Goal: Task Accomplishment & Management: Manage account settings

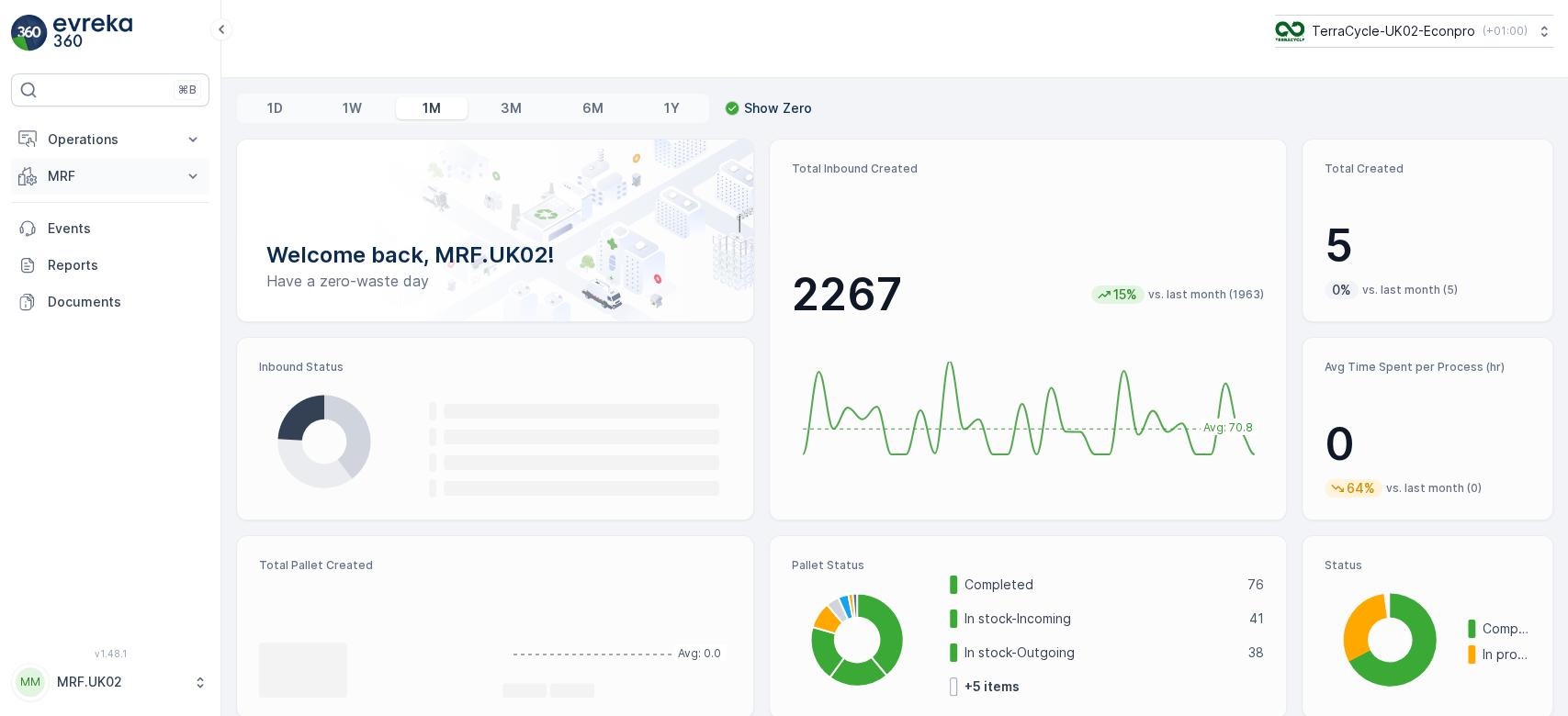
click at [121, 167] on p "MRF" at bounding box center [110, 176] width 125 height 18
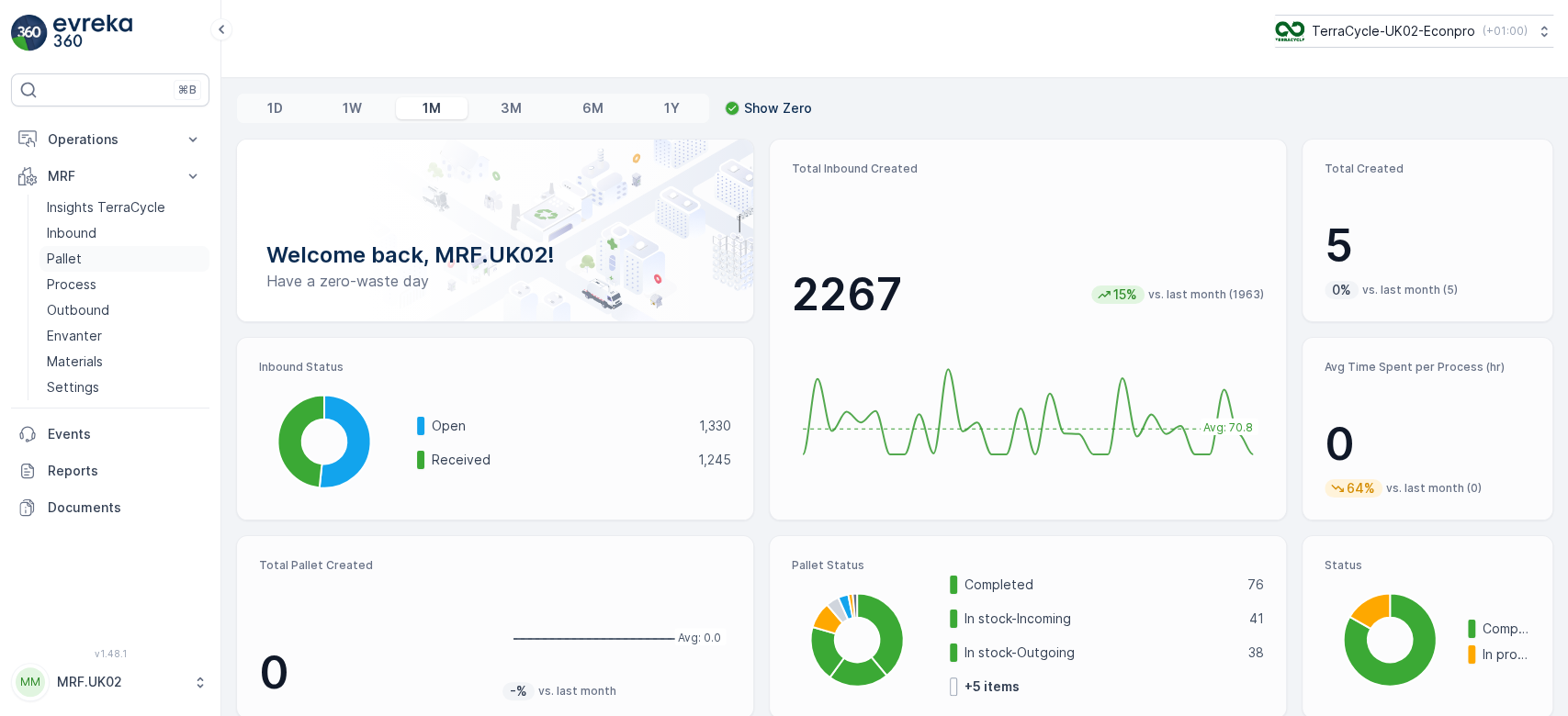
click at [96, 261] on link "Pallet" at bounding box center [124, 259] width 170 height 26
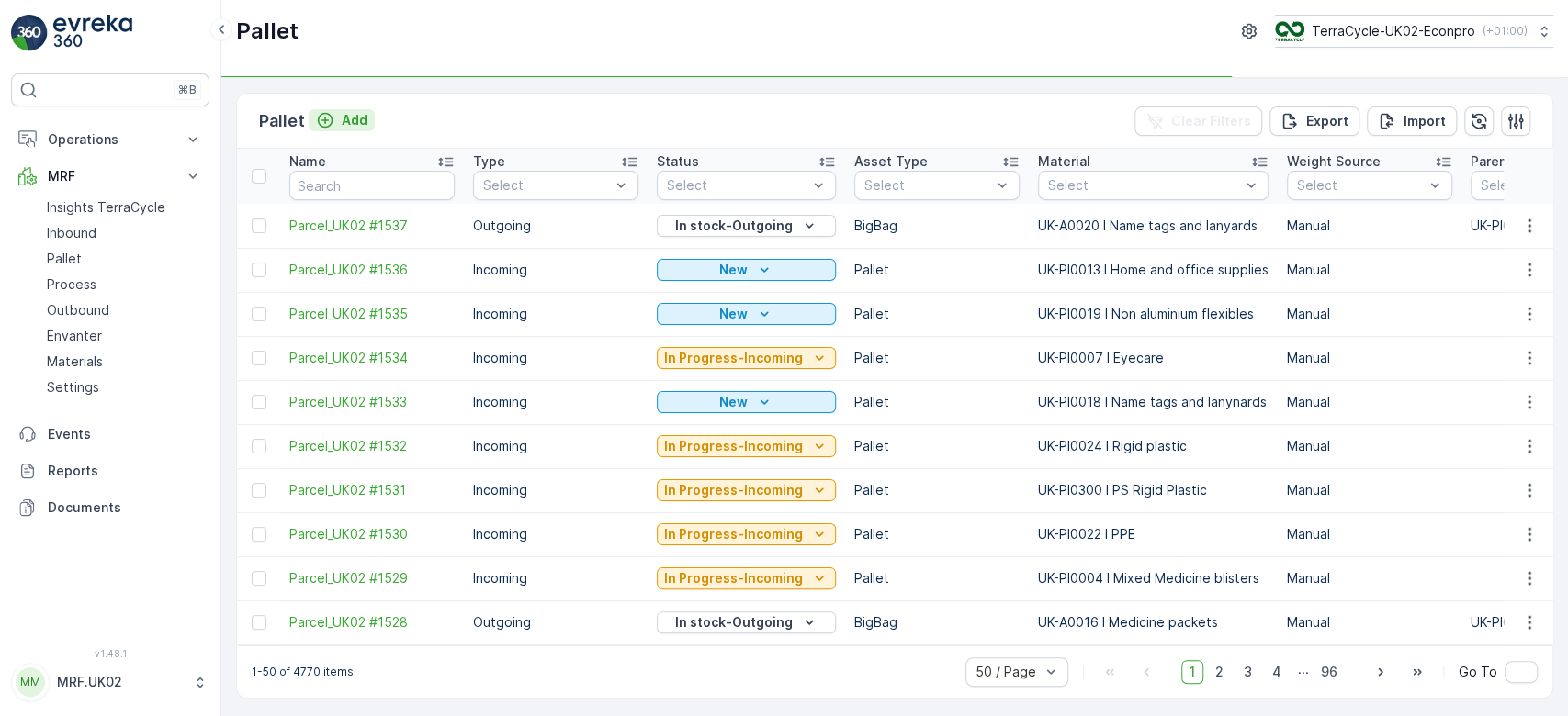
click at [347, 118] on p "Add" at bounding box center [354, 119] width 26 height 18
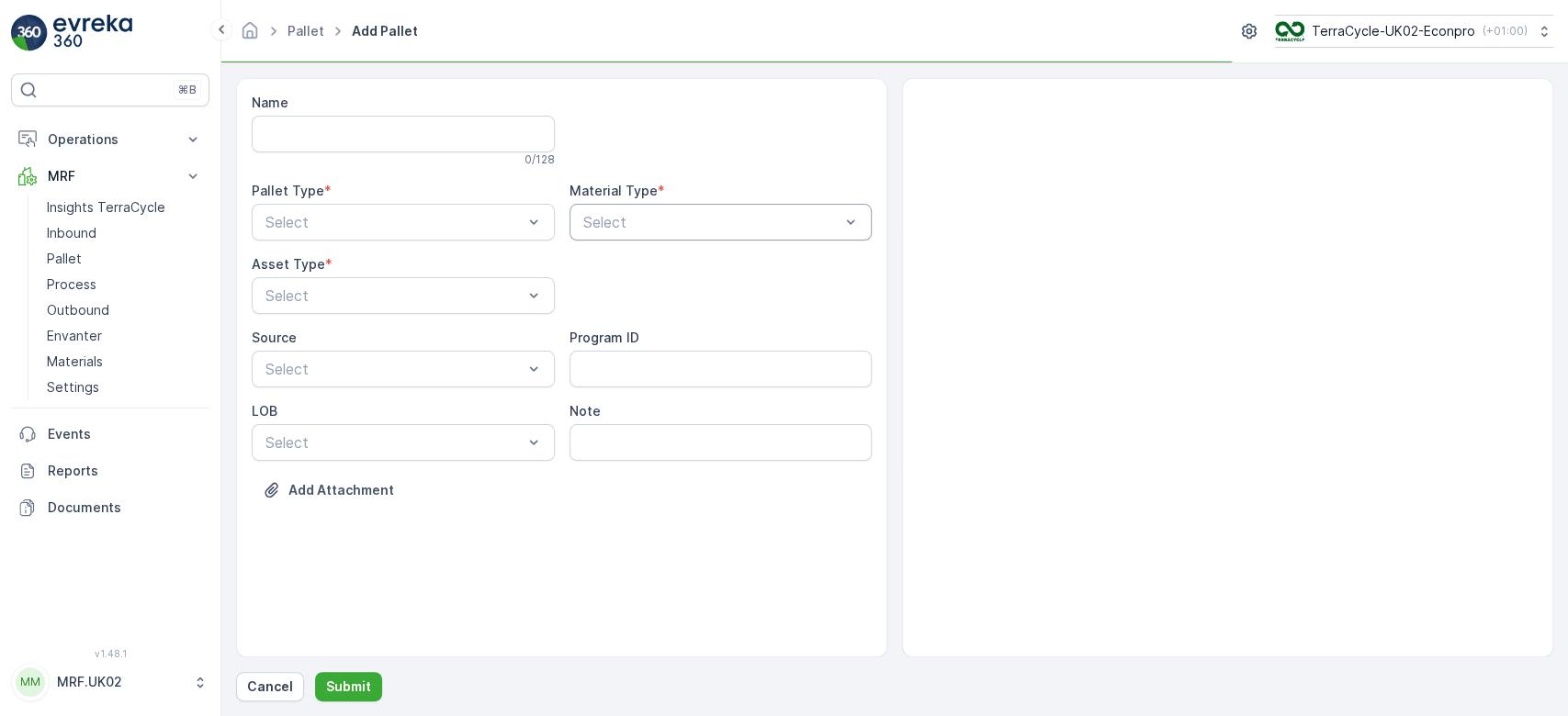
click at [602, 209] on div "Select" at bounding box center [721, 222] width 303 height 36
type input "glov"
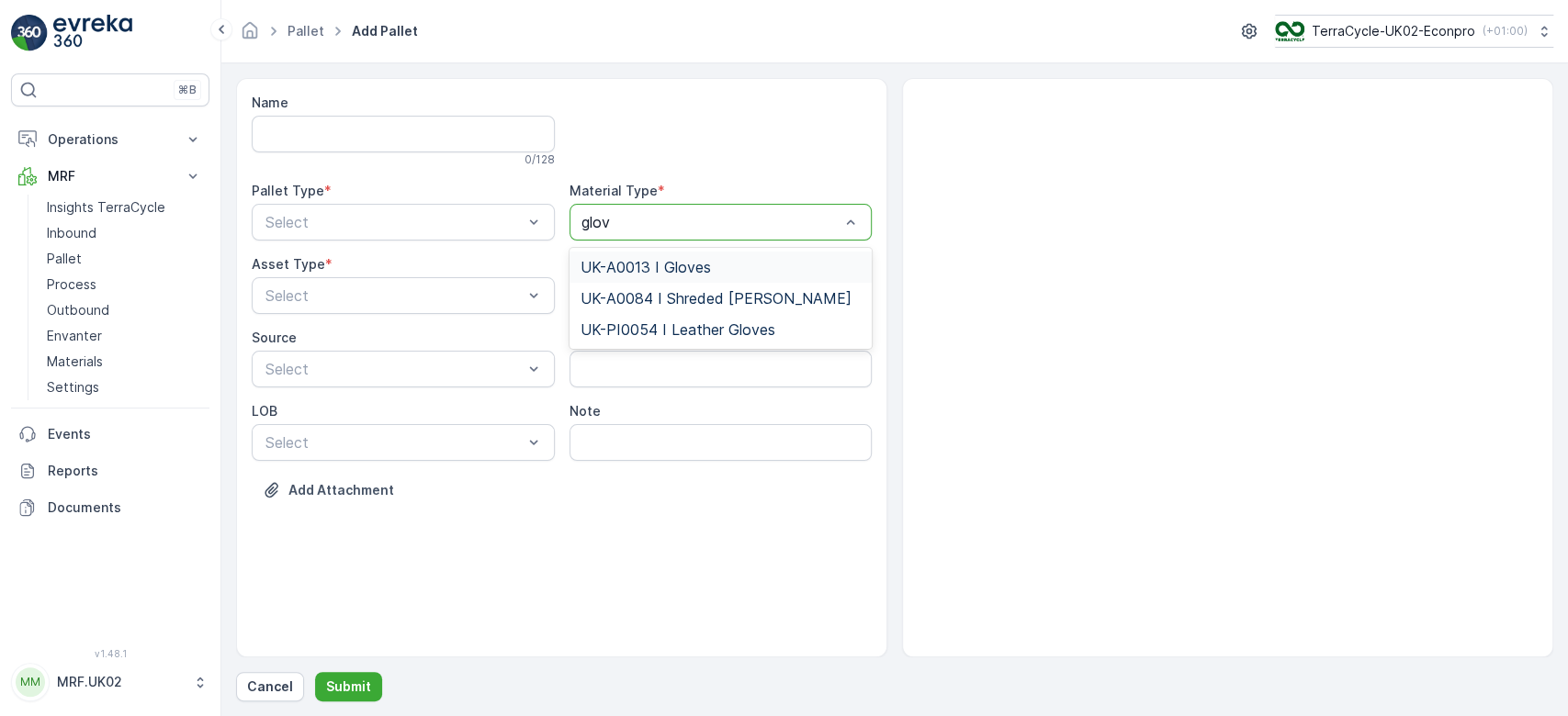
click at [710, 266] on div "UK-A0013 I Gloves" at bounding box center [721, 267] width 281 height 16
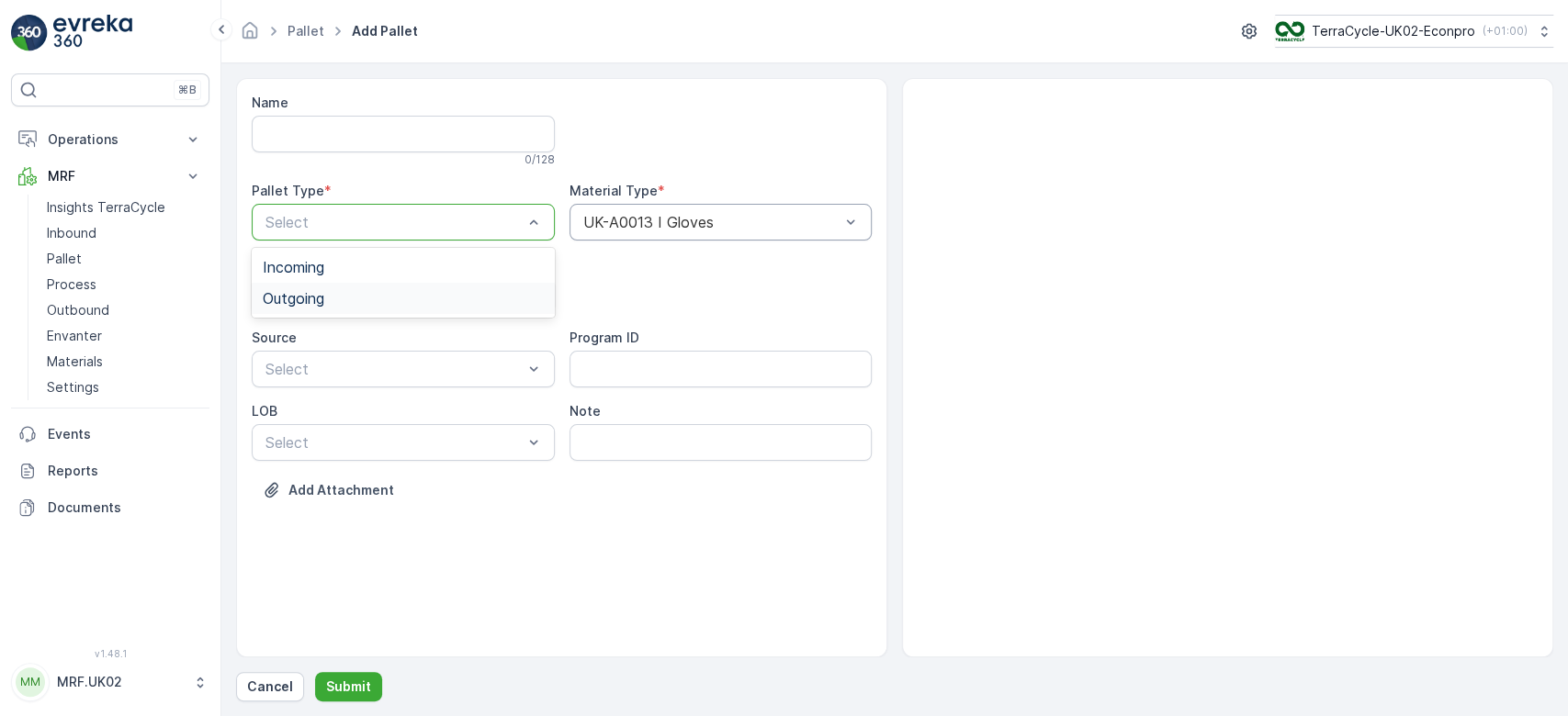
click at [350, 286] on div "Outgoing" at bounding box center [403, 298] width 303 height 32
click at [341, 433] on div "BigBag" at bounding box center [403, 434] width 281 height 16
click at [338, 678] on p "Submit" at bounding box center [348, 686] width 45 height 18
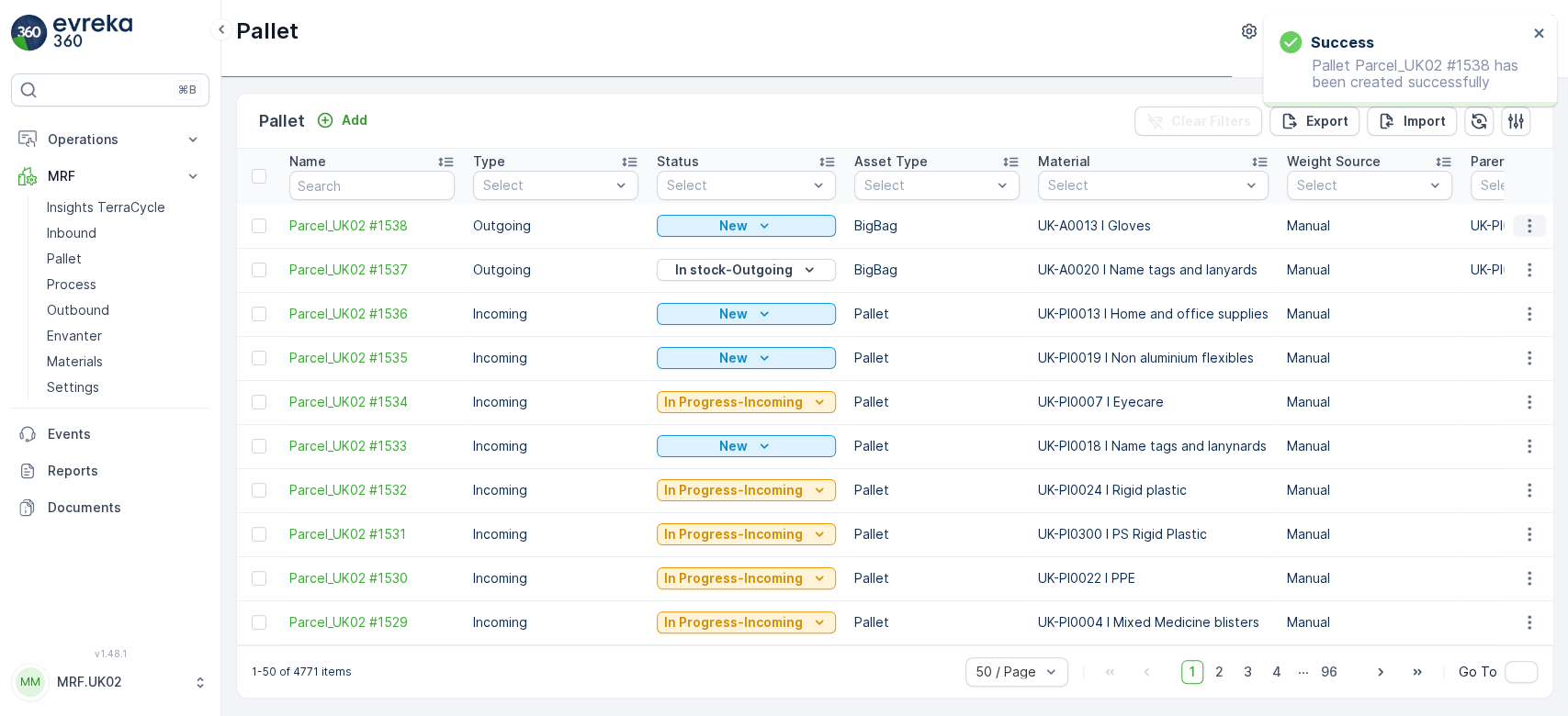
click at [1529, 221] on icon "button" at bounding box center [1529, 226] width 18 height 18
click at [1521, 353] on div "Print QR" at bounding box center [1507, 355] width 121 height 26
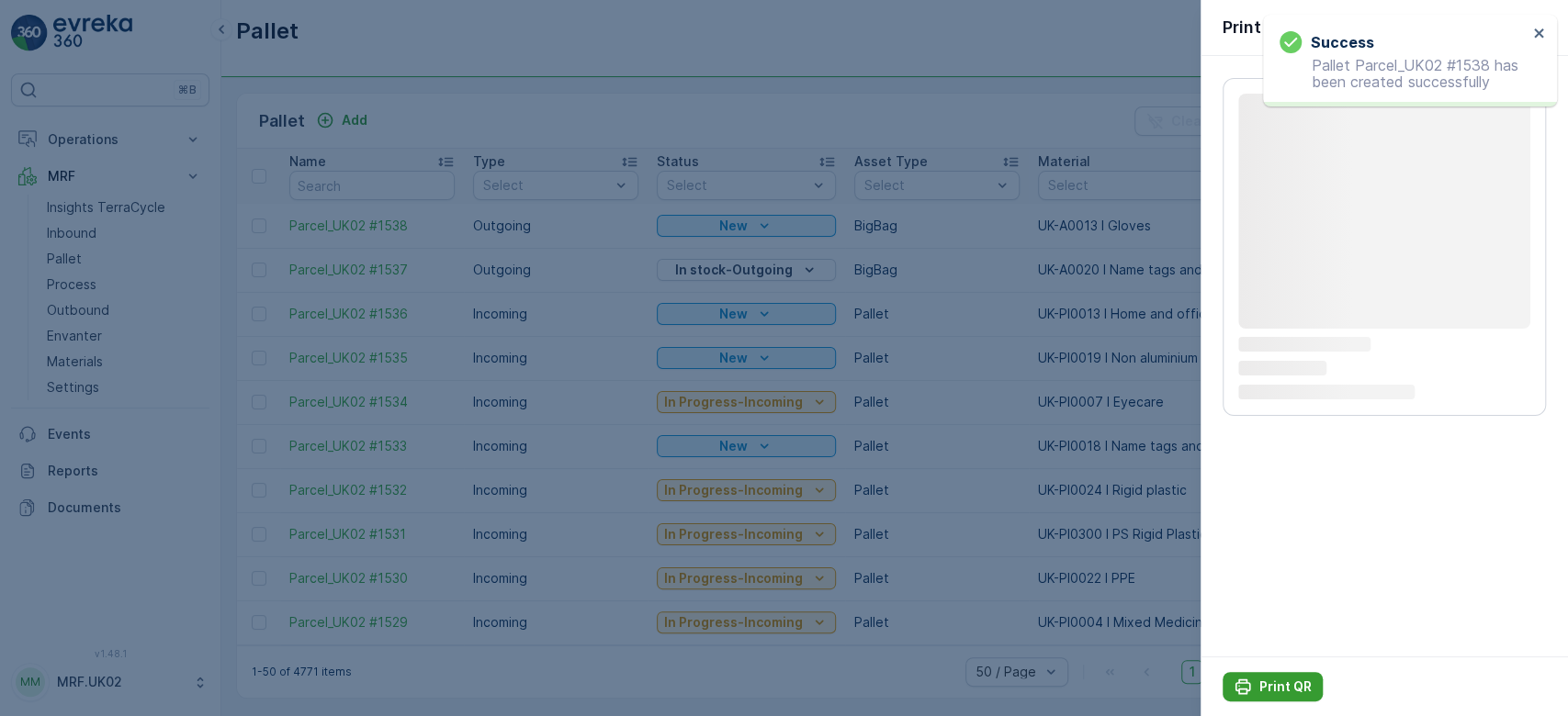
click at [1282, 683] on p "Print QR" at bounding box center [1285, 686] width 53 height 18
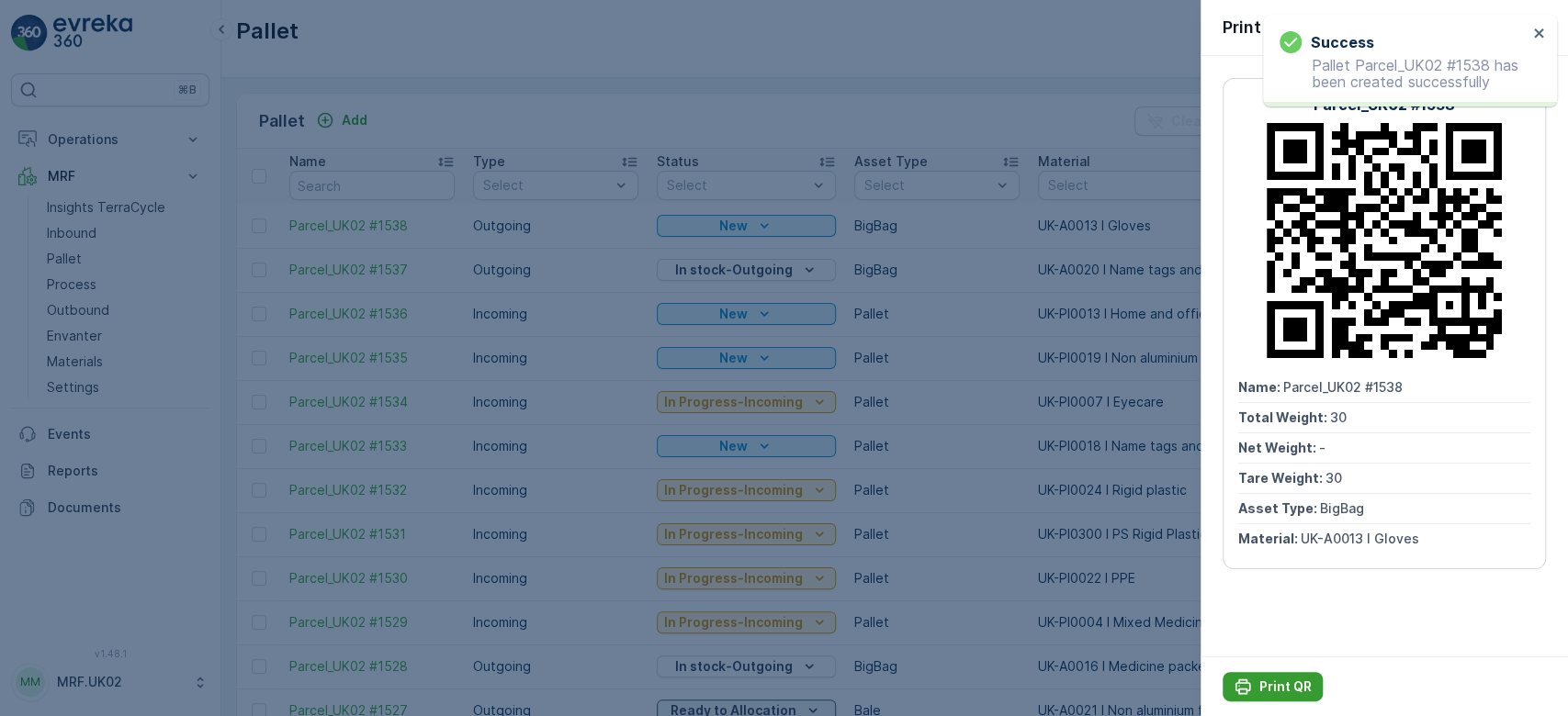
click at [1280, 684] on p "Print QR" at bounding box center [1285, 686] width 53 height 18
click at [347, 119] on div at bounding box center [784, 358] width 1568 height 716
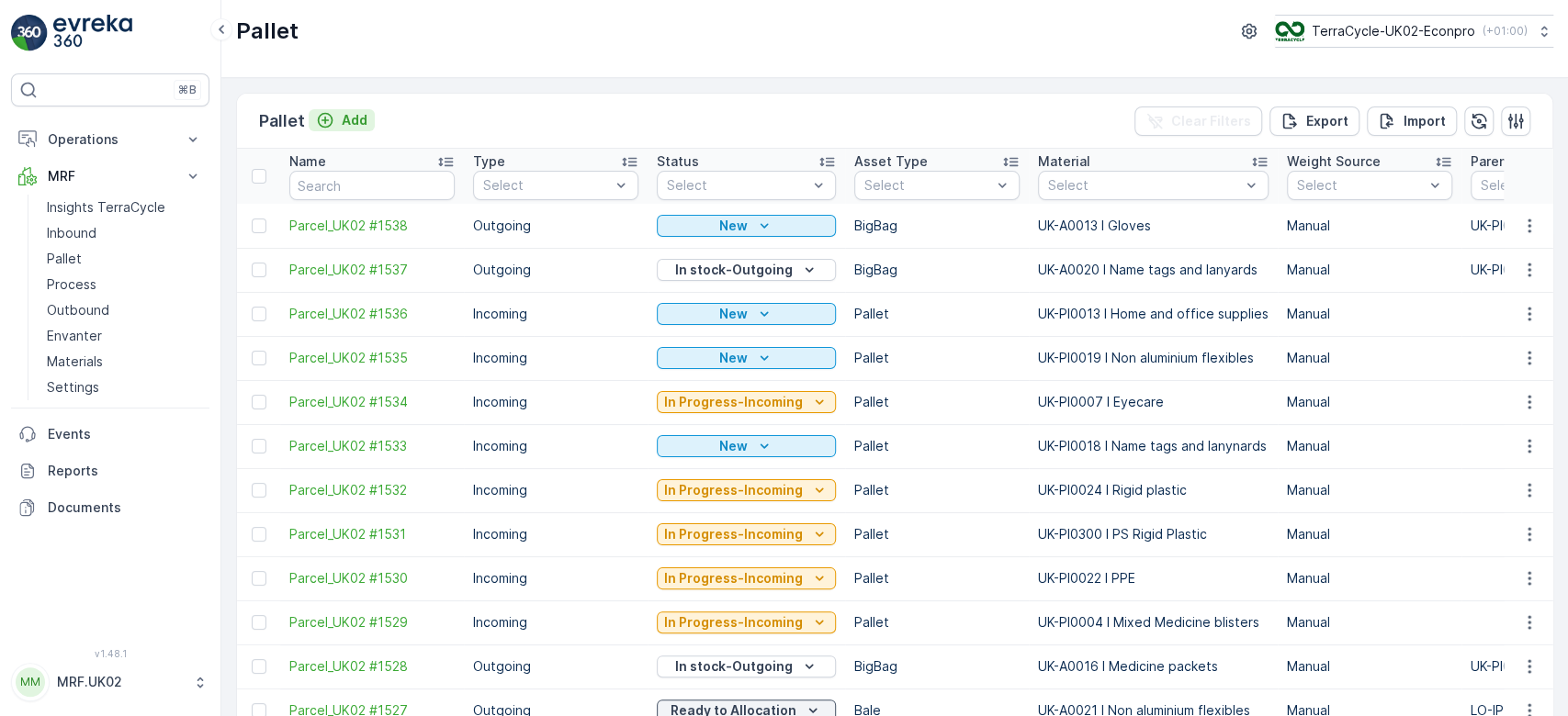
click at [347, 119] on p "Add" at bounding box center [354, 119] width 26 height 18
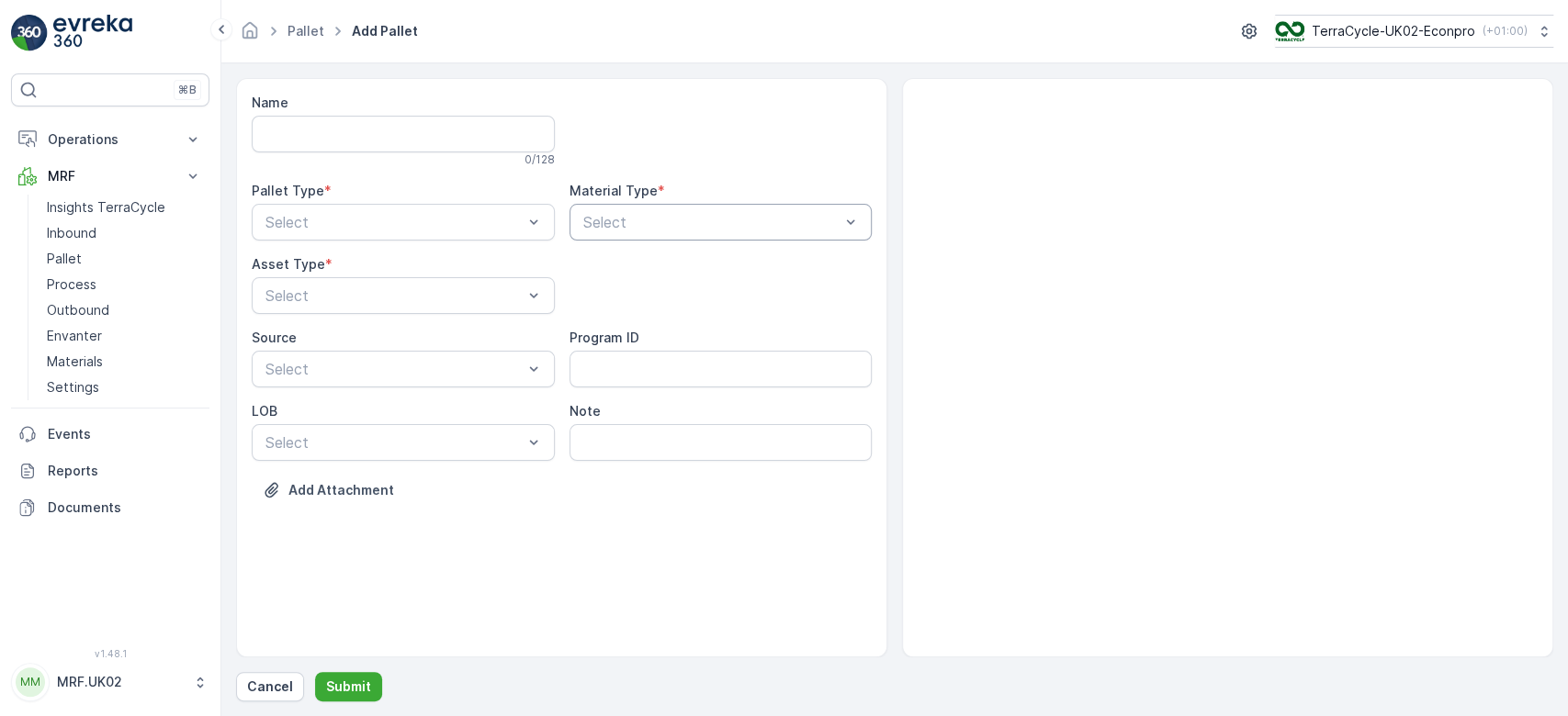
click at [641, 217] on div at bounding box center [711, 222] width 261 height 16
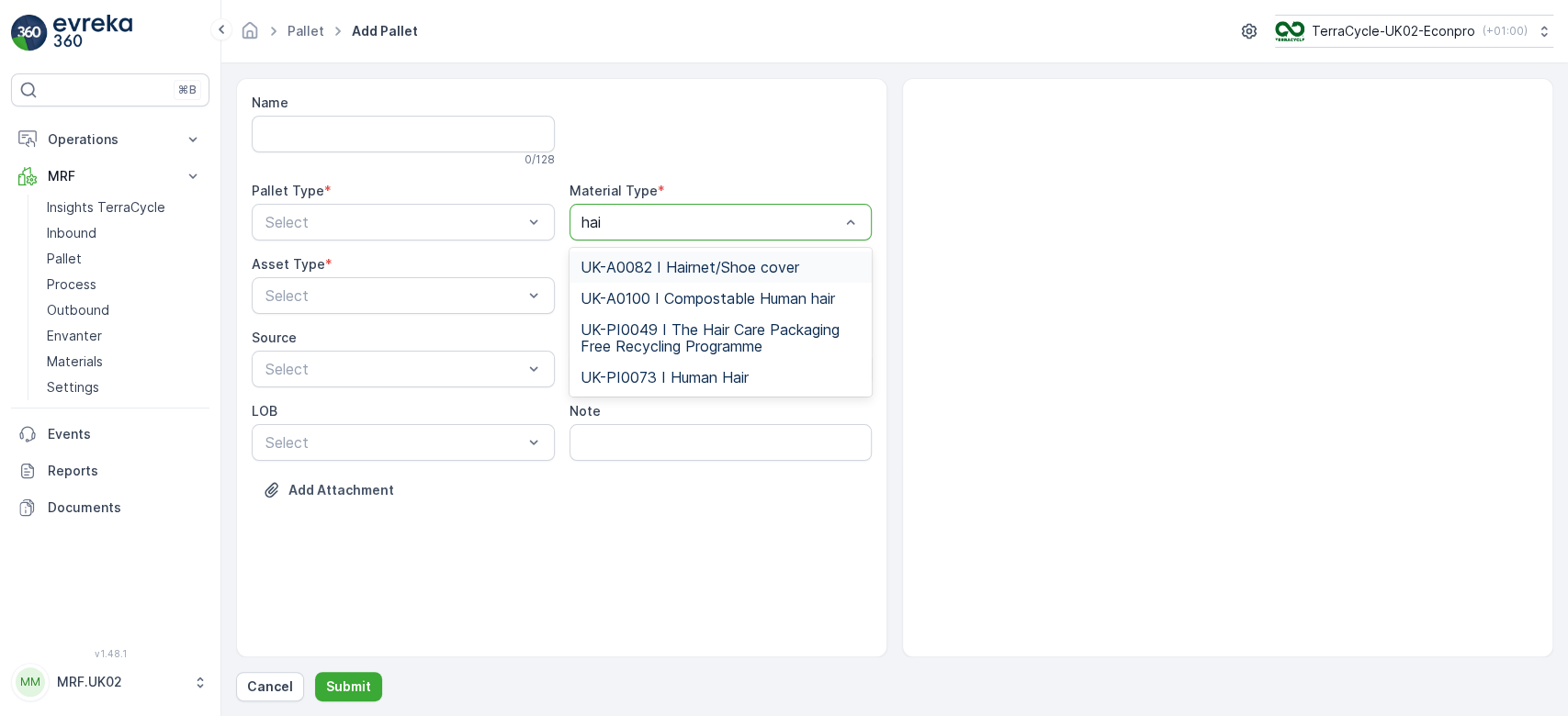
type input "hair"
click at [694, 262] on span "UK-A0082 I Hairnet/Shoe cover" at bounding box center [689, 267] width 219 height 16
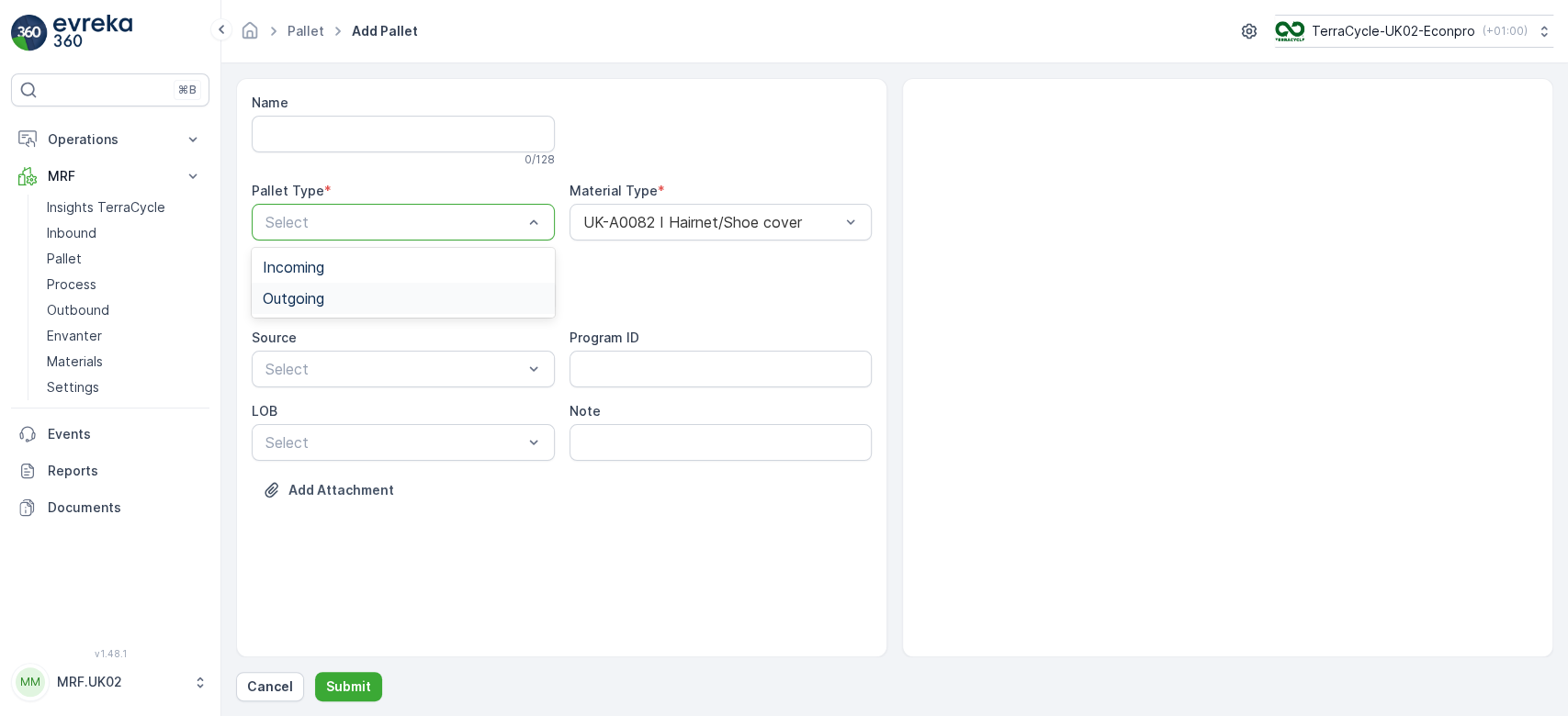
click at [448, 291] on div "Outgoing" at bounding box center [403, 298] width 281 height 16
click at [448, 291] on div at bounding box center [394, 295] width 261 height 16
click at [368, 435] on div "BigBag" at bounding box center [403, 434] width 281 height 16
click at [355, 670] on div "Name 0 / 128 Pallet Type * Outgoing Material Type * UK-A0082 I Hairnet/Shoe cov…" at bounding box center [895, 390] width 1318 height 623
click at [349, 685] on p "Submit" at bounding box center [348, 686] width 45 height 18
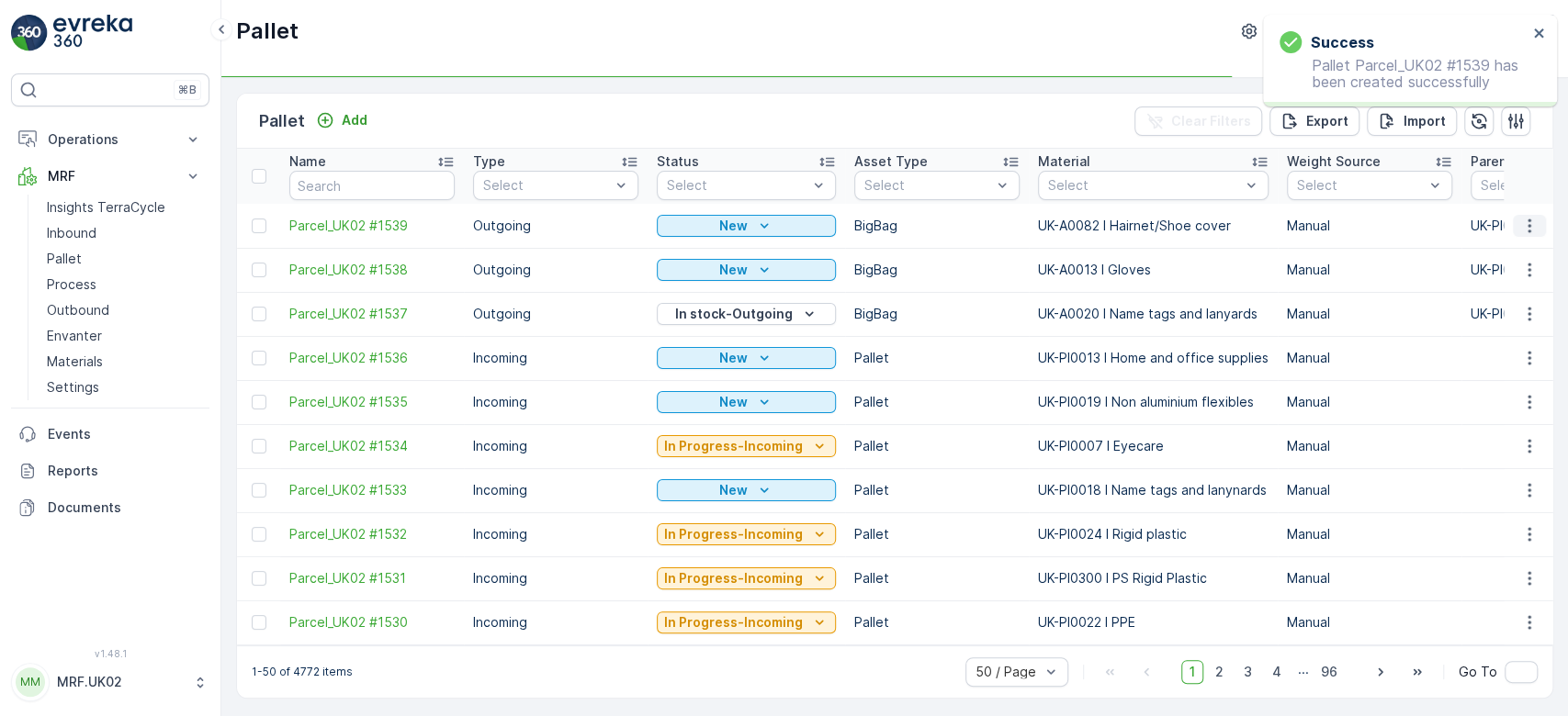
click at [1530, 227] on icon "button" at bounding box center [1529, 226] width 18 height 18
click at [1500, 349] on span "Print QR" at bounding box center [1479, 355] width 51 height 18
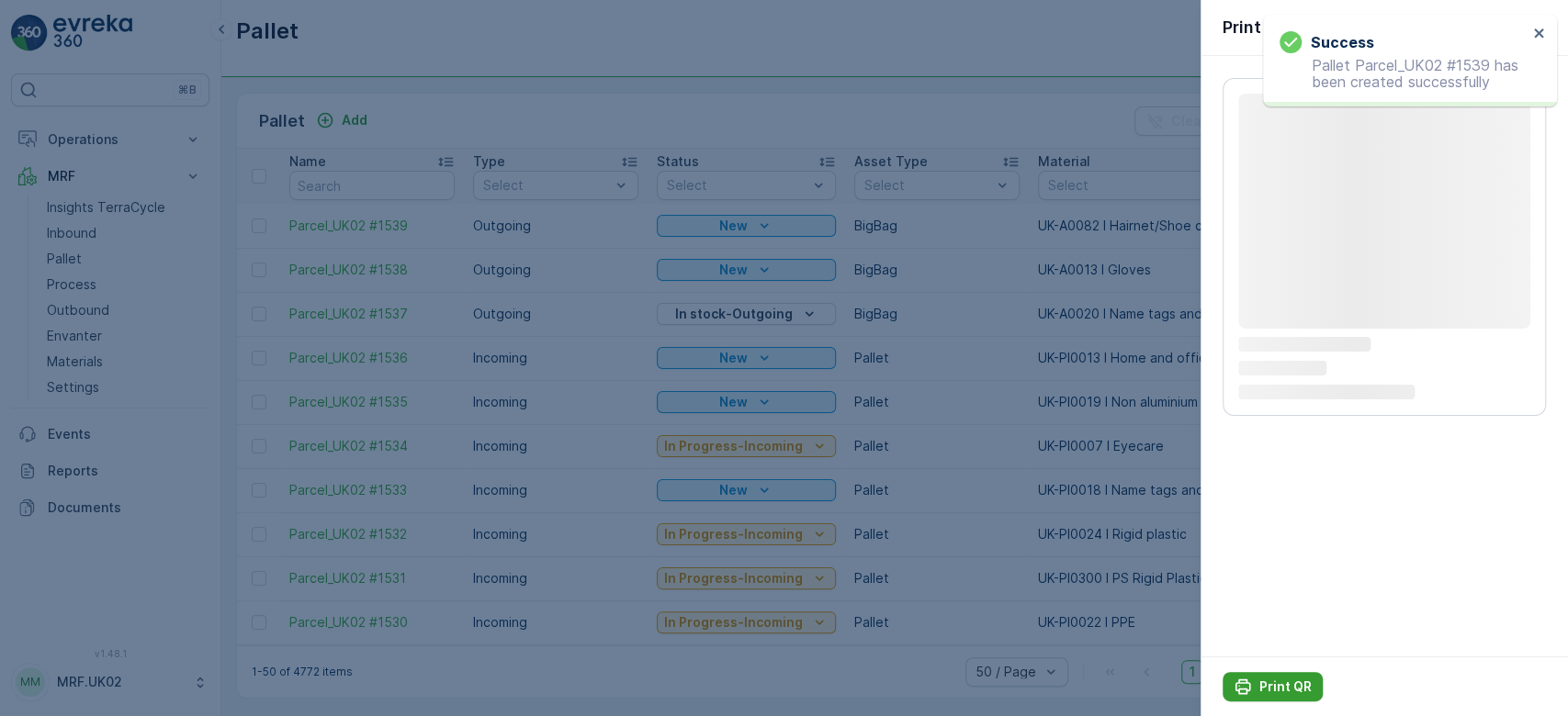
click at [1273, 682] on p "Print QR" at bounding box center [1285, 686] width 53 height 18
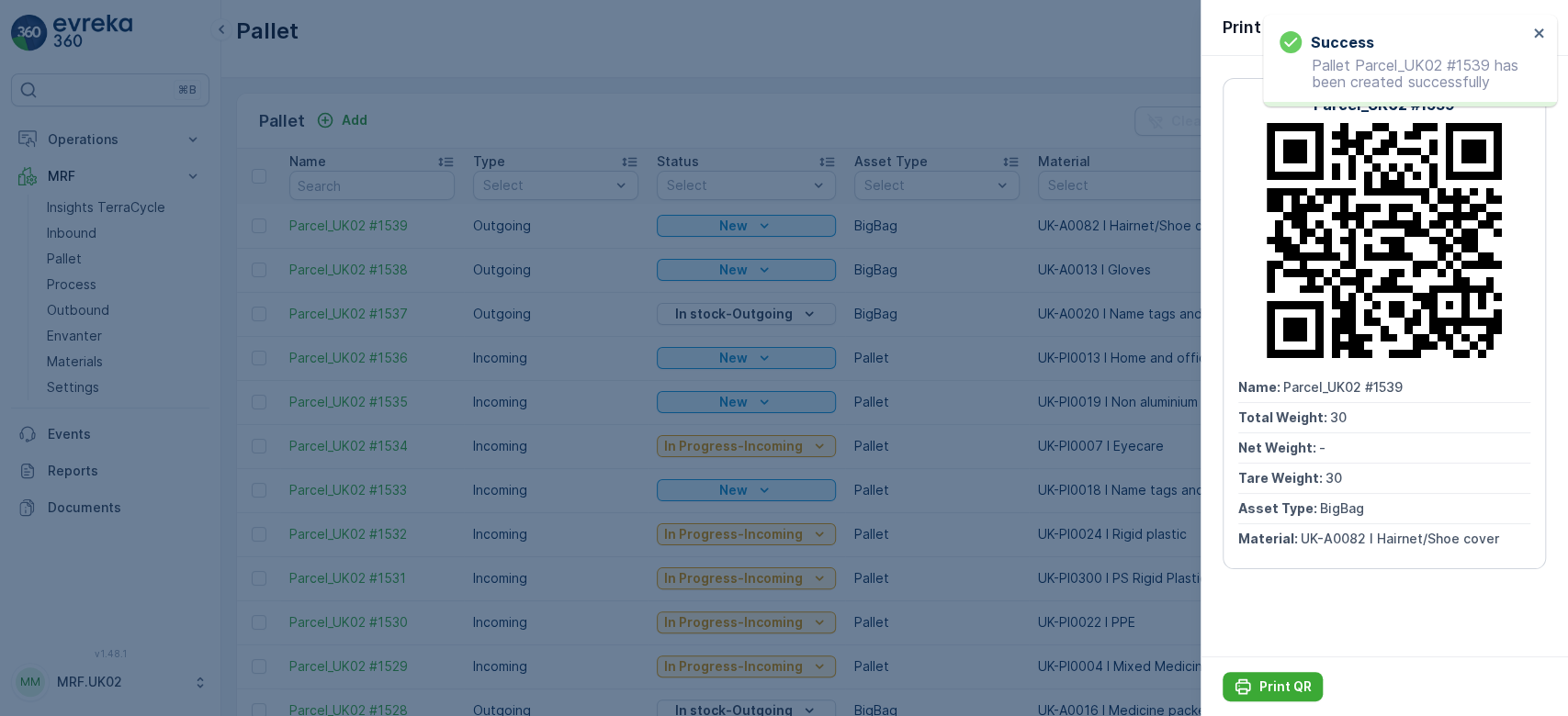
click at [81, 229] on div at bounding box center [784, 358] width 1568 height 716
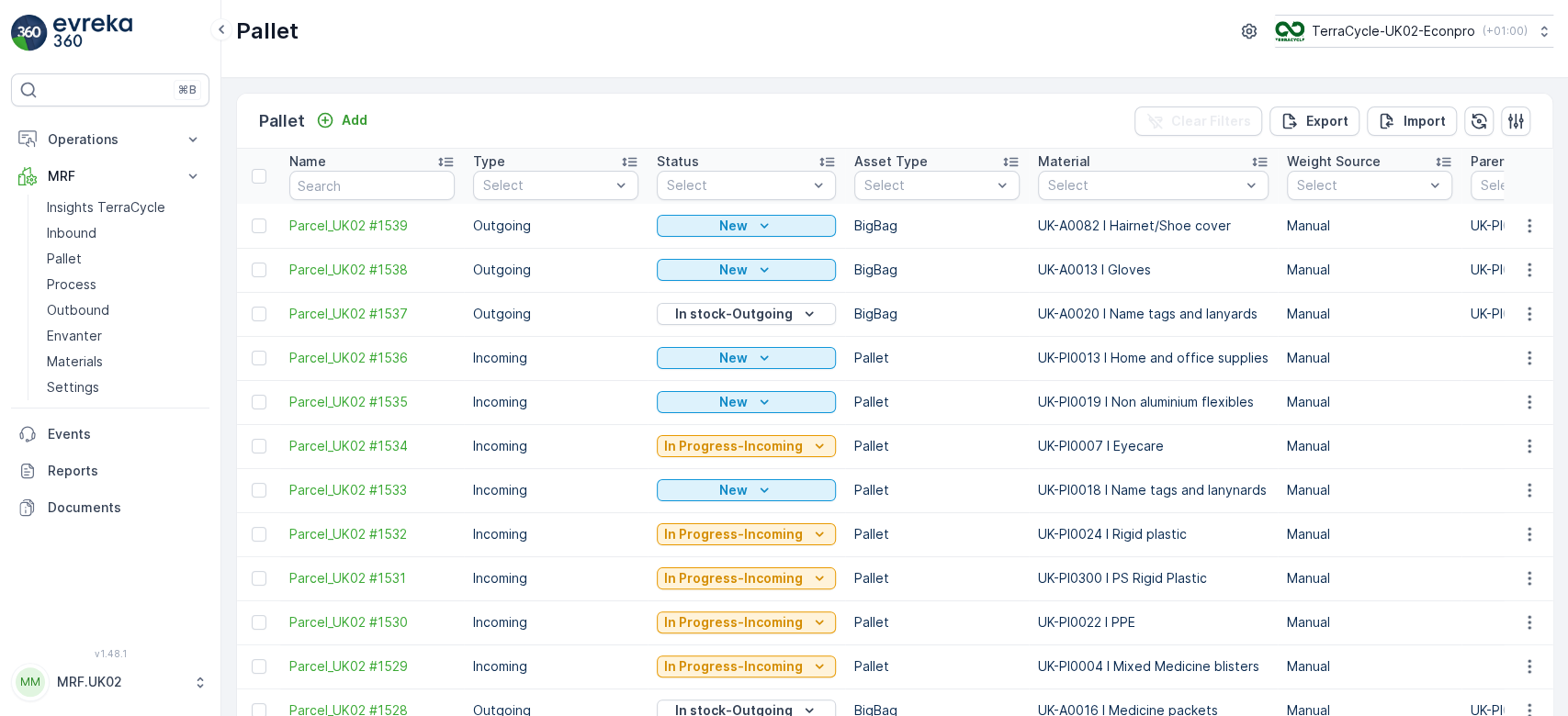
click at [81, 229] on p "Inbound" at bounding box center [72, 232] width 50 height 18
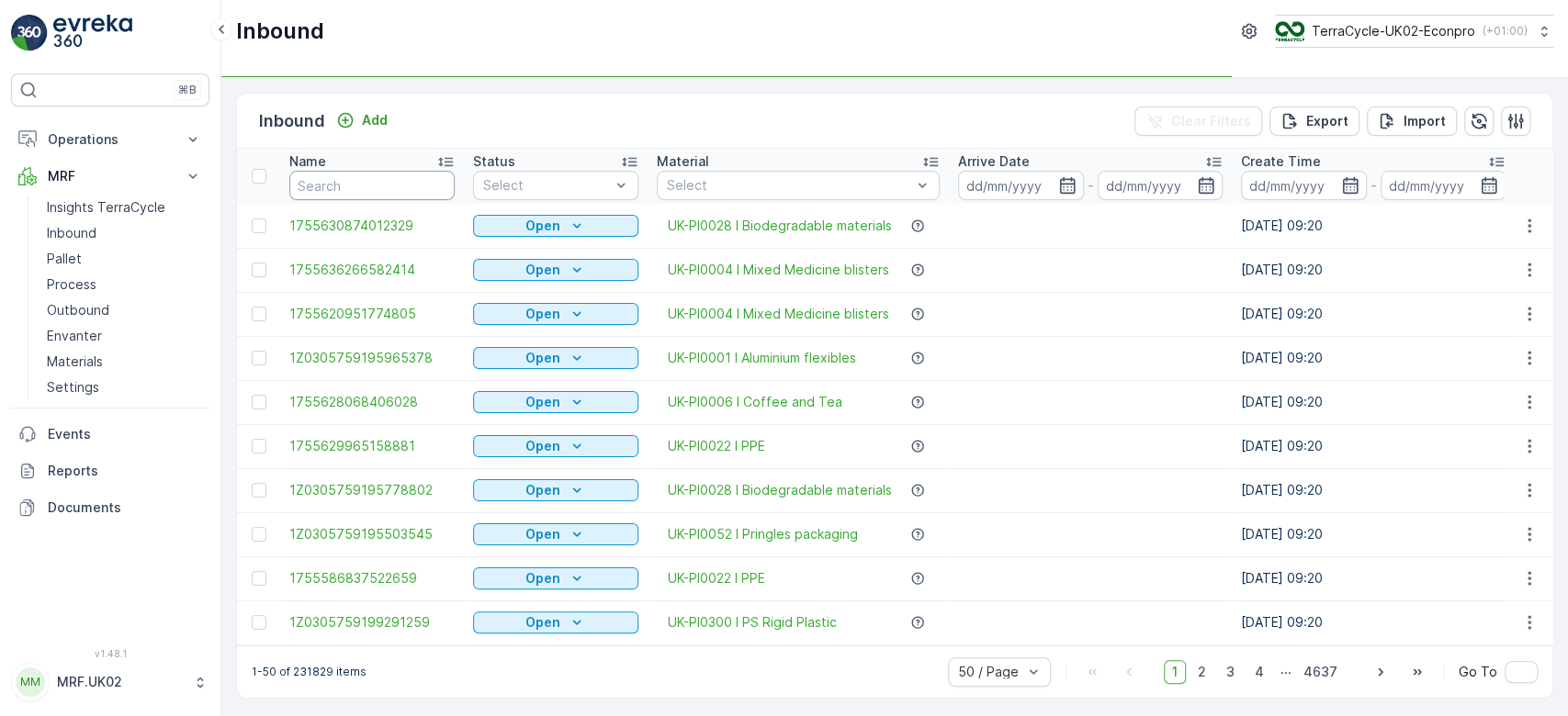
click at [325, 184] on input "text" at bounding box center [372, 185] width 165 height 30
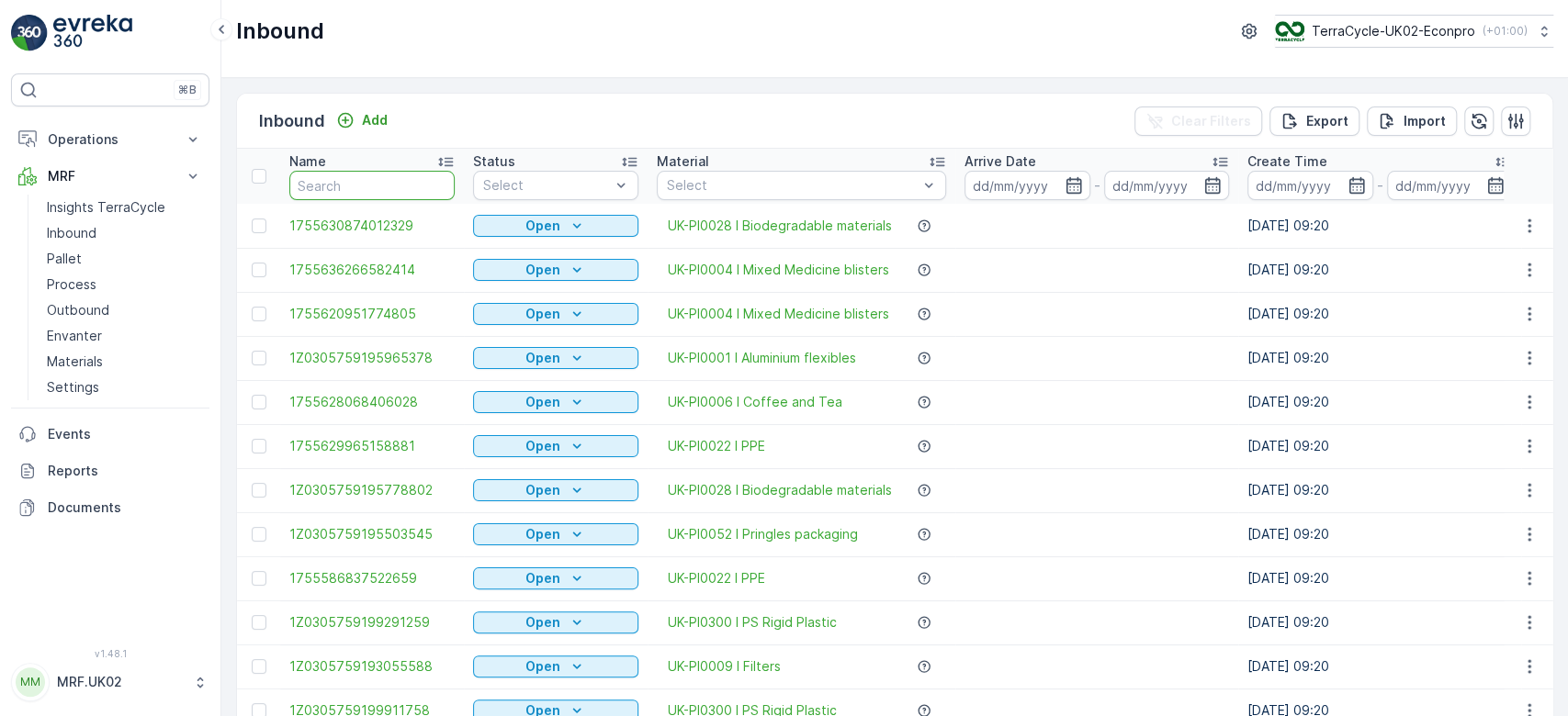
click at [325, 184] on input "text" at bounding box center [372, 185] width 165 height 30
click at [89, 263] on link "Pallet" at bounding box center [124, 259] width 170 height 26
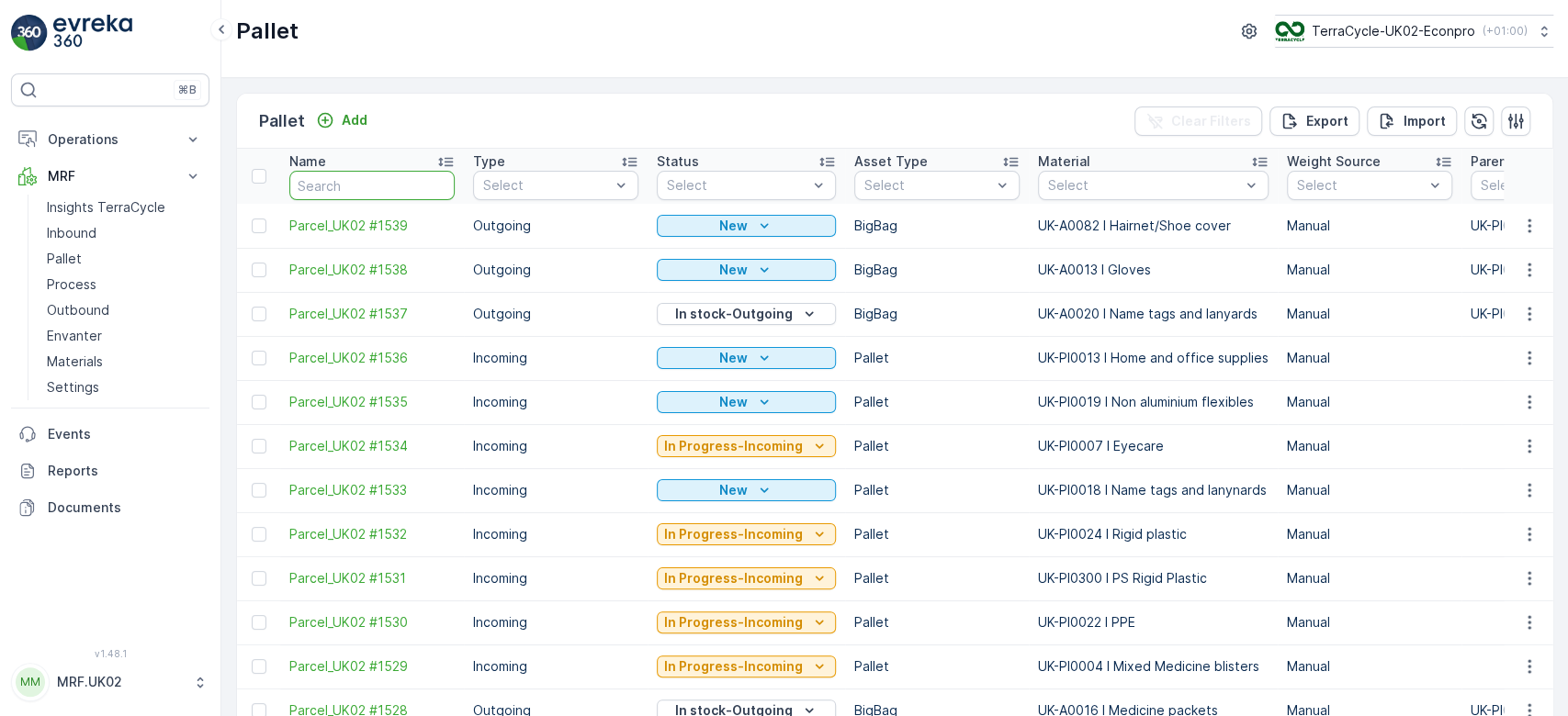
click at [321, 190] on input "text" at bounding box center [372, 185] width 165 height 30
type input "1530"
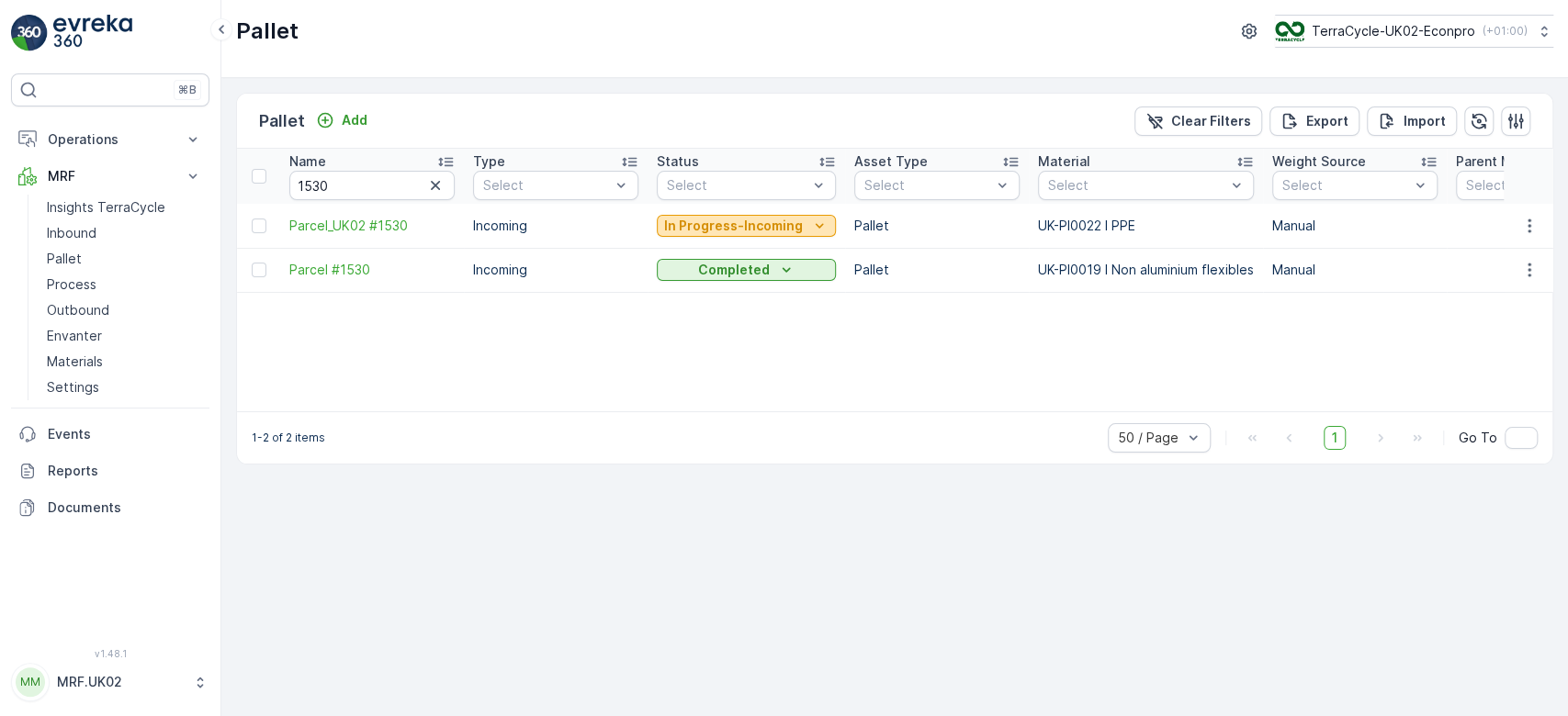
click at [709, 226] on p "In Progress-Incoming" at bounding box center [733, 226] width 139 height 18
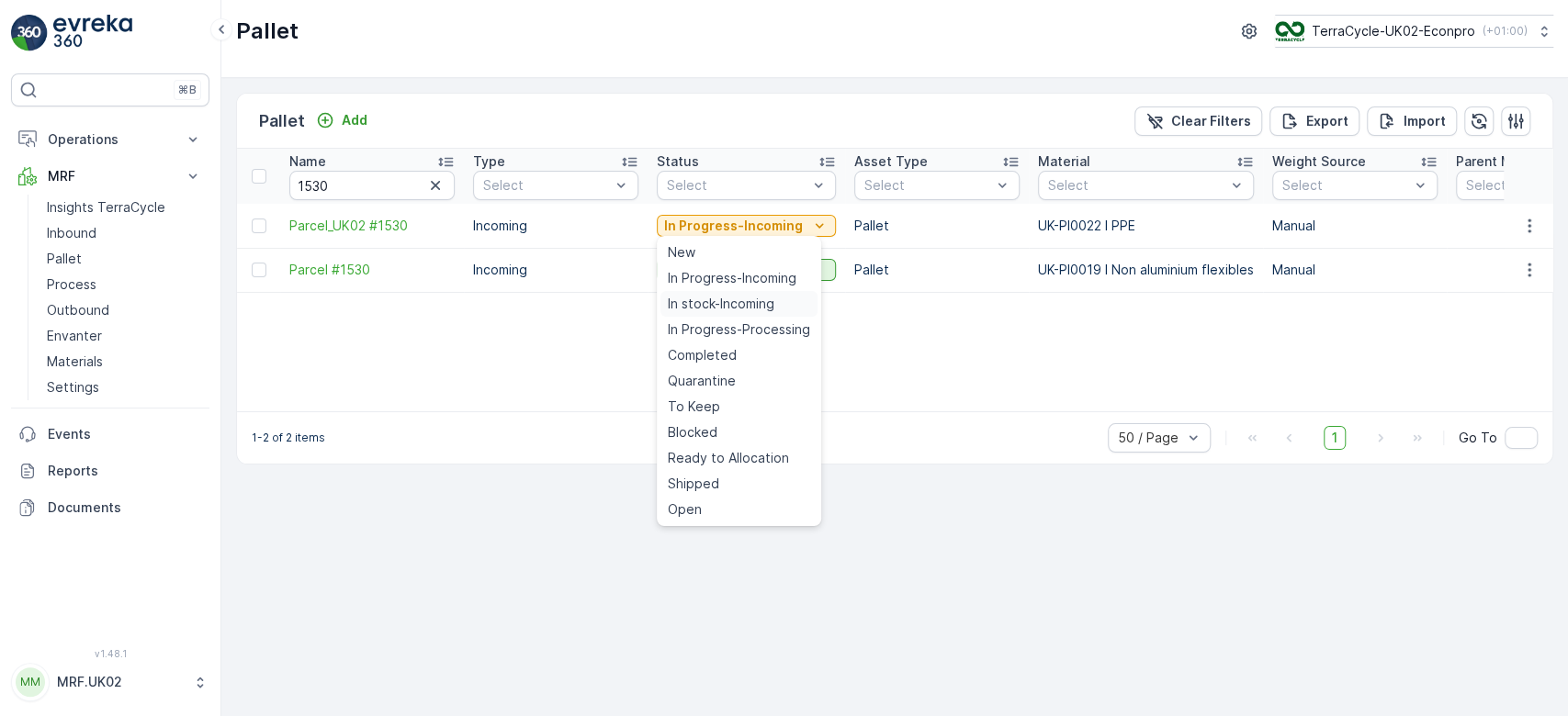
click at [704, 305] on span "In stock-Incoming" at bounding box center [721, 303] width 106 height 18
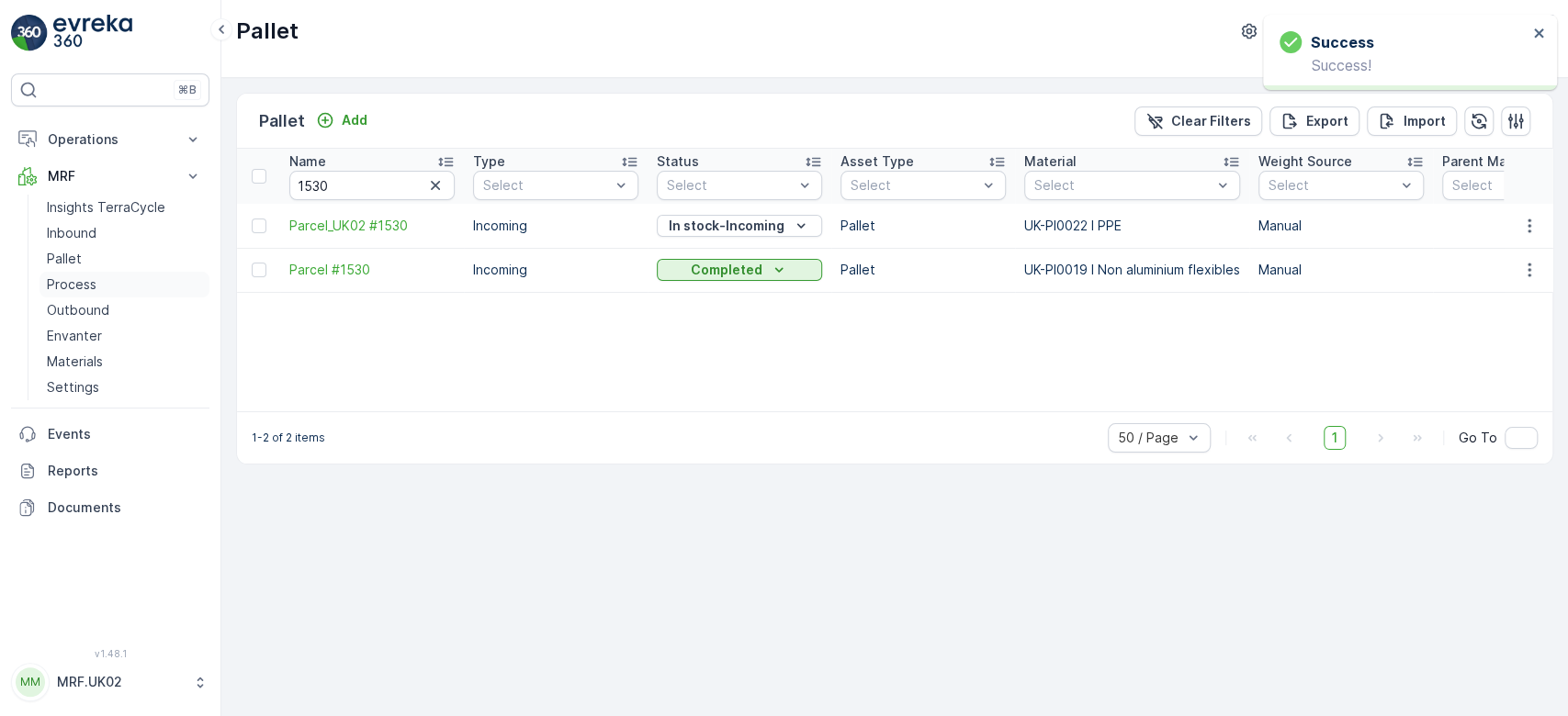
click at [111, 283] on link "Process" at bounding box center [124, 284] width 170 height 26
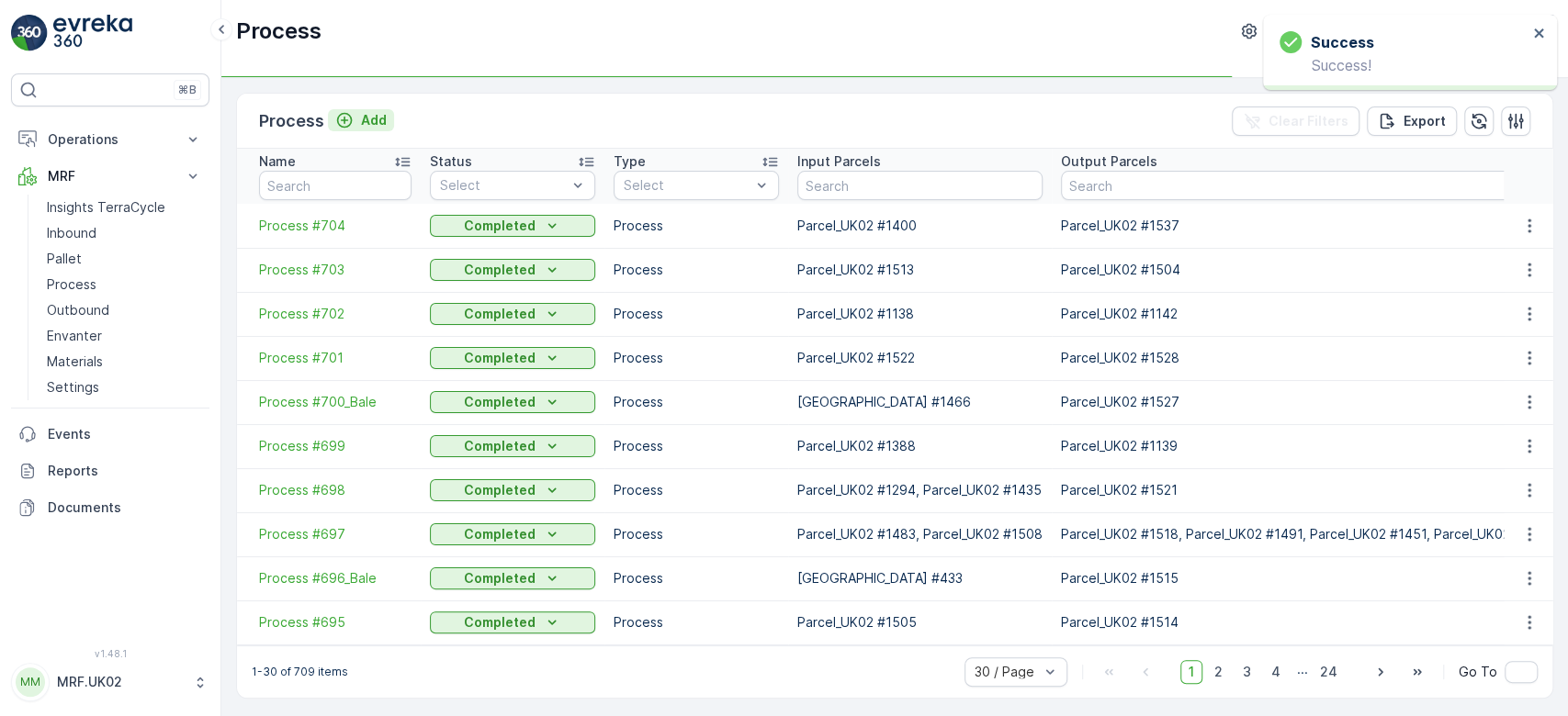
click at [377, 121] on p "Add" at bounding box center [374, 119] width 26 height 18
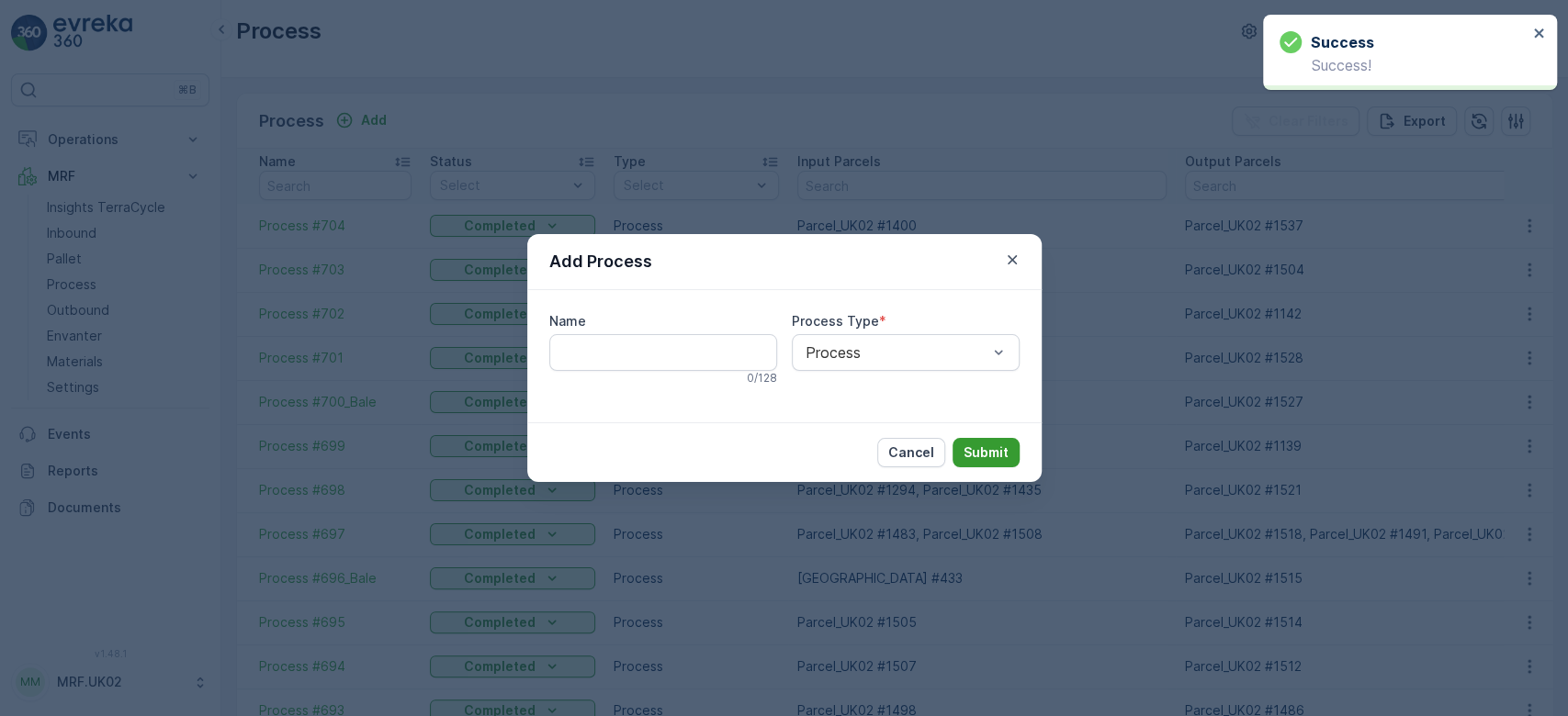
click at [980, 445] on p "Submit" at bounding box center [986, 452] width 45 height 18
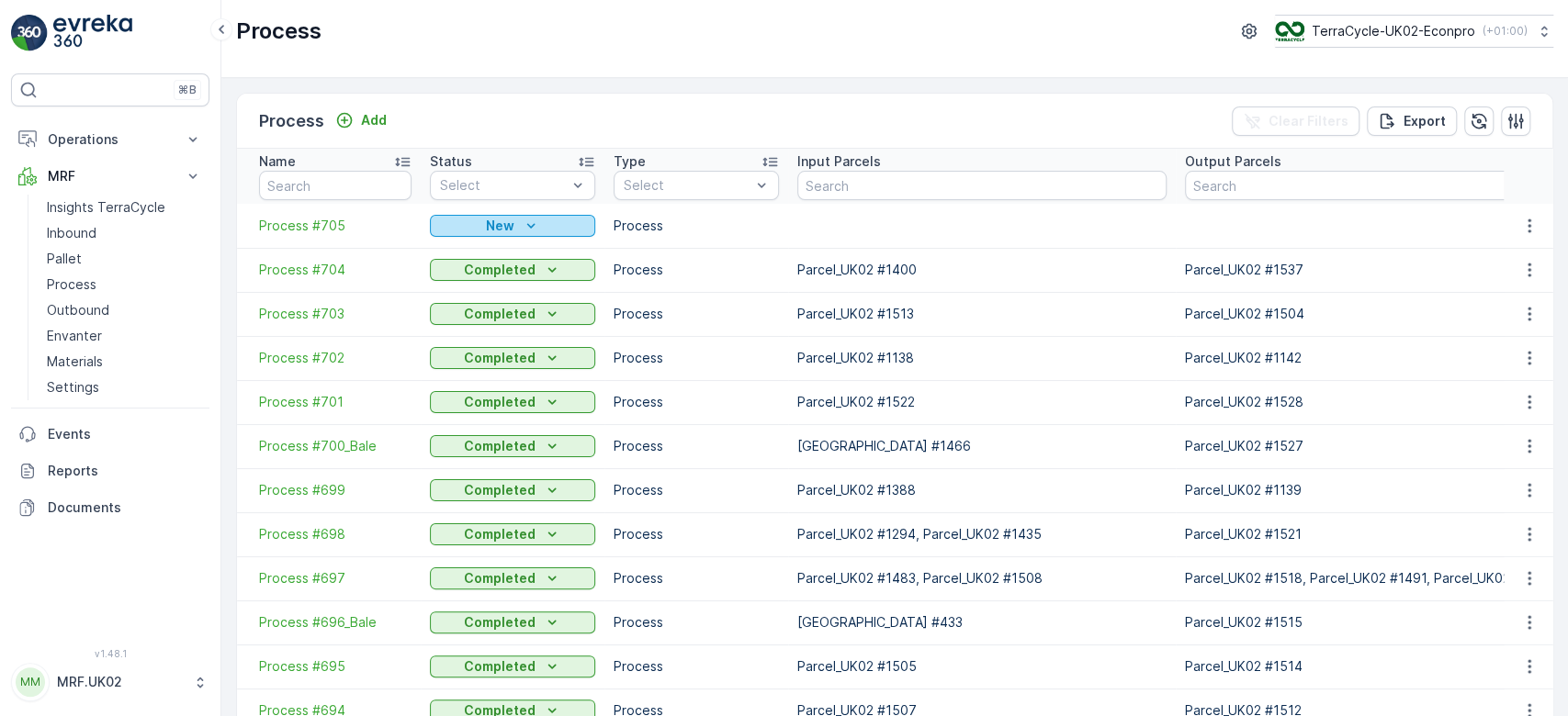
click at [534, 226] on icon "New" at bounding box center [531, 226] width 18 height 18
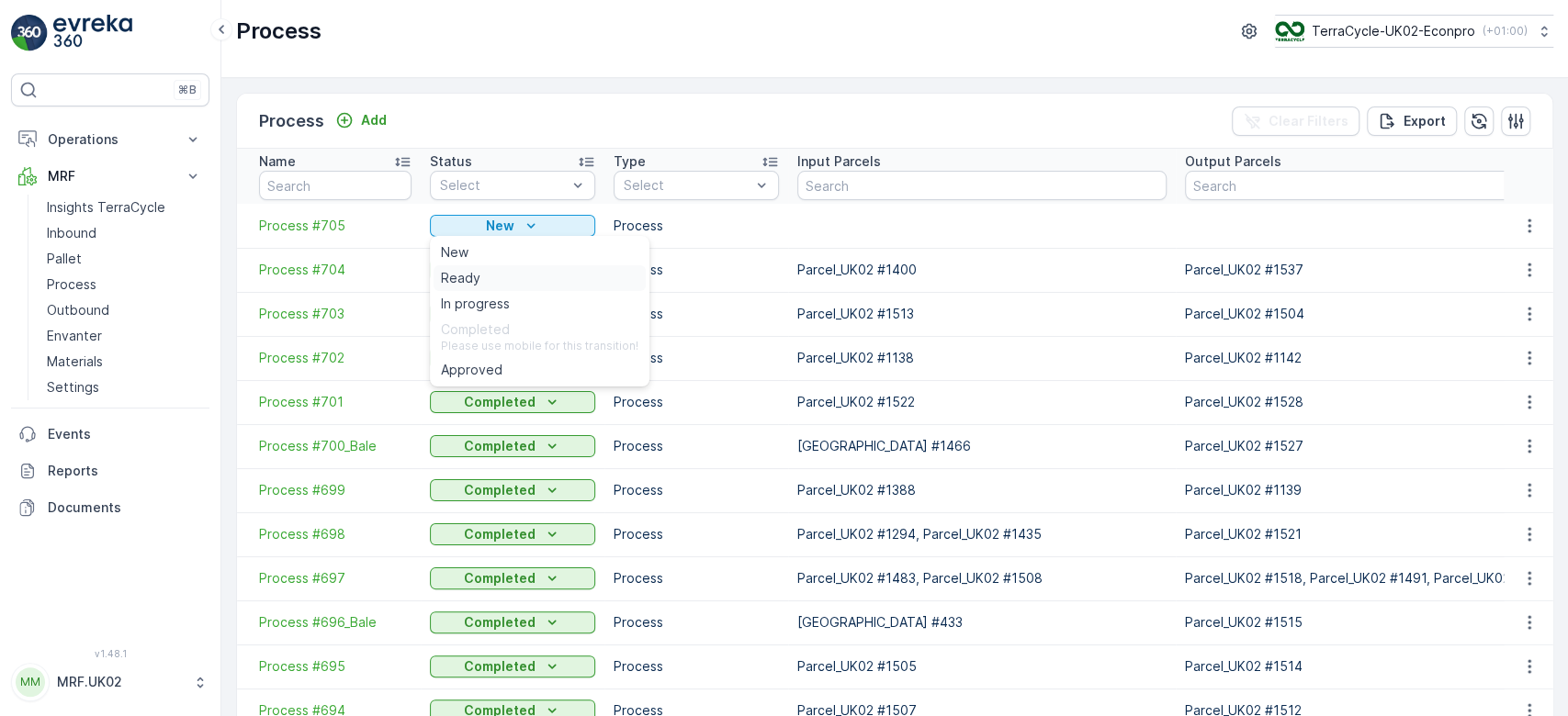
click at [487, 276] on div "Ready" at bounding box center [540, 278] width 212 height 26
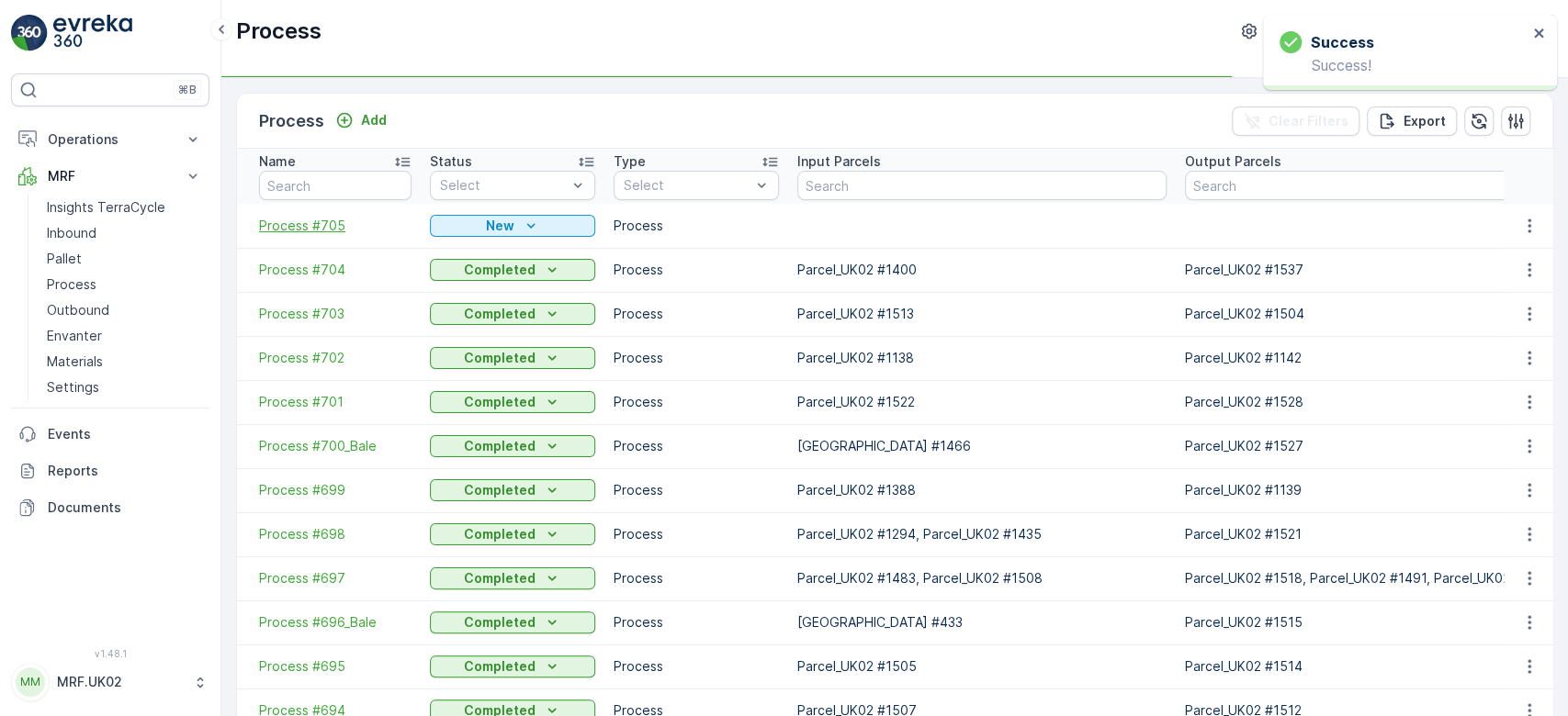
click at [332, 223] on span "Process #705" at bounding box center [336, 226] width 153 height 18
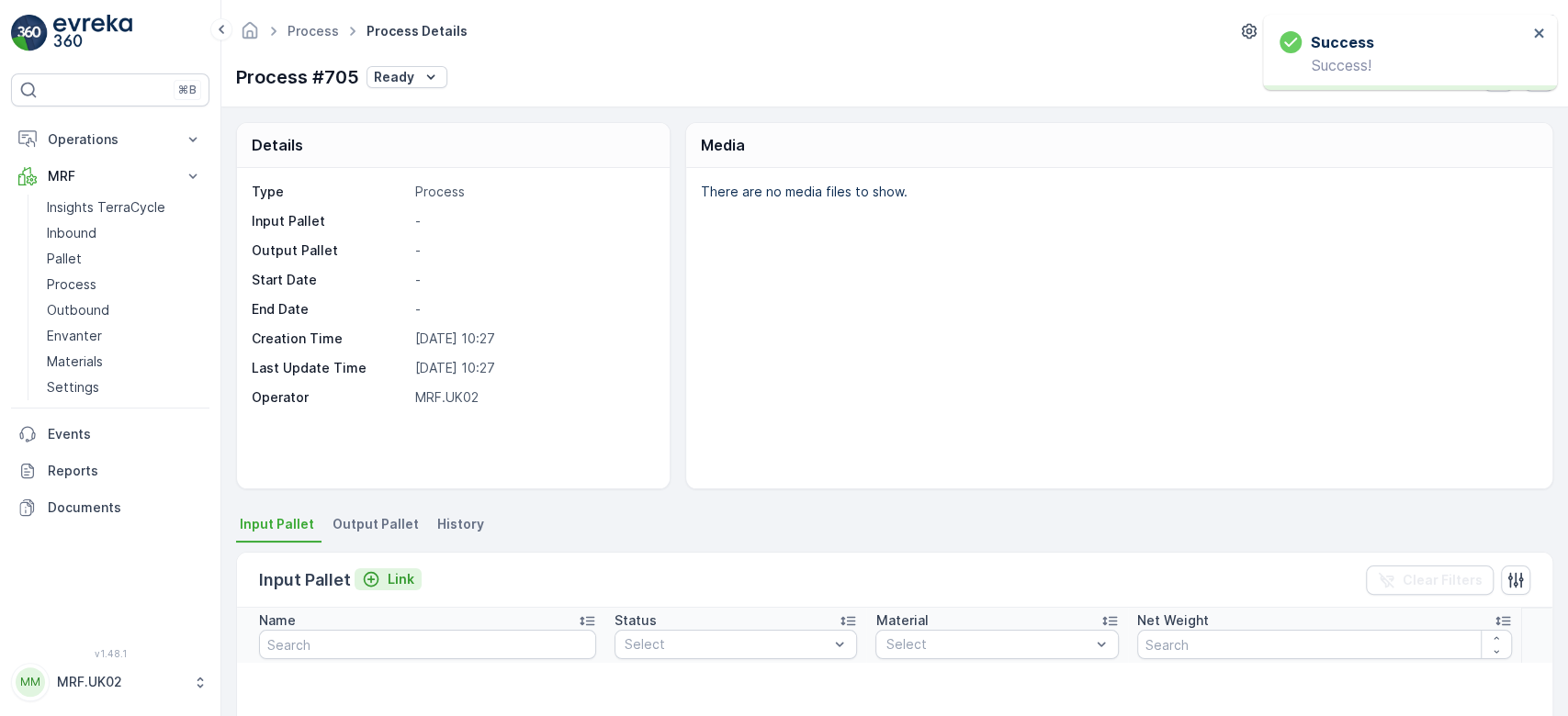
click at [387, 578] on p "Link" at bounding box center [401, 579] width 27 height 18
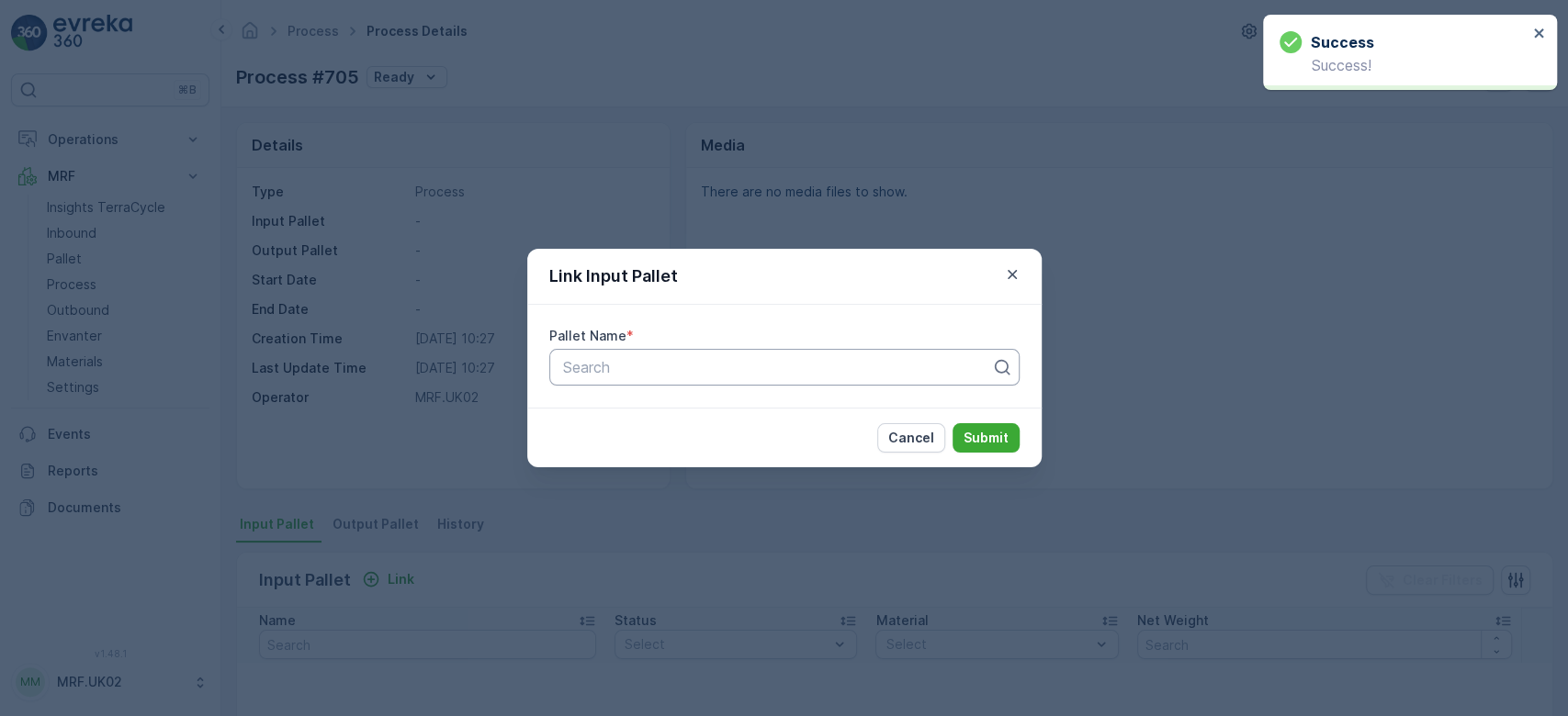
click at [693, 363] on div at bounding box center [777, 367] width 432 height 16
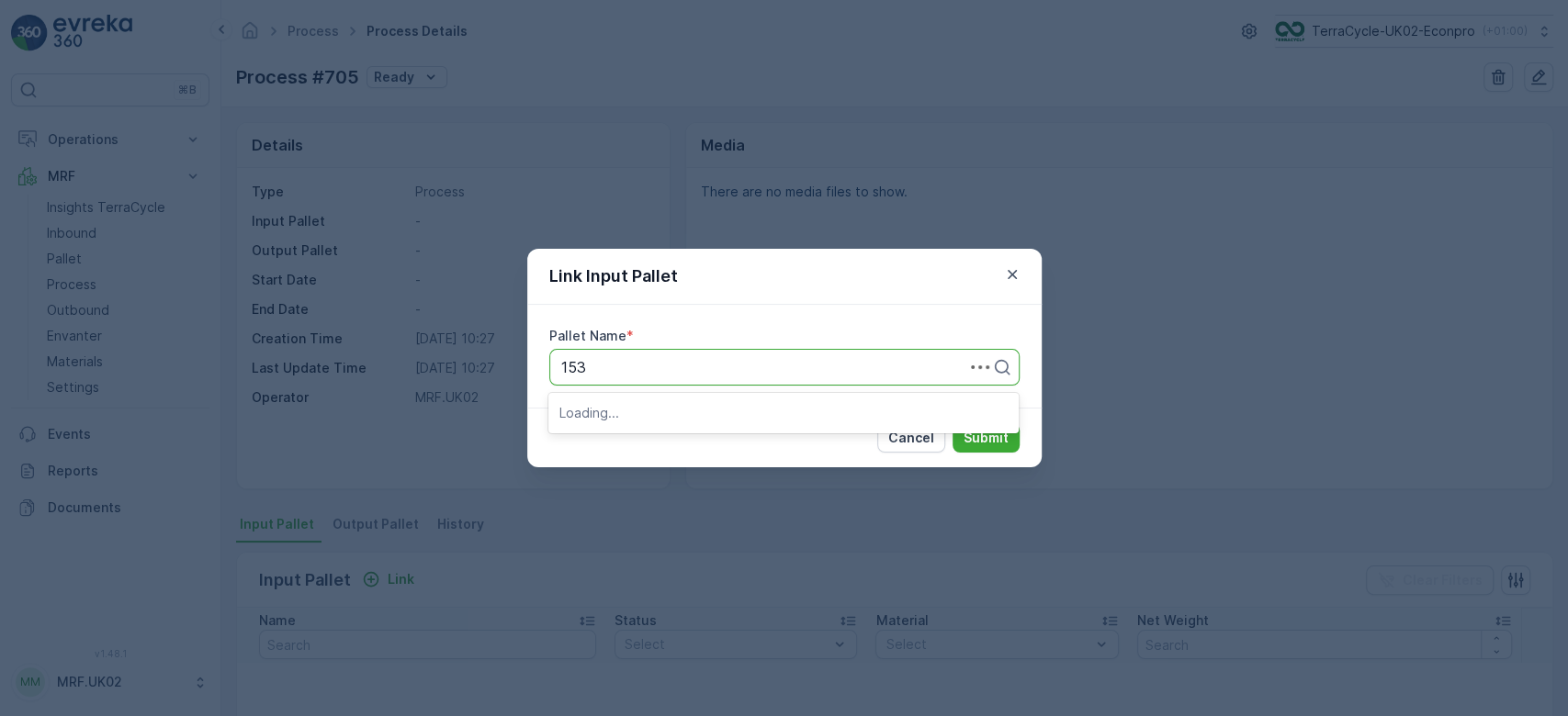
type input "1530"
click at [654, 437] on span "Parcel_UK02 #1530" at bounding box center [626, 443] width 135 height 16
click at [991, 440] on p "Submit" at bounding box center [986, 438] width 45 height 18
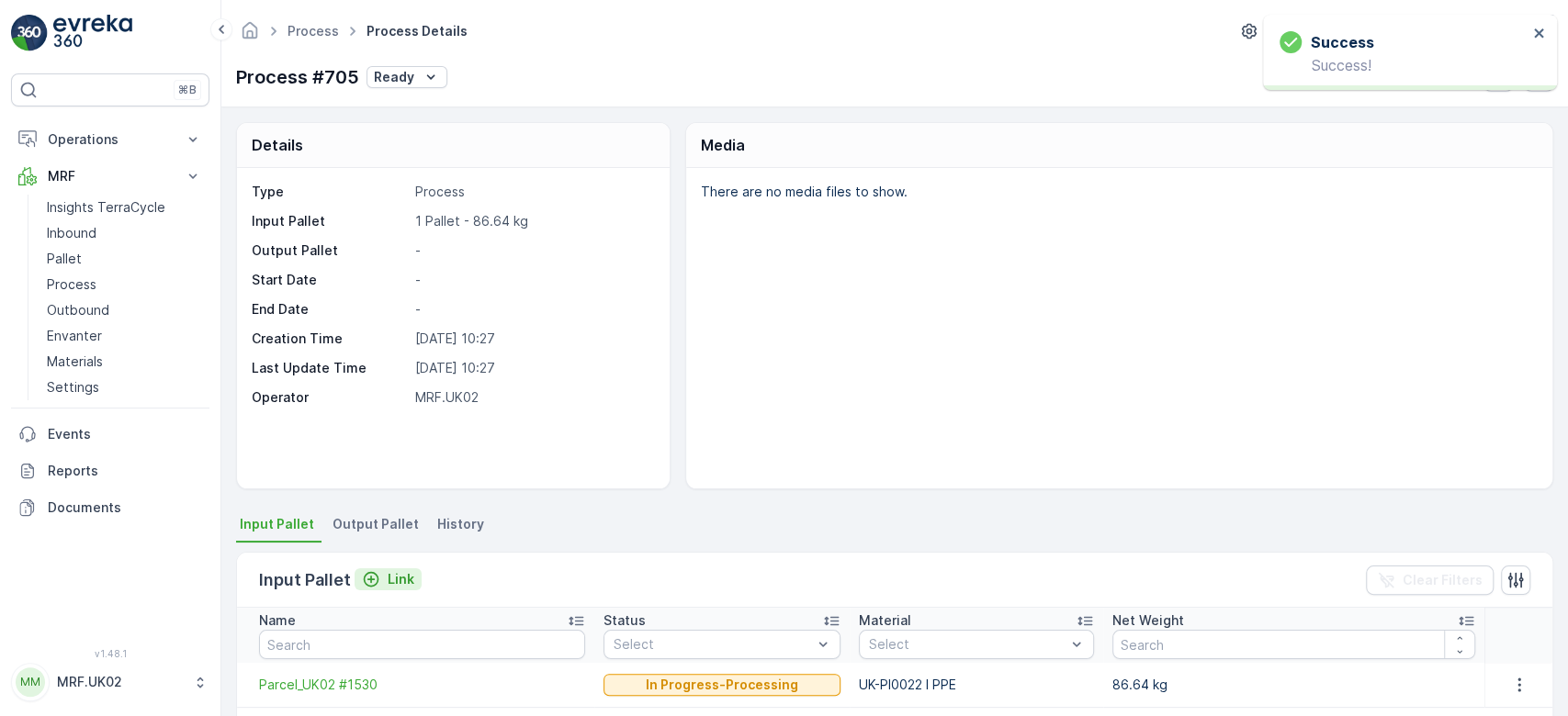
click at [389, 577] on p "Link" at bounding box center [401, 579] width 27 height 18
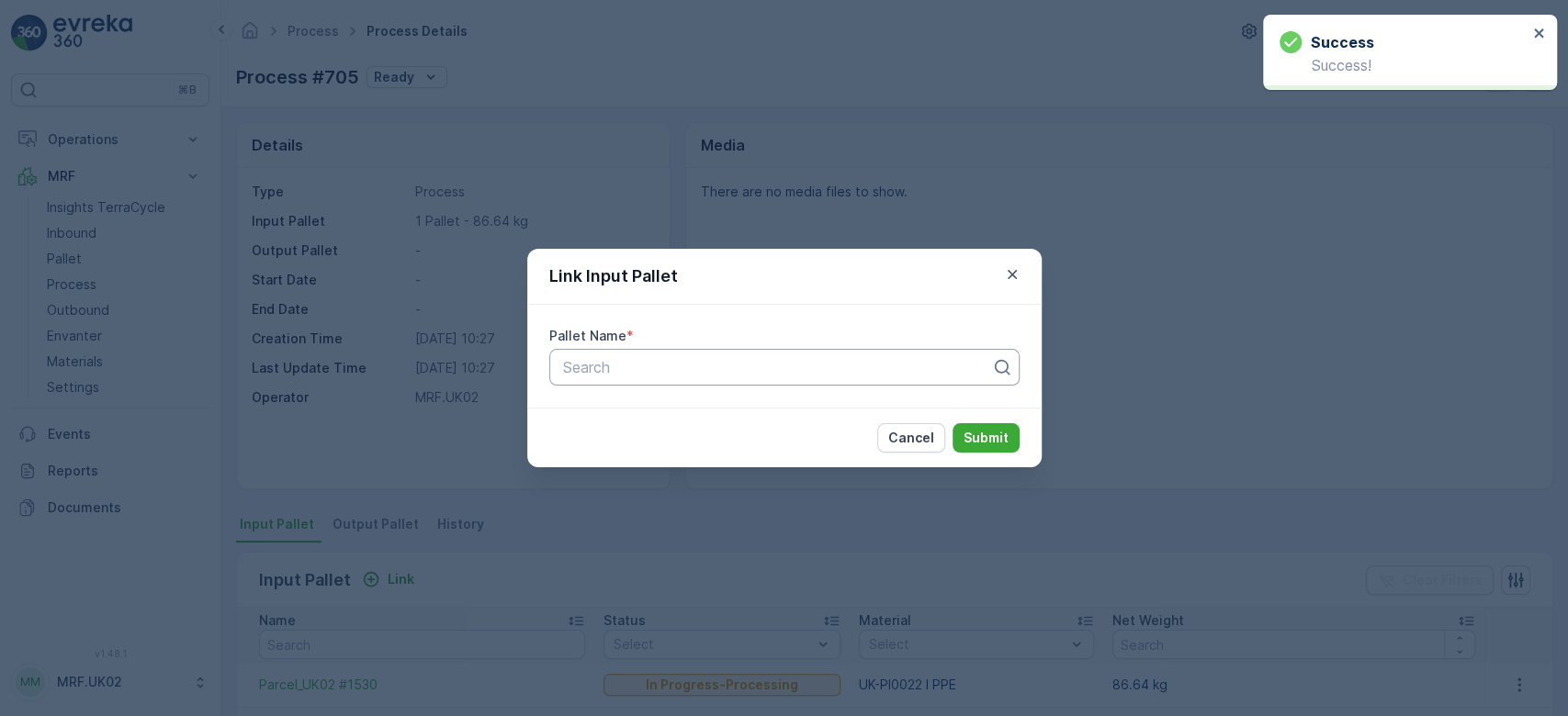
click at [642, 380] on div "Search" at bounding box center [785, 367] width 470 height 36
type input "1500"
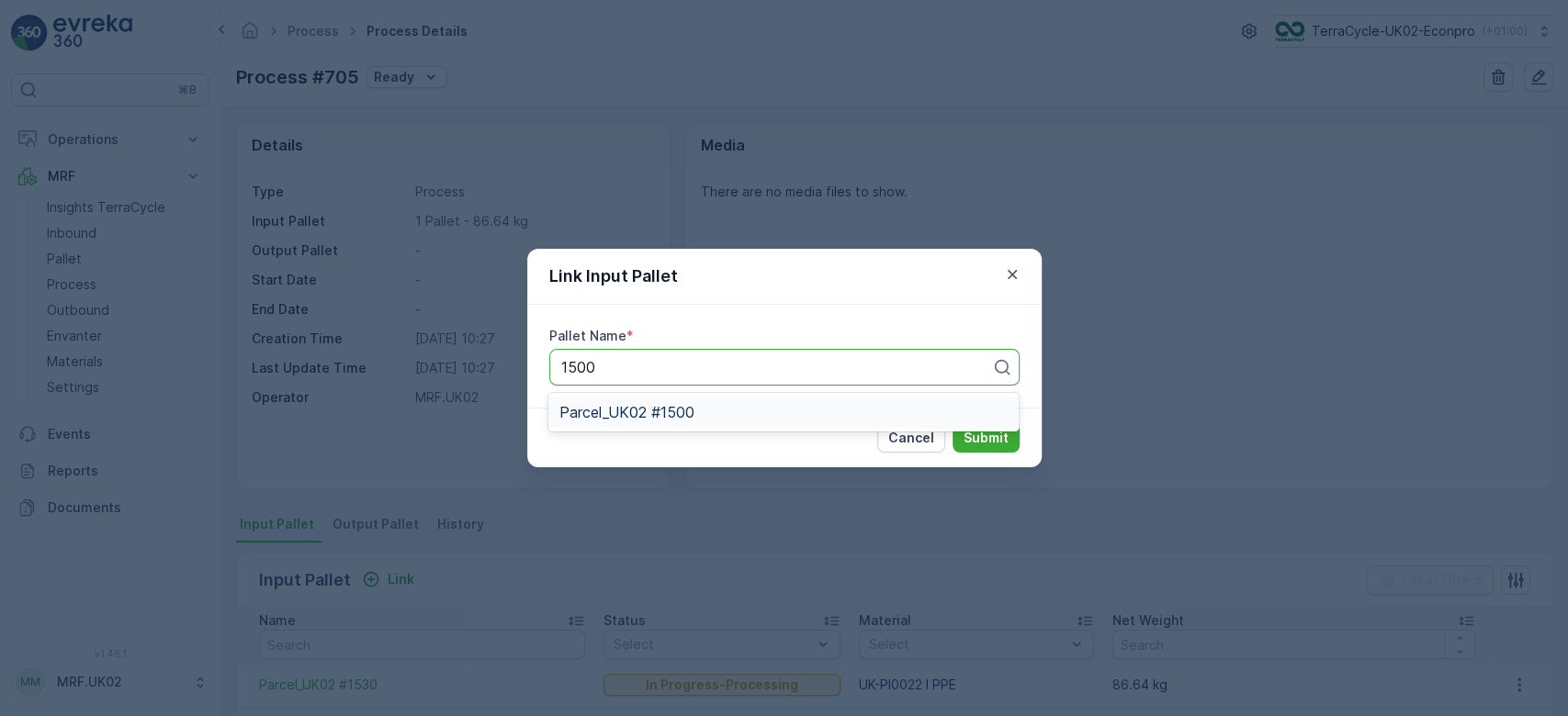
click at [626, 418] on span "Parcel_UK02 #1500" at bounding box center [626, 412] width 135 height 16
click at [986, 441] on p "Submit" at bounding box center [986, 438] width 45 height 18
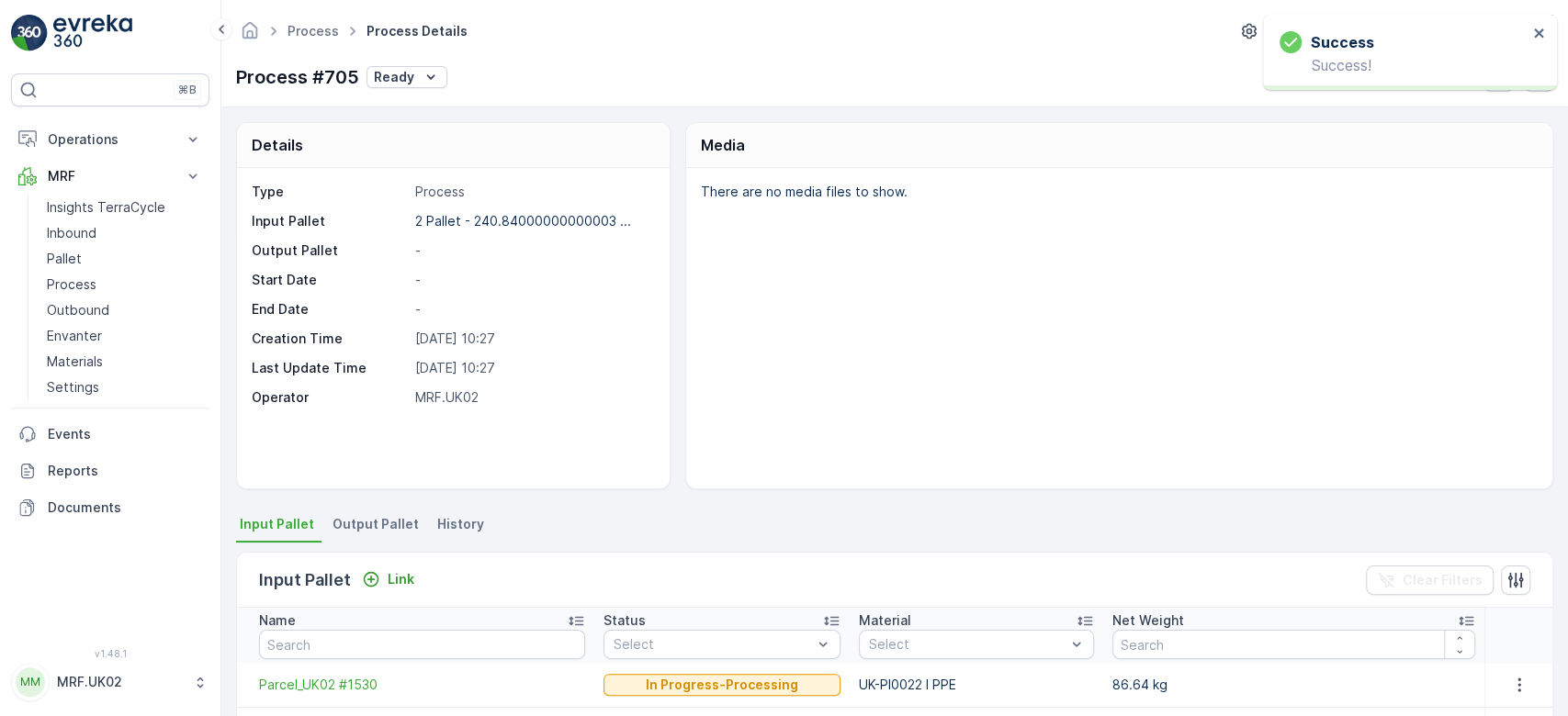
click at [362, 523] on span "Output Pallet" at bounding box center [376, 524] width 86 height 18
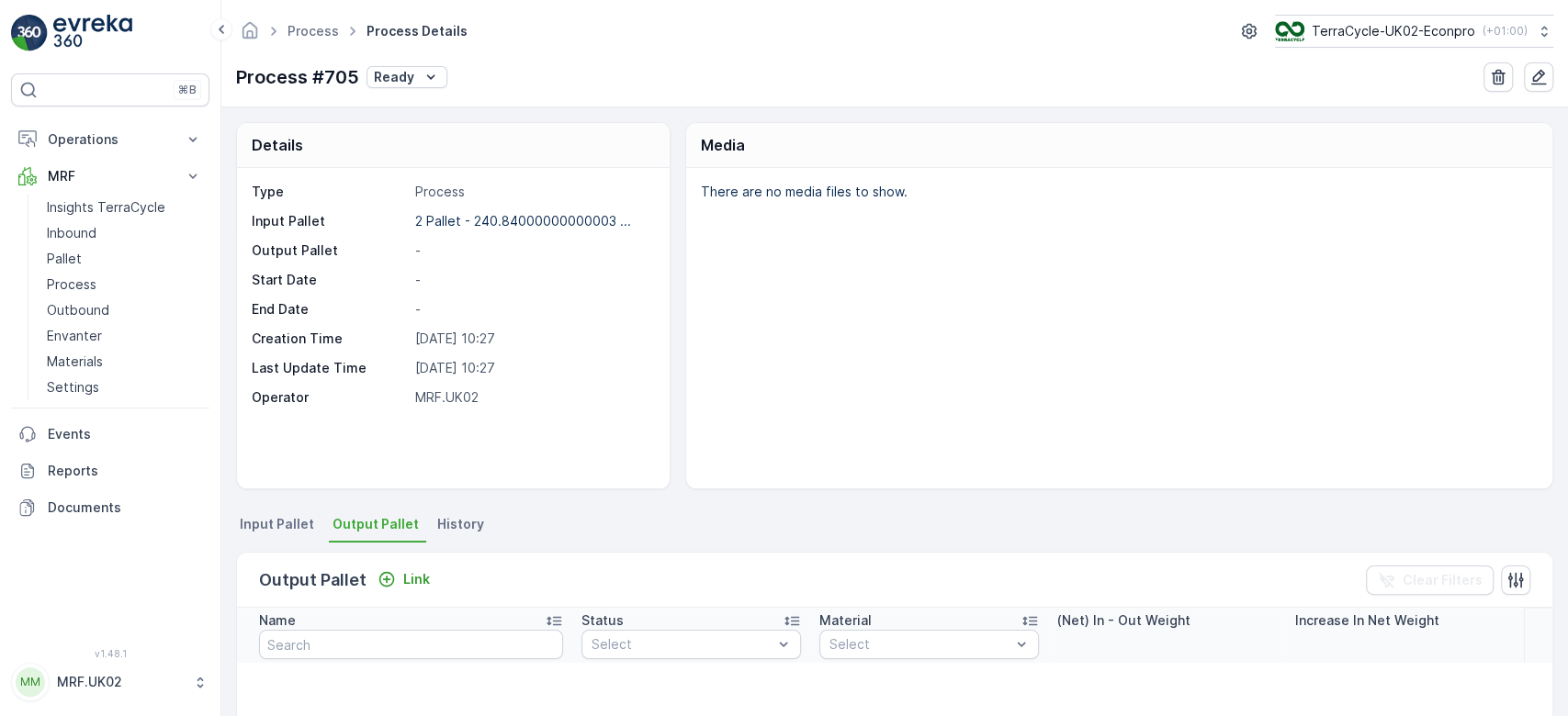
click at [385, 528] on span "Output Pallet" at bounding box center [376, 524] width 86 height 18
click at [400, 592] on div "Output Pallet Link" at bounding box center [348, 580] width 178 height 26
click at [427, 575] on button "Link" at bounding box center [403, 579] width 67 height 22
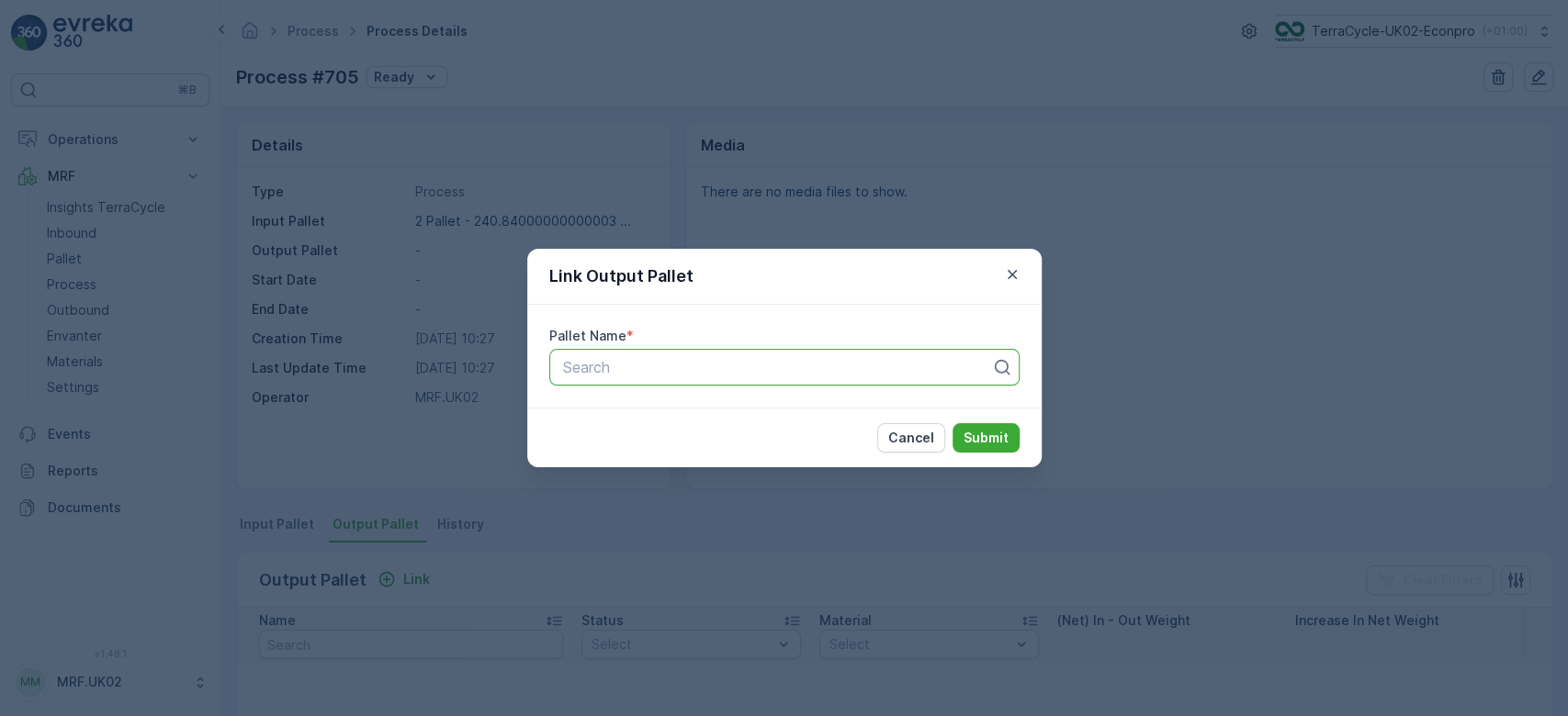
click at [649, 364] on div at bounding box center [777, 367] width 432 height 16
type input "1539"
click at [669, 415] on span "Parcel_UK02 #1539" at bounding box center [626, 412] width 135 height 16
click at [988, 445] on p "Submit" at bounding box center [986, 438] width 45 height 18
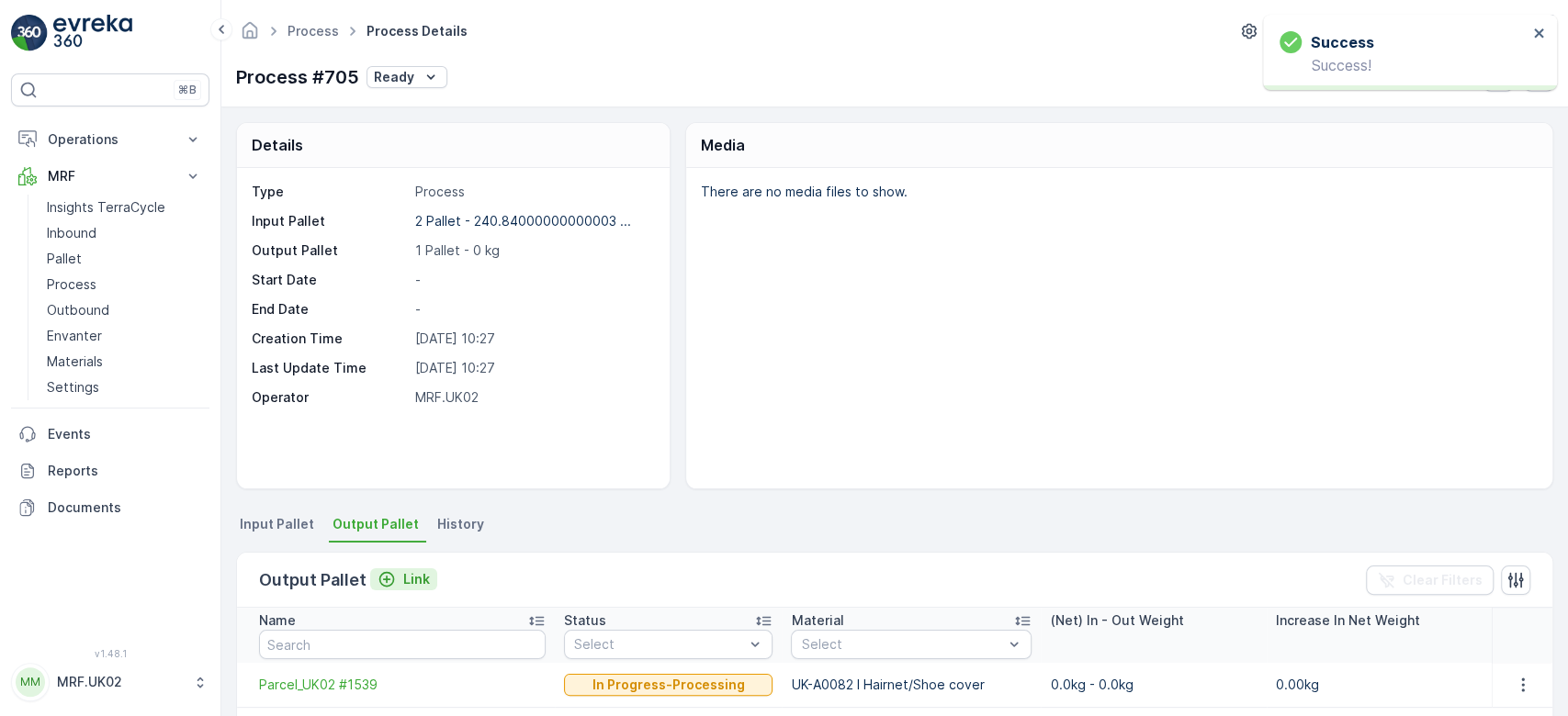
click at [411, 575] on p "Link" at bounding box center [417, 579] width 27 height 18
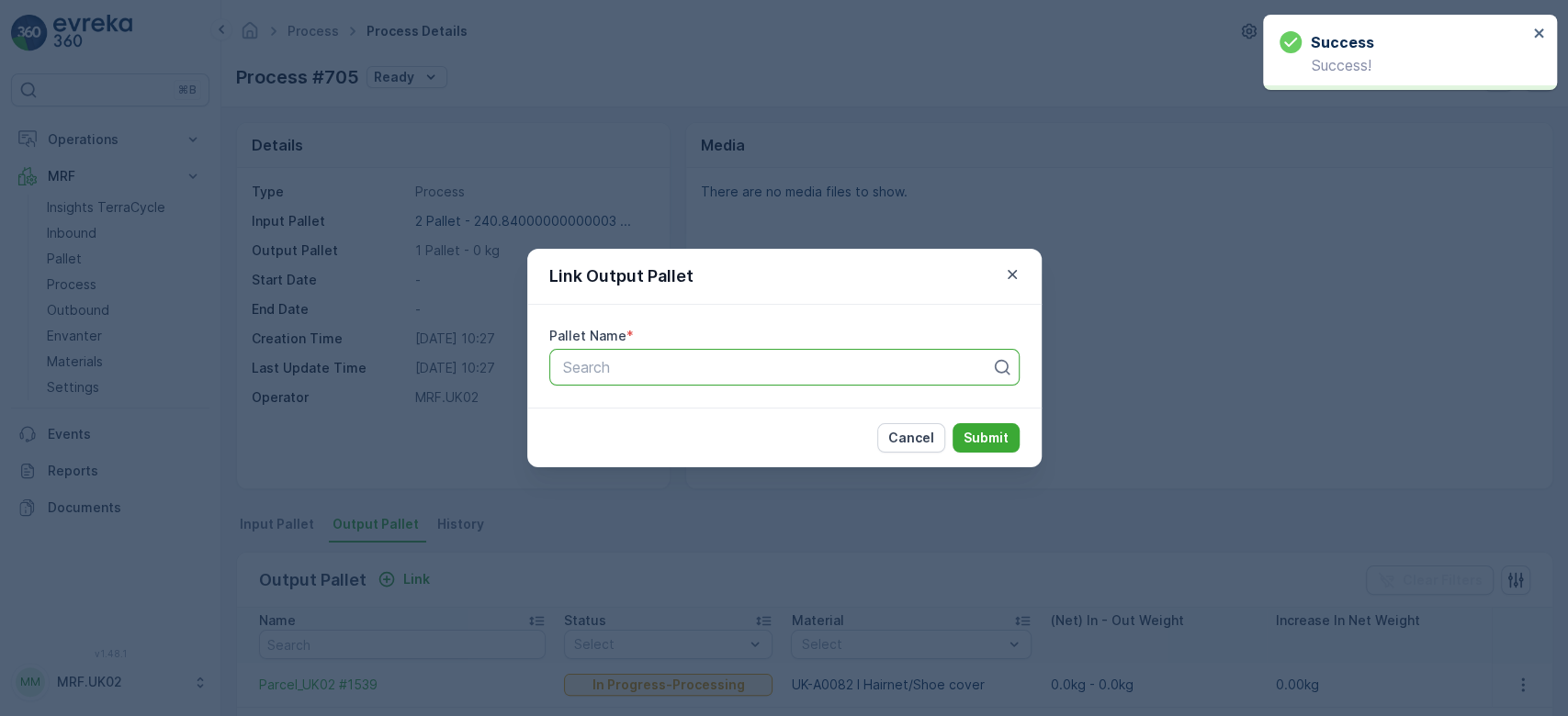
click at [599, 364] on div at bounding box center [777, 367] width 432 height 16
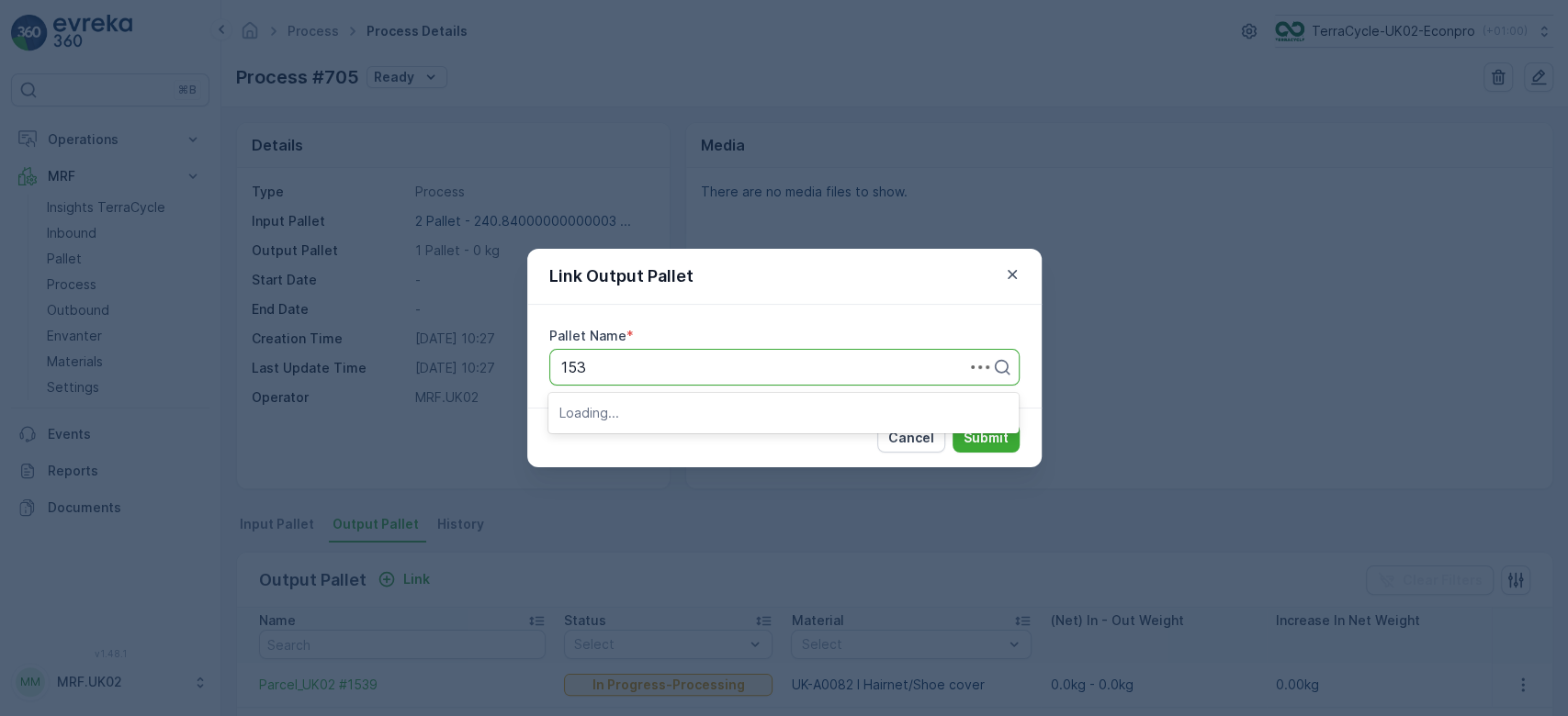
type input "1538"
click at [632, 418] on span "Parcel_UK02 #1538" at bounding box center [626, 412] width 135 height 16
click at [994, 438] on p "Submit" at bounding box center [986, 438] width 45 height 18
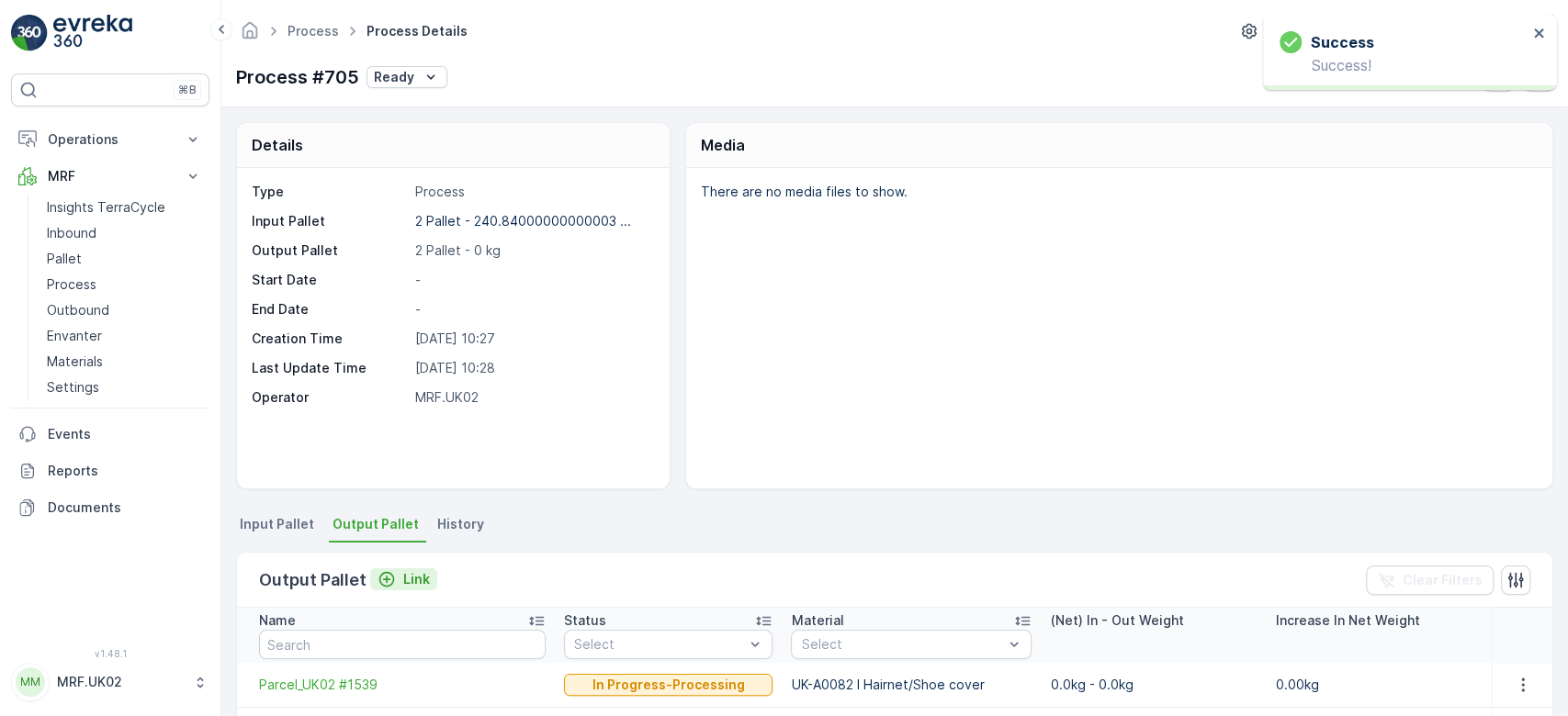
click at [398, 575] on div "Link" at bounding box center [403, 579] width 53 height 18
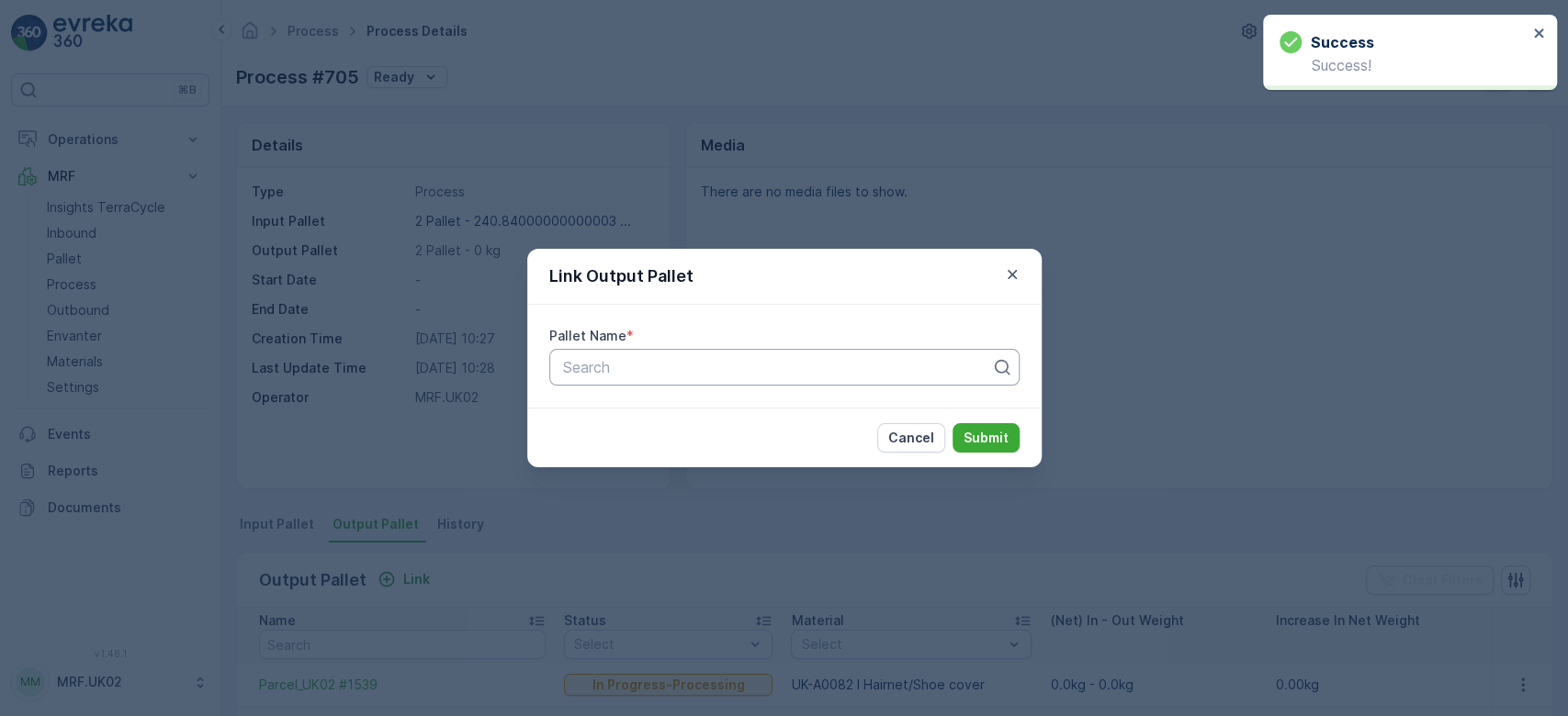
click at [634, 371] on div at bounding box center [777, 367] width 432 height 16
type input "1503"
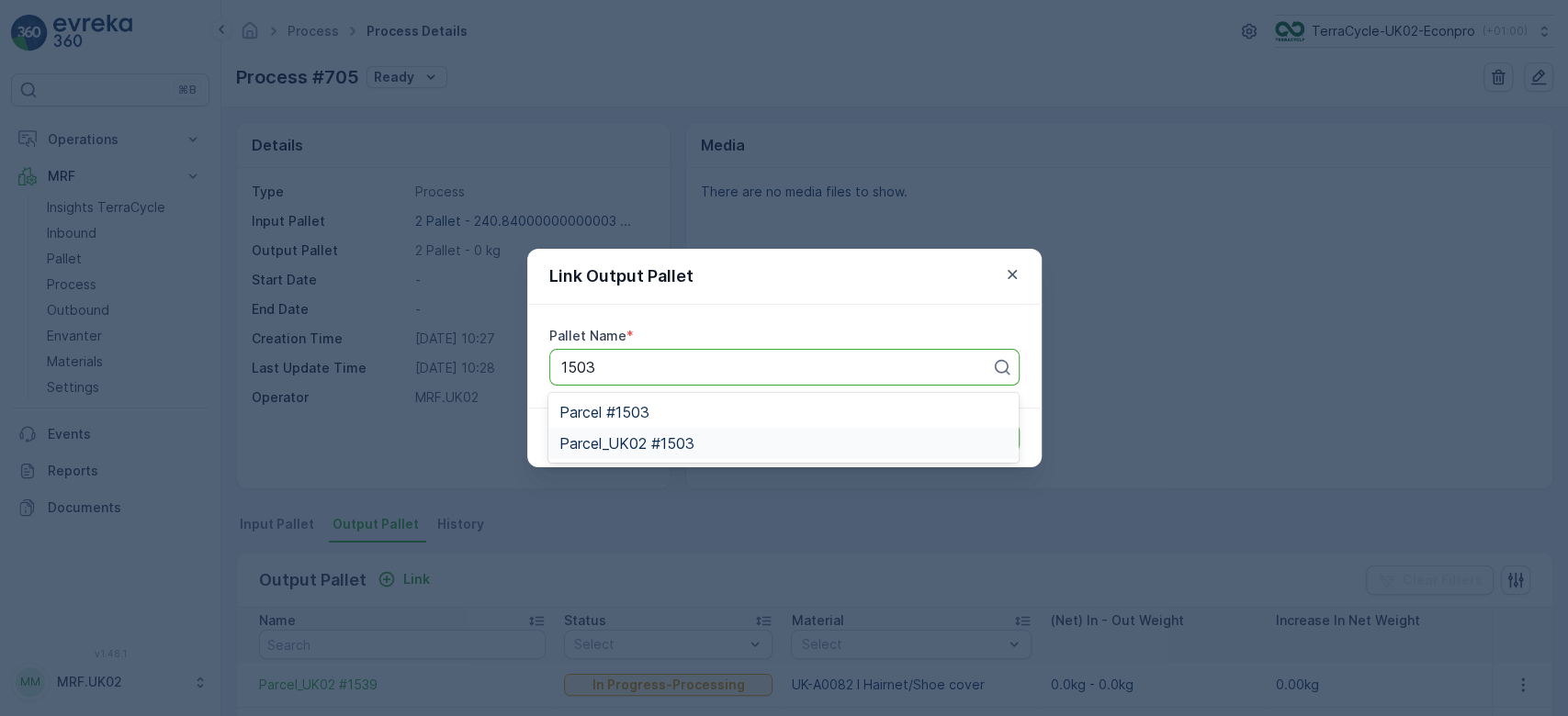
click at [690, 446] on span "Parcel_UK02 #1503" at bounding box center [626, 443] width 135 height 16
click at [991, 435] on p "Submit" at bounding box center [986, 438] width 45 height 18
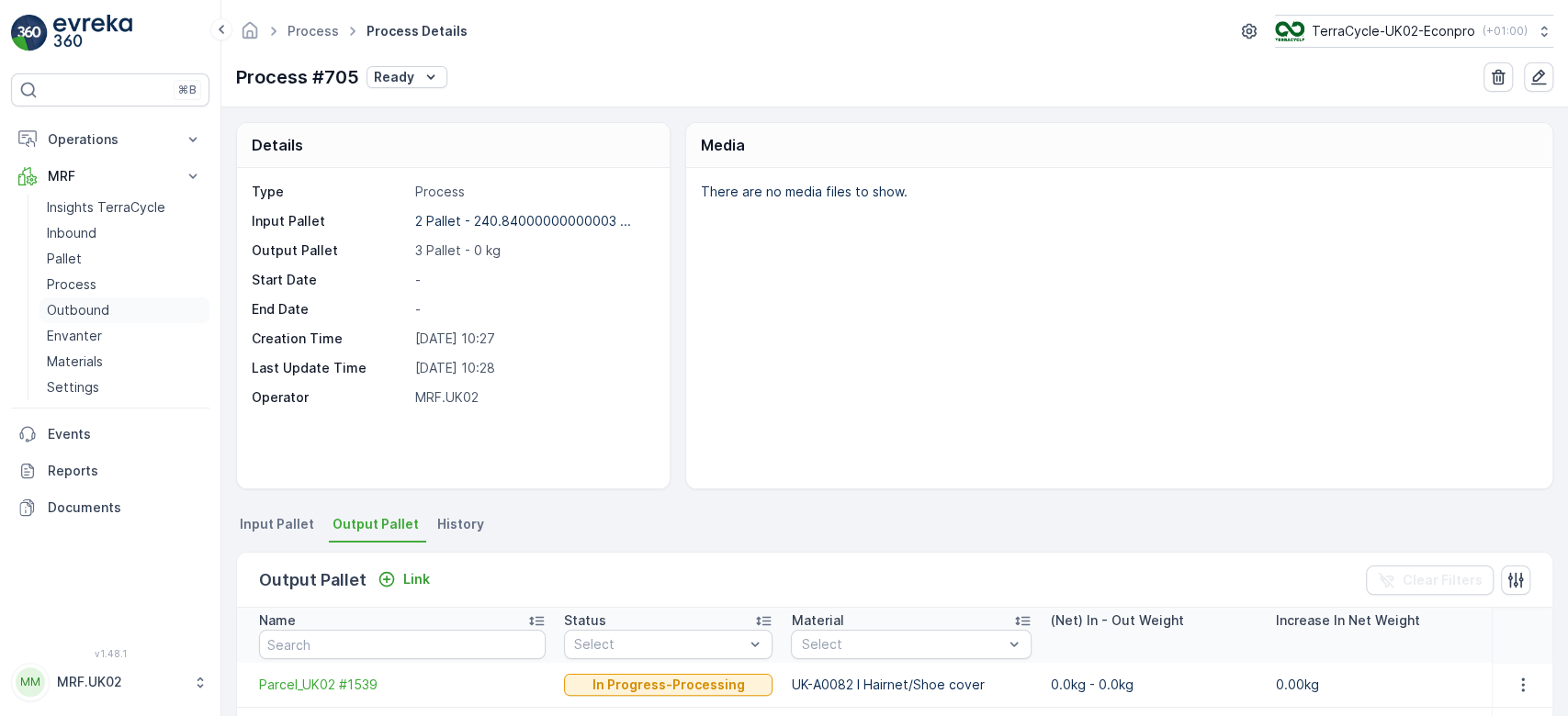
click at [68, 297] on link "Outbound" at bounding box center [124, 310] width 170 height 26
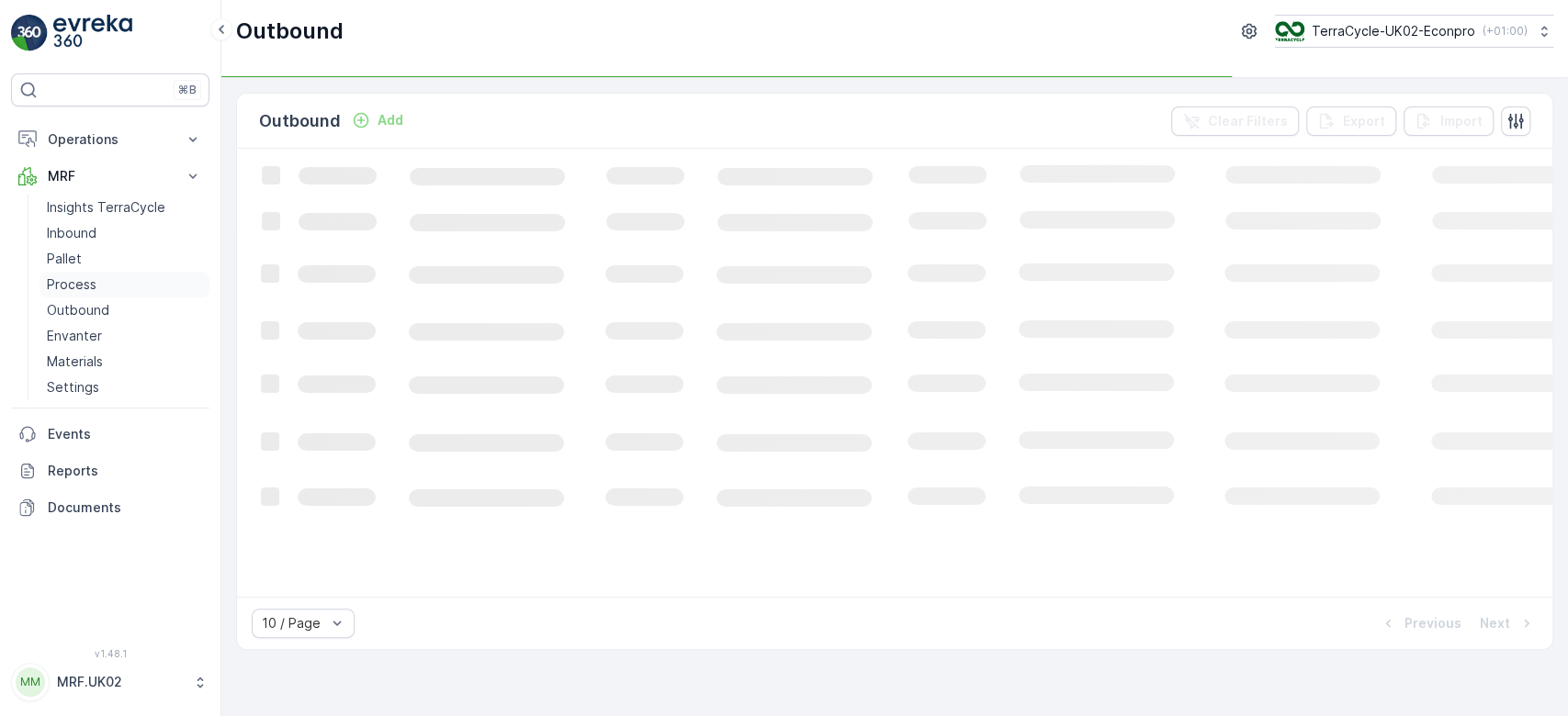
click at [81, 275] on p "Process" at bounding box center [72, 284] width 50 height 18
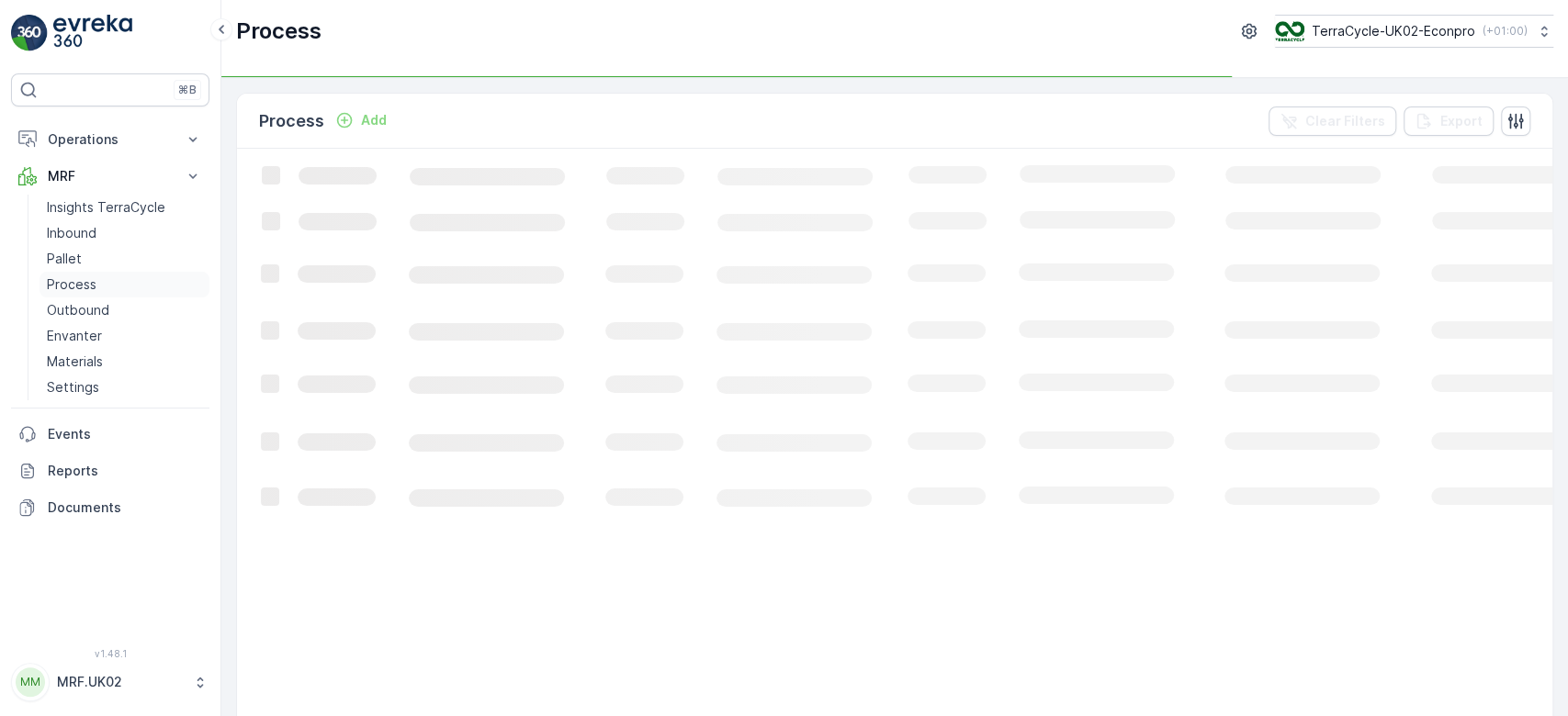
click at [81, 275] on p "Process" at bounding box center [72, 284] width 50 height 18
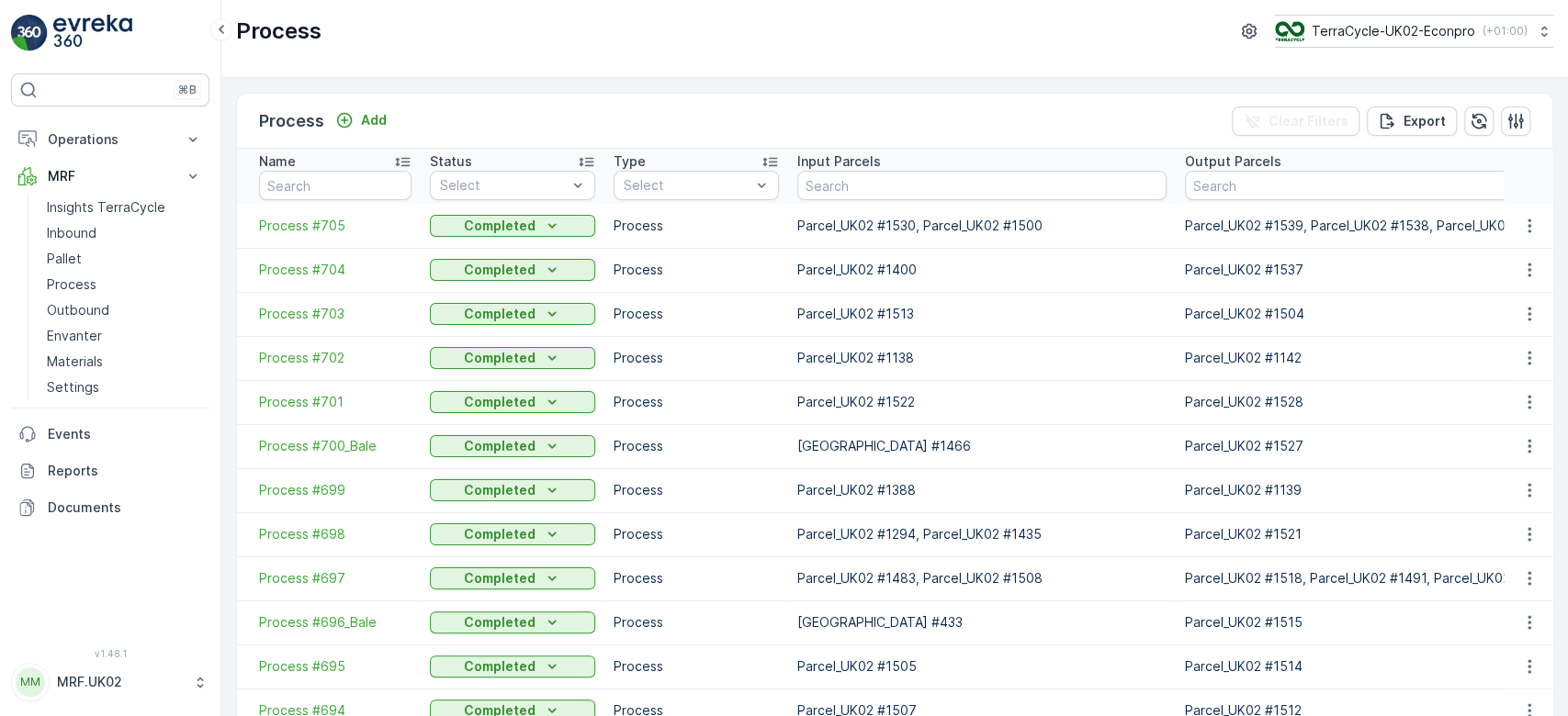
click at [503, 101] on div "Process Add Clear Filters Export" at bounding box center [895, 121] width 1316 height 55
click at [55, 233] on p "Inbound" at bounding box center [72, 232] width 50 height 18
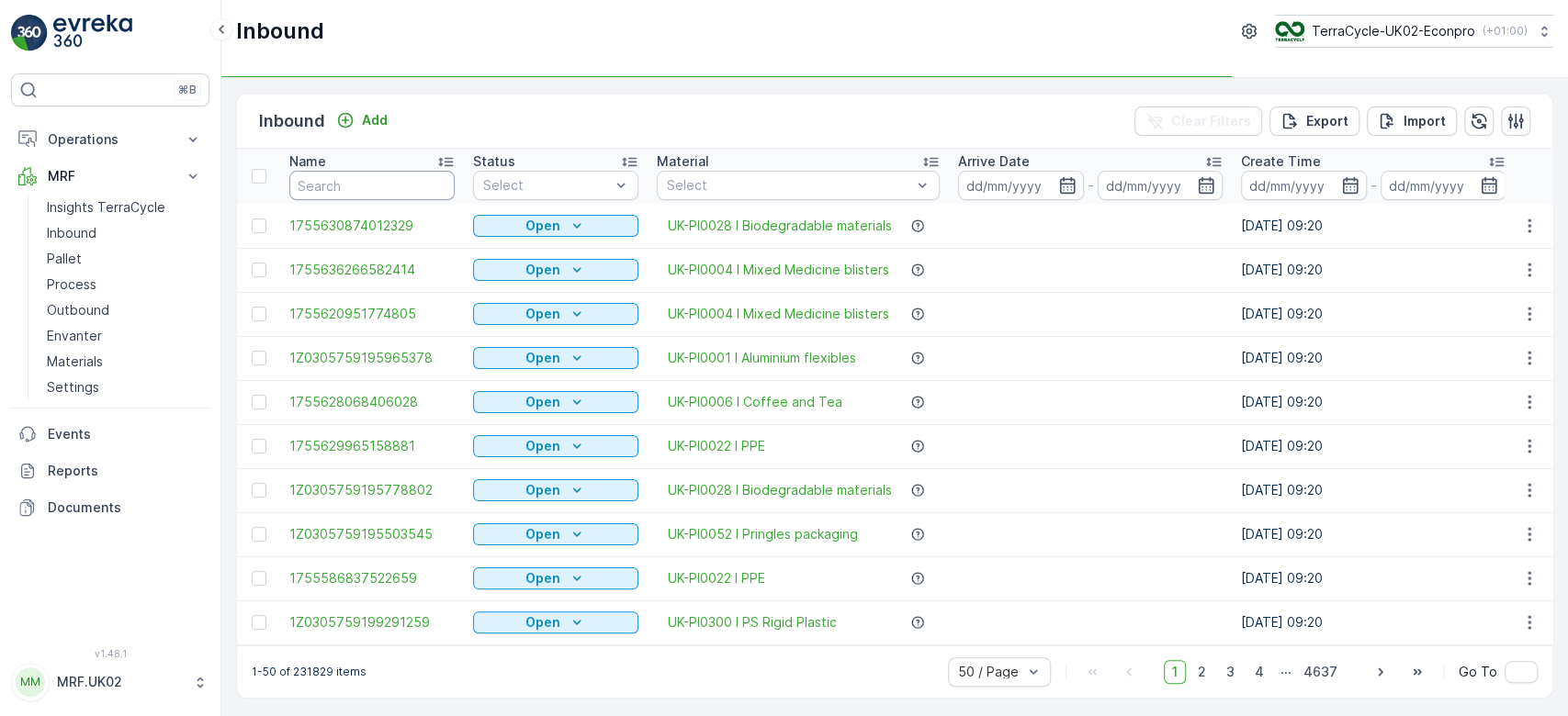
click at [332, 184] on input "text" at bounding box center [372, 185] width 165 height 30
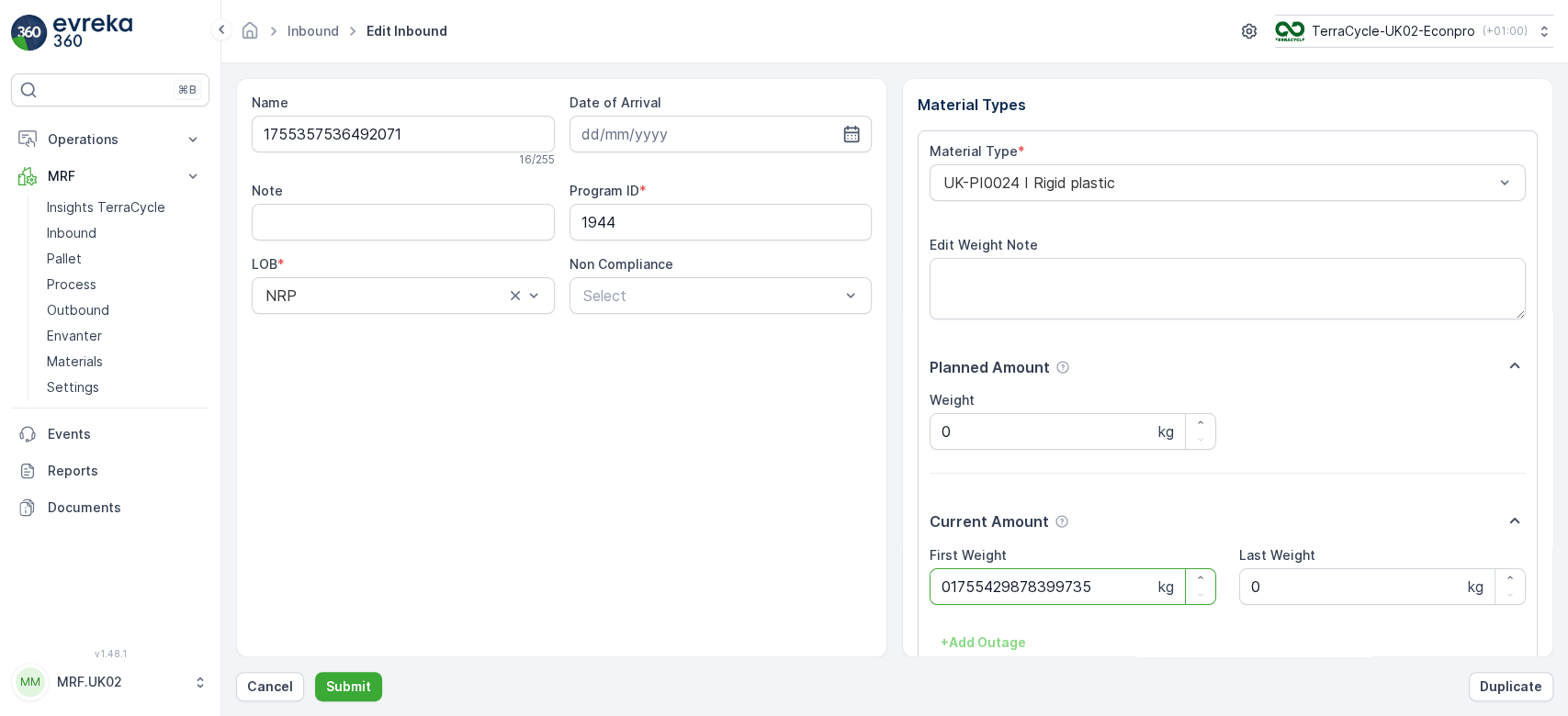
click at [316, 672] on button "Submit" at bounding box center [349, 686] width 67 height 30
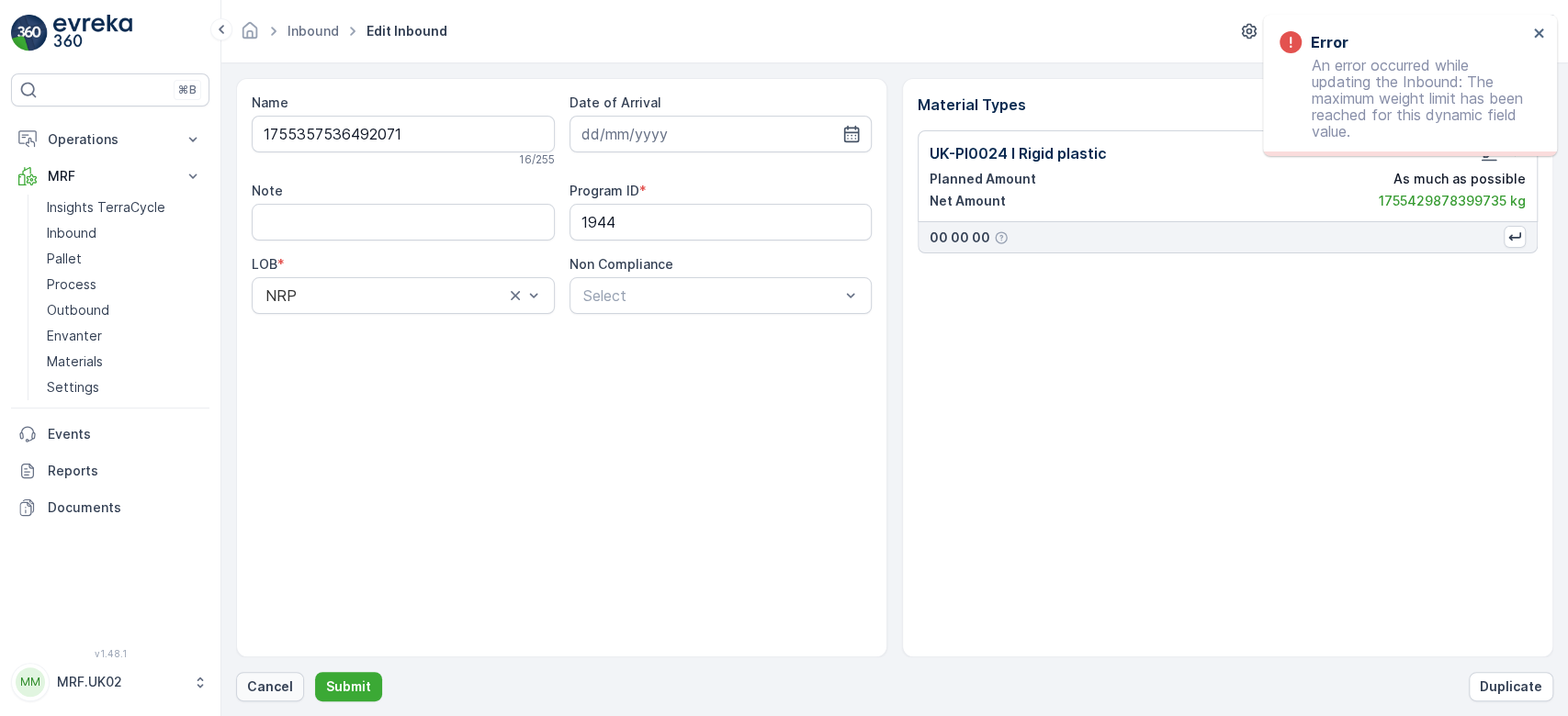
click at [274, 695] on p "Cancel" at bounding box center [270, 686] width 46 height 18
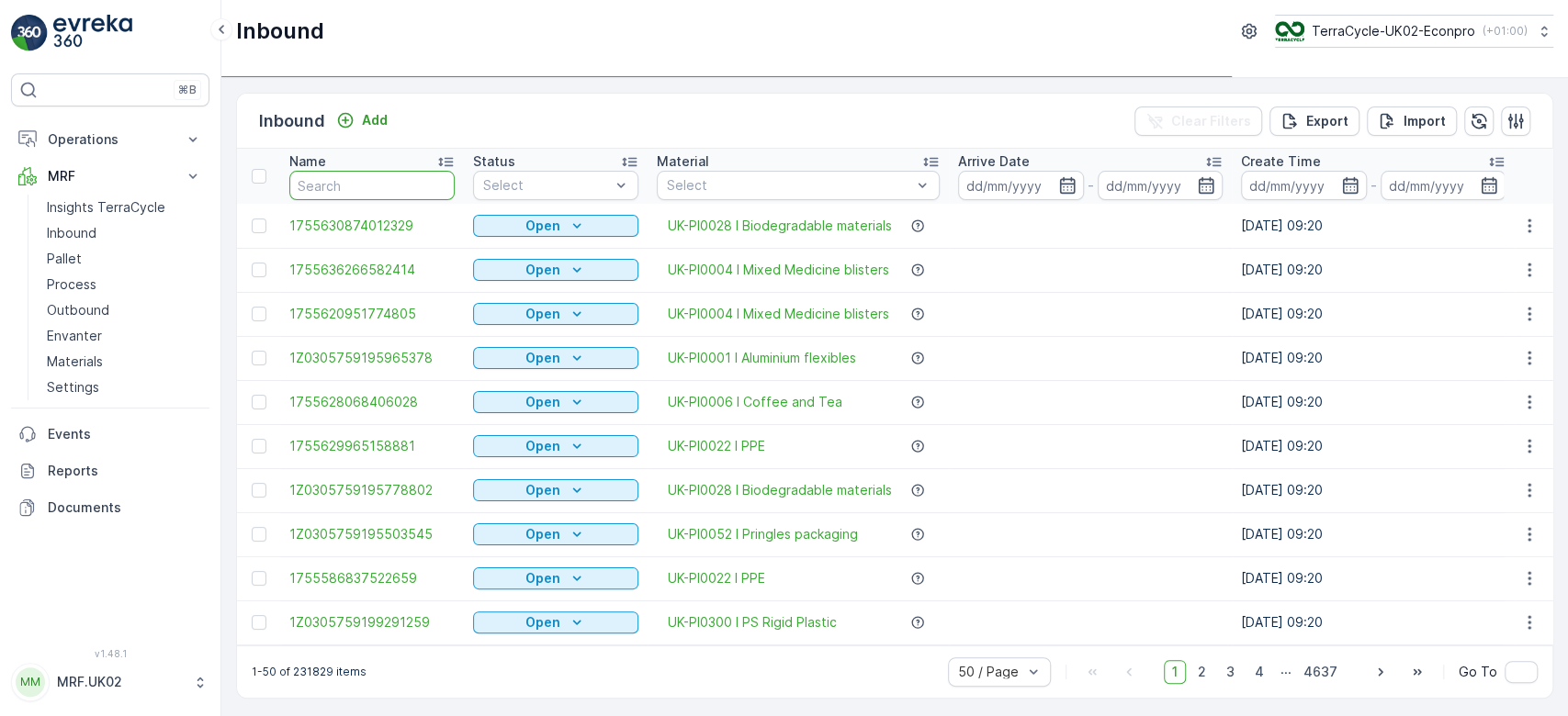
click at [342, 199] on input "text" at bounding box center [372, 185] width 165 height 30
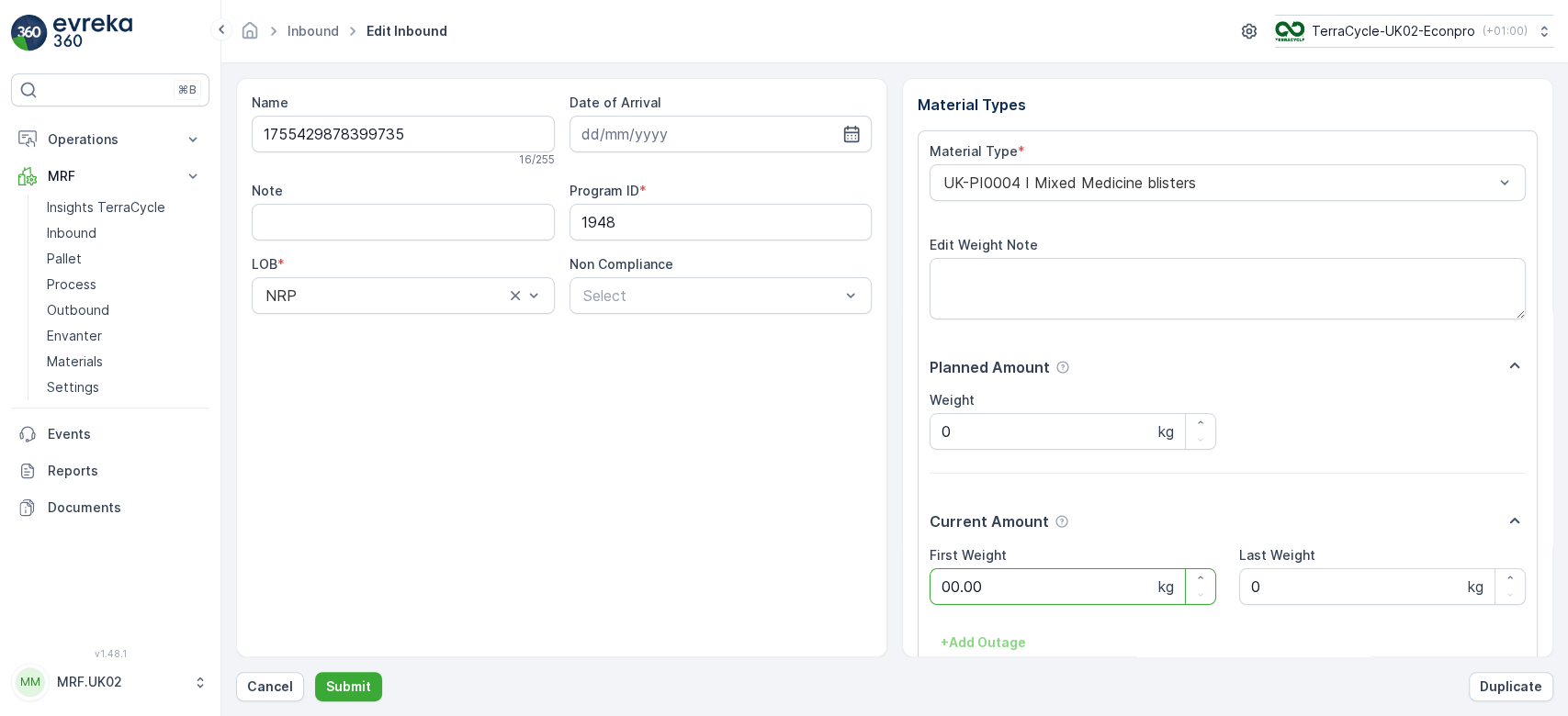
click at [316, 672] on button "Submit" at bounding box center [349, 686] width 67 height 30
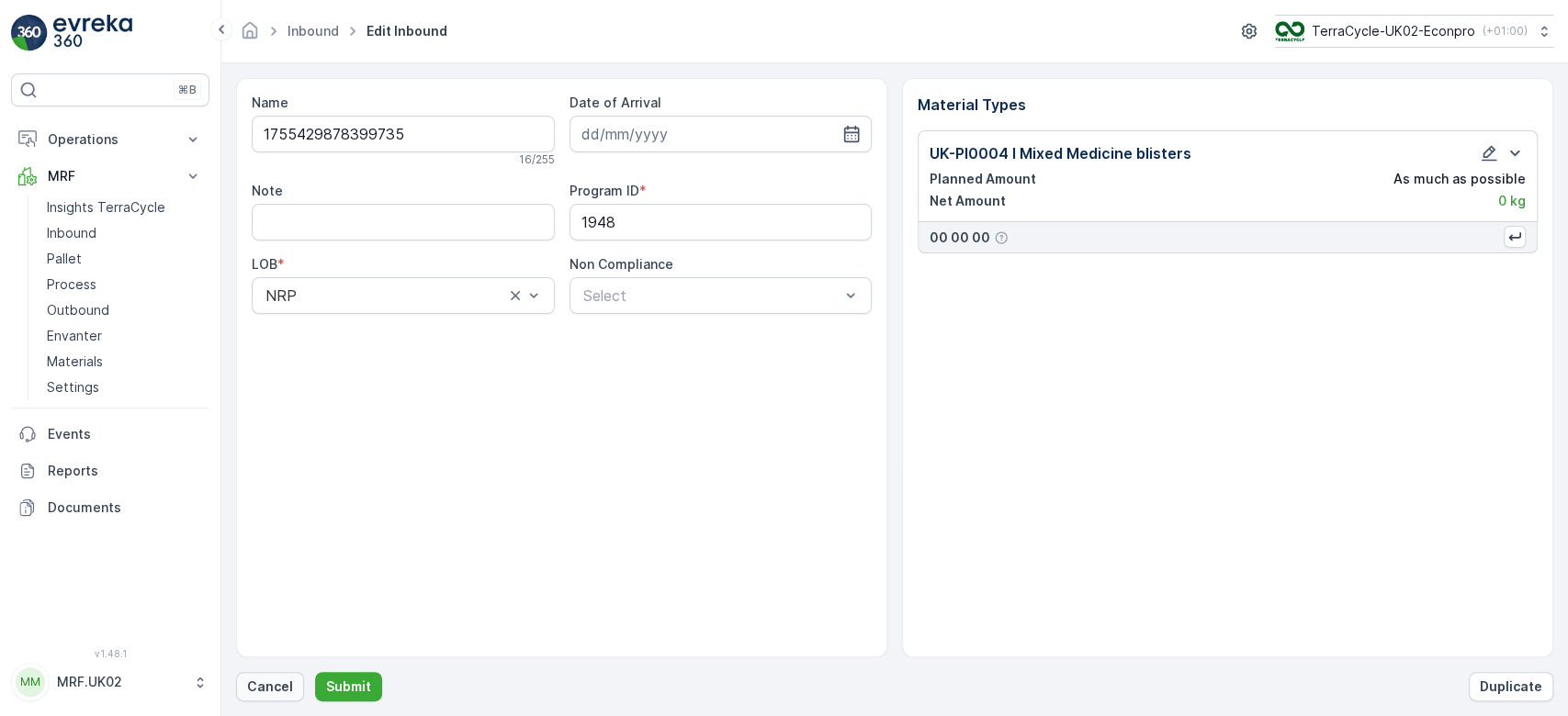
click at [264, 687] on p "Cancel" at bounding box center [270, 686] width 46 height 18
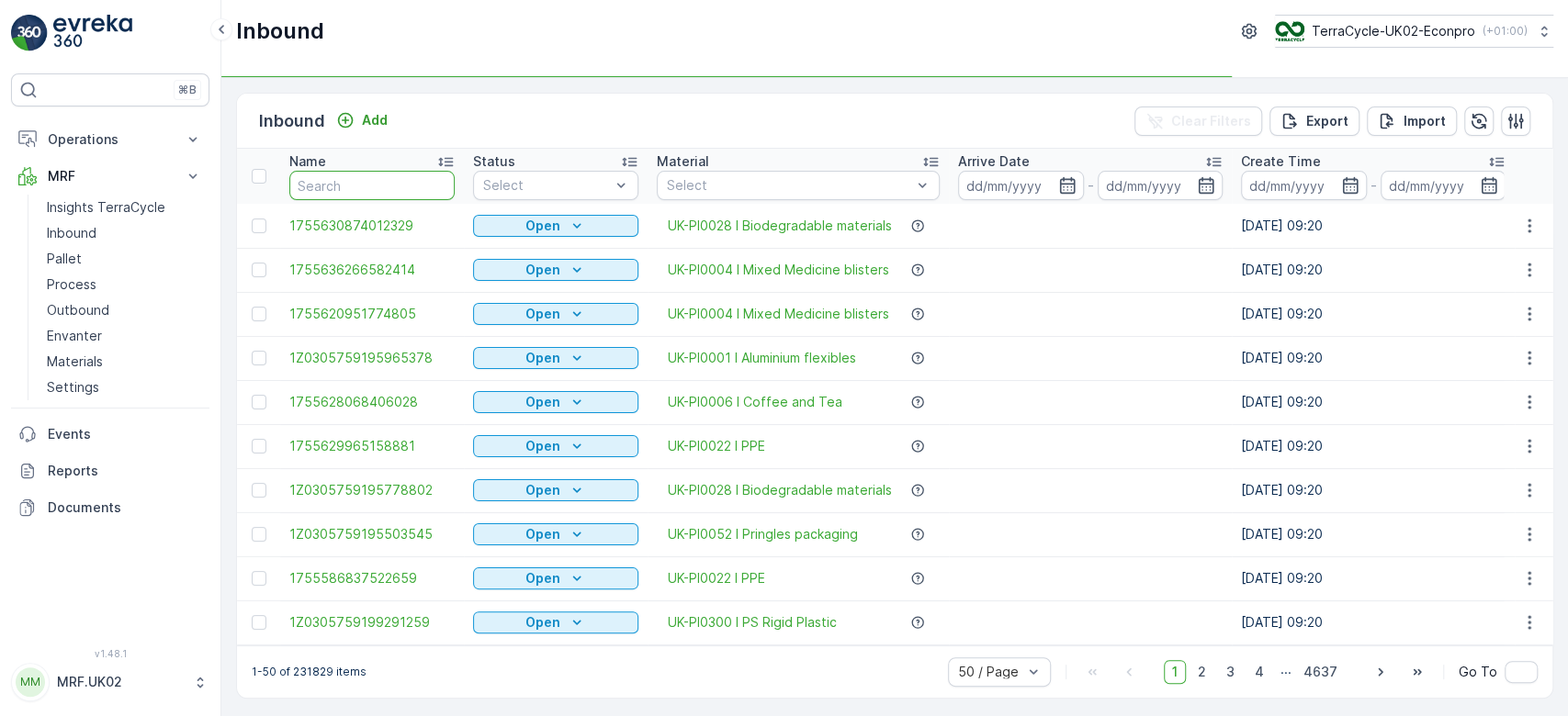
click at [334, 187] on input "text" at bounding box center [372, 185] width 165 height 30
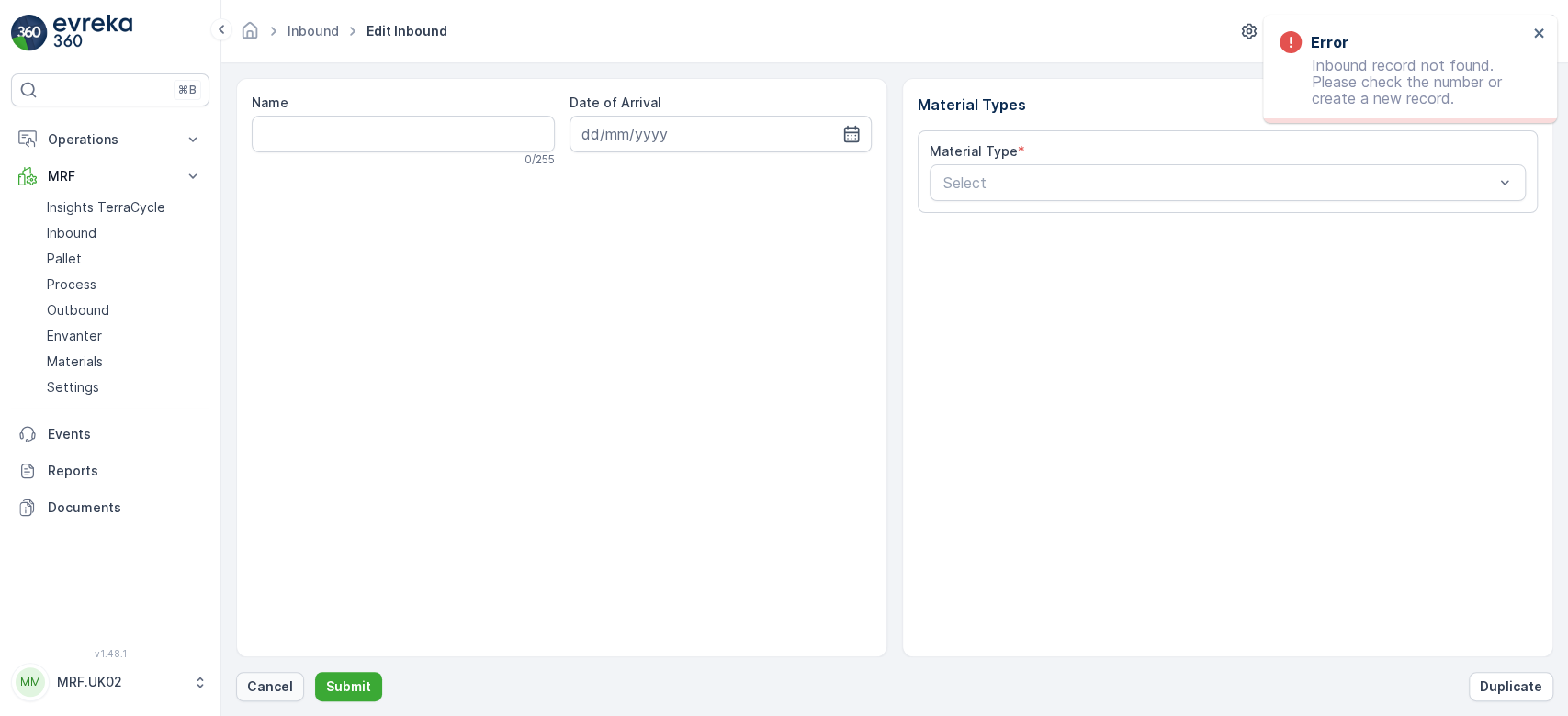
click at [268, 677] on button "Cancel" at bounding box center [270, 686] width 68 height 30
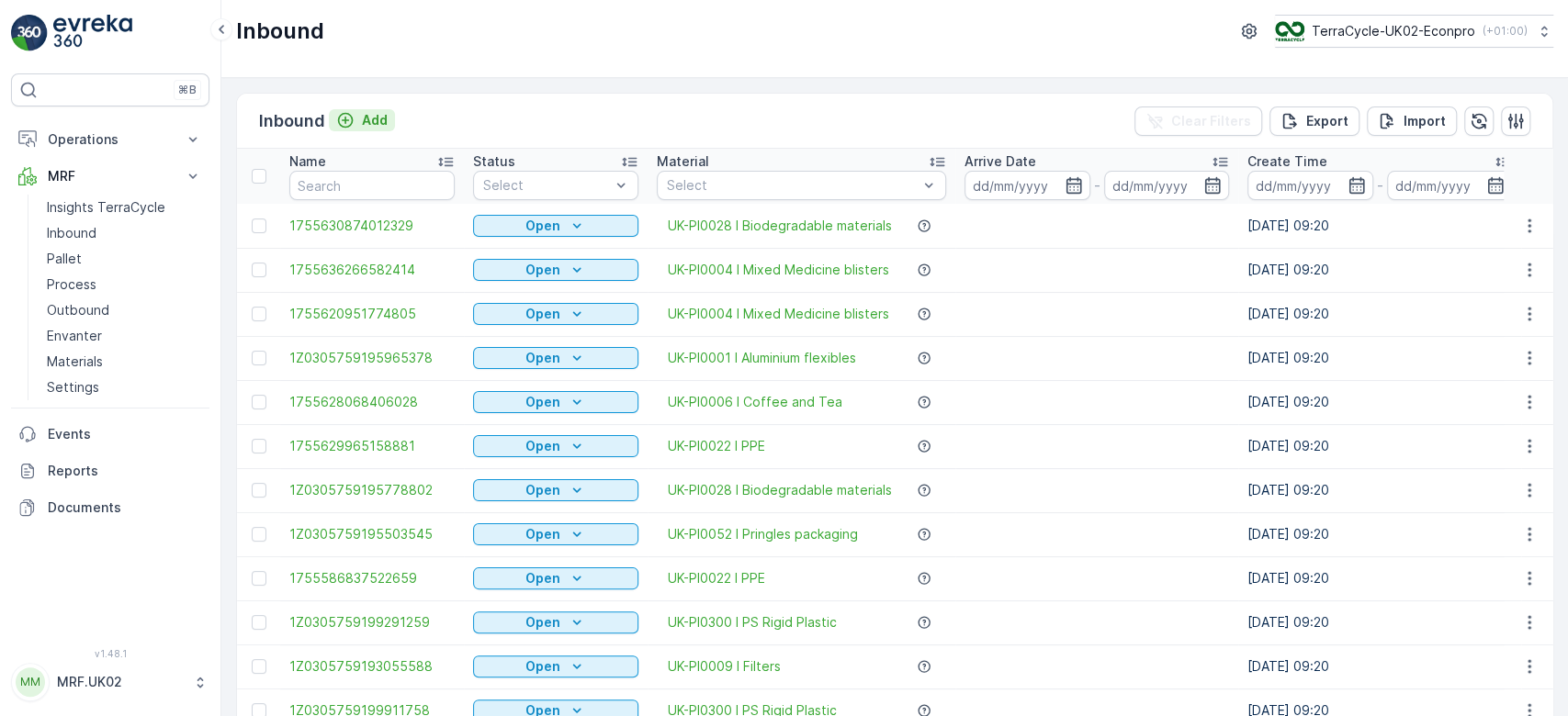
click at [355, 111] on div "Add" at bounding box center [362, 119] width 52 height 18
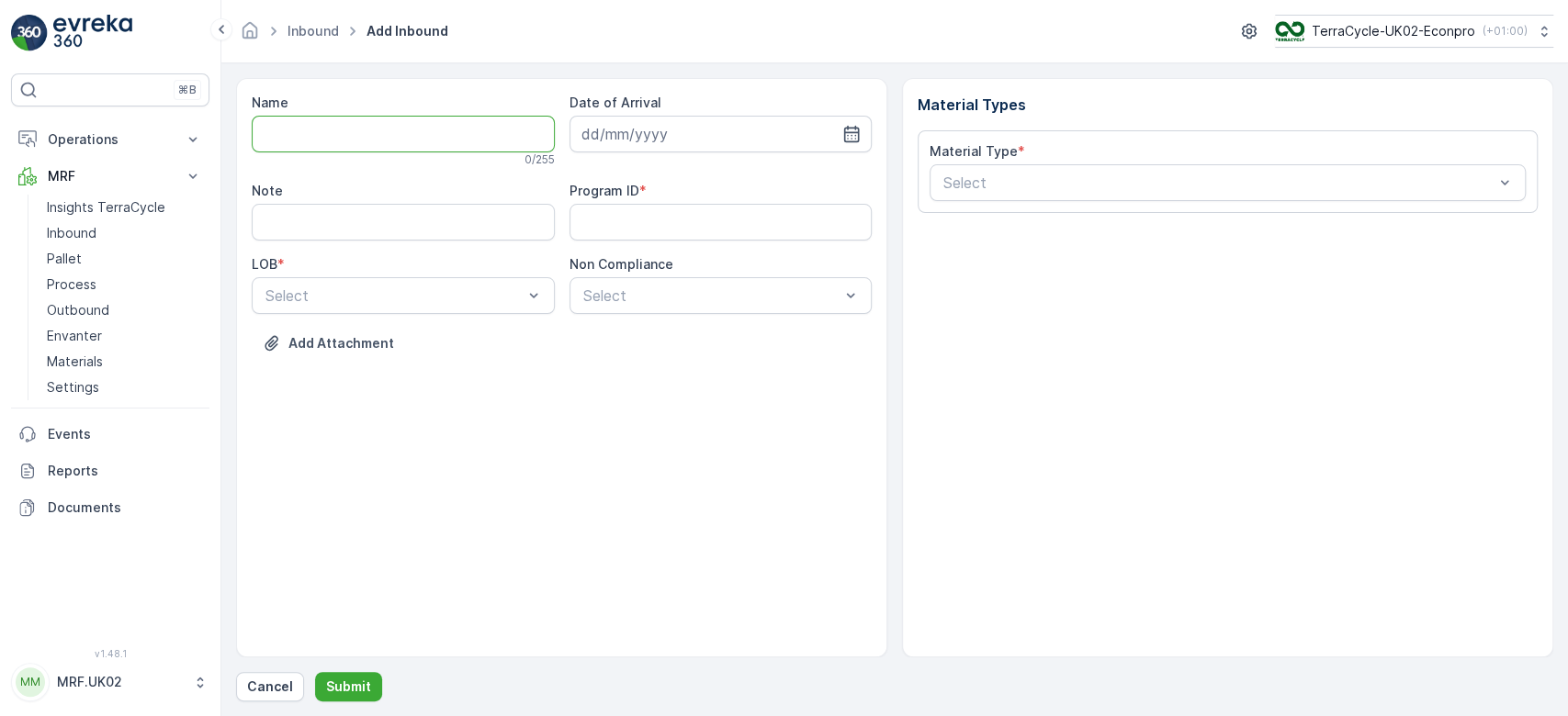
click at [346, 128] on input "Name" at bounding box center [403, 134] width 303 height 36
type input "1755357536492071"
click at [316, 672] on button "Submit" at bounding box center [349, 686] width 67 height 30
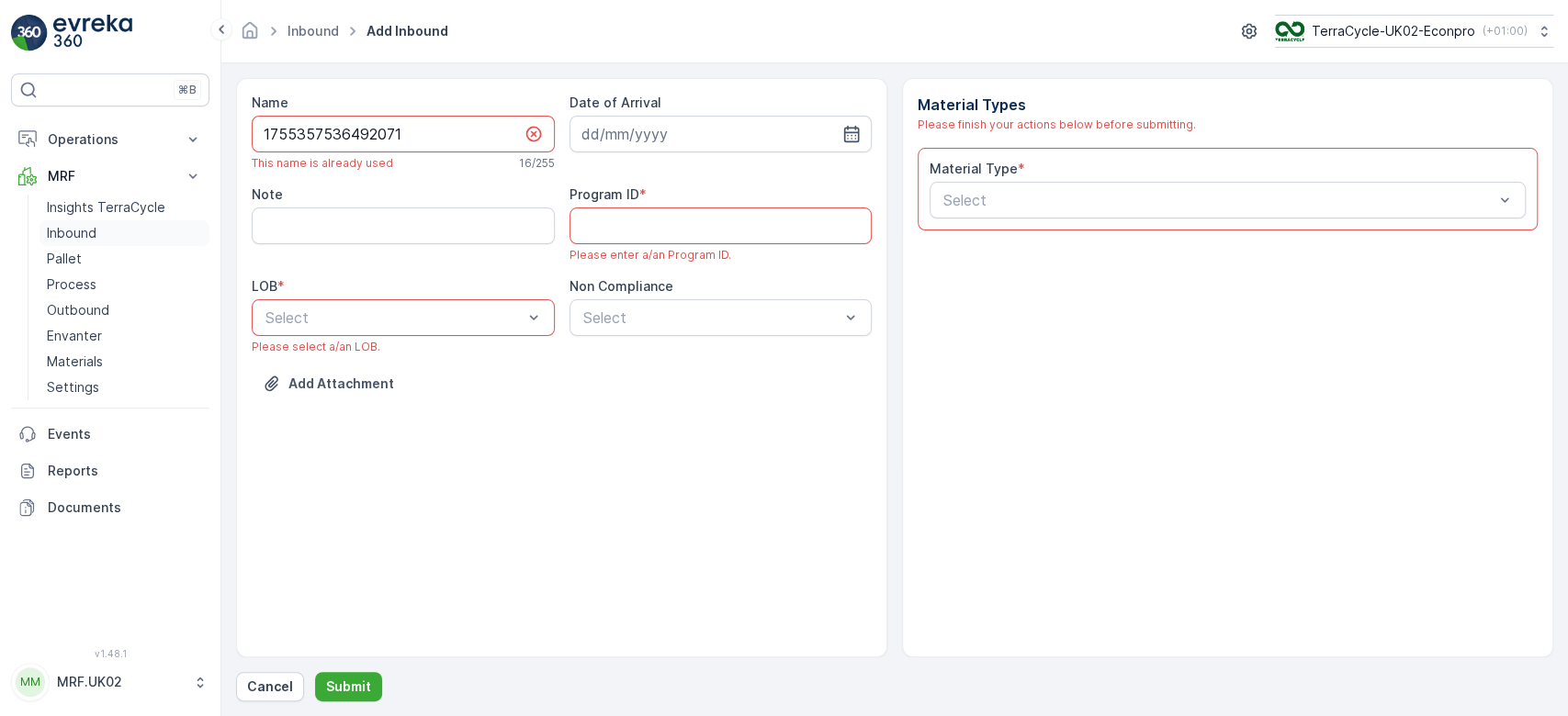
click at [169, 231] on link "Inbound" at bounding box center [124, 233] width 170 height 26
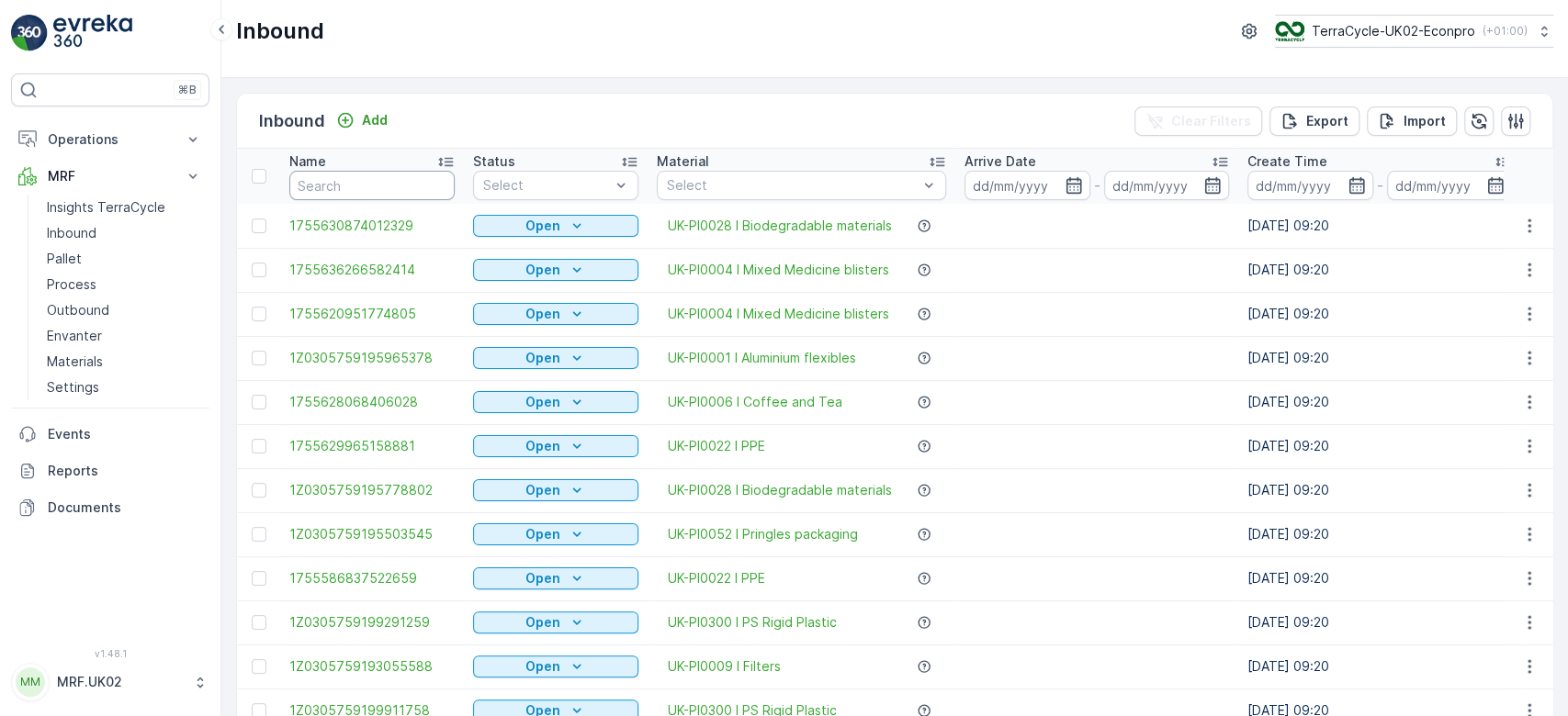
click at [333, 187] on input "text" at bounding box center [372, 185] width 165 height 30
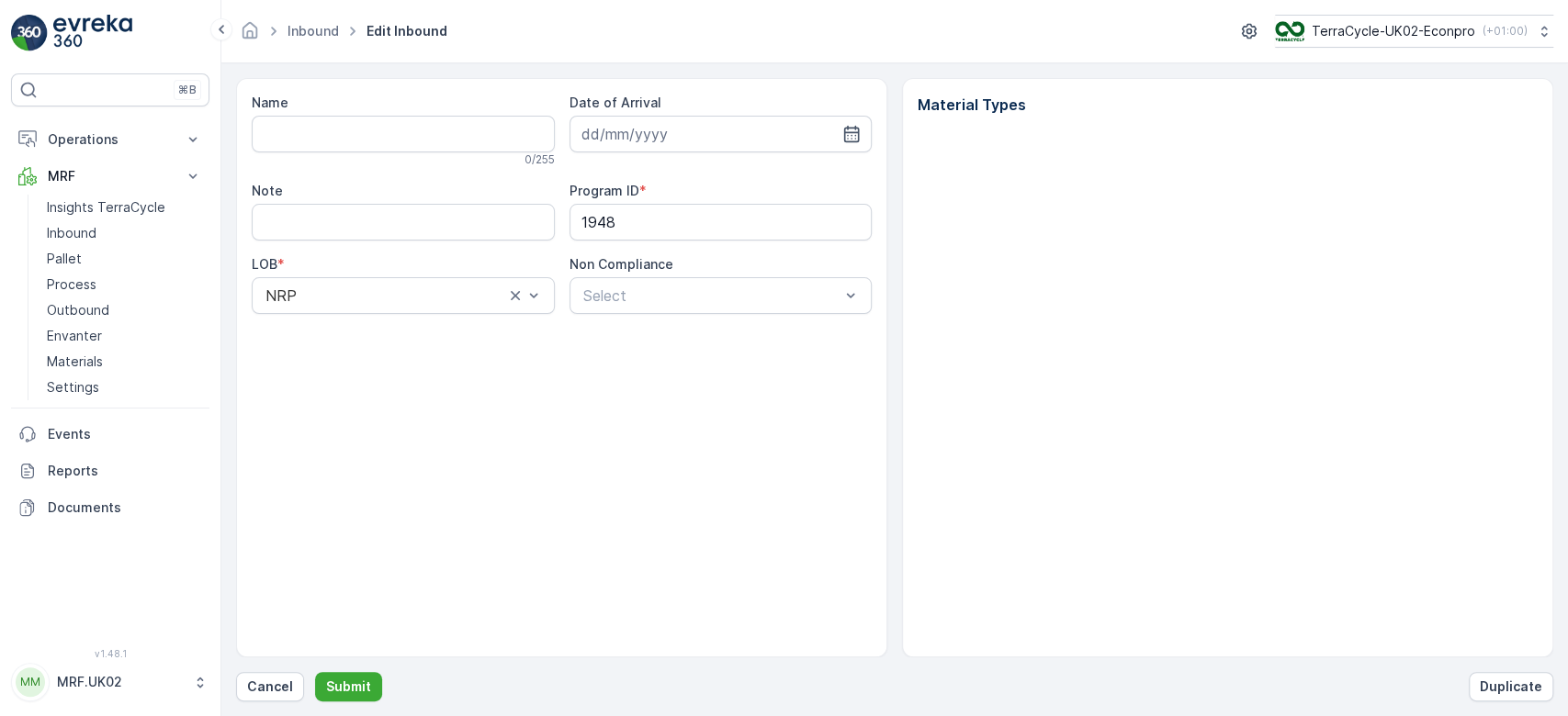
type input "1755429878399735"
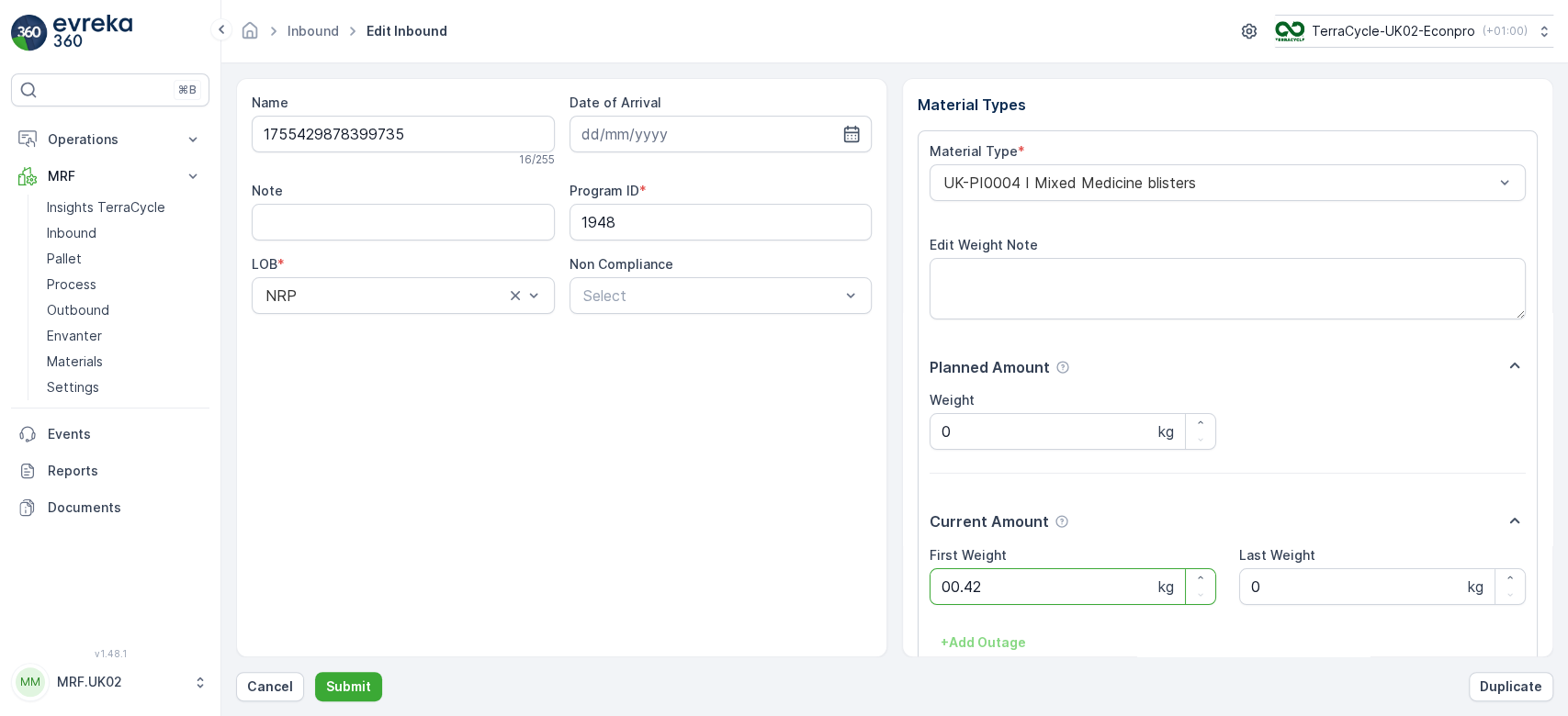
click at [316, 672] on button "Submit" at bounding box center [349, 686] width 67 height 30
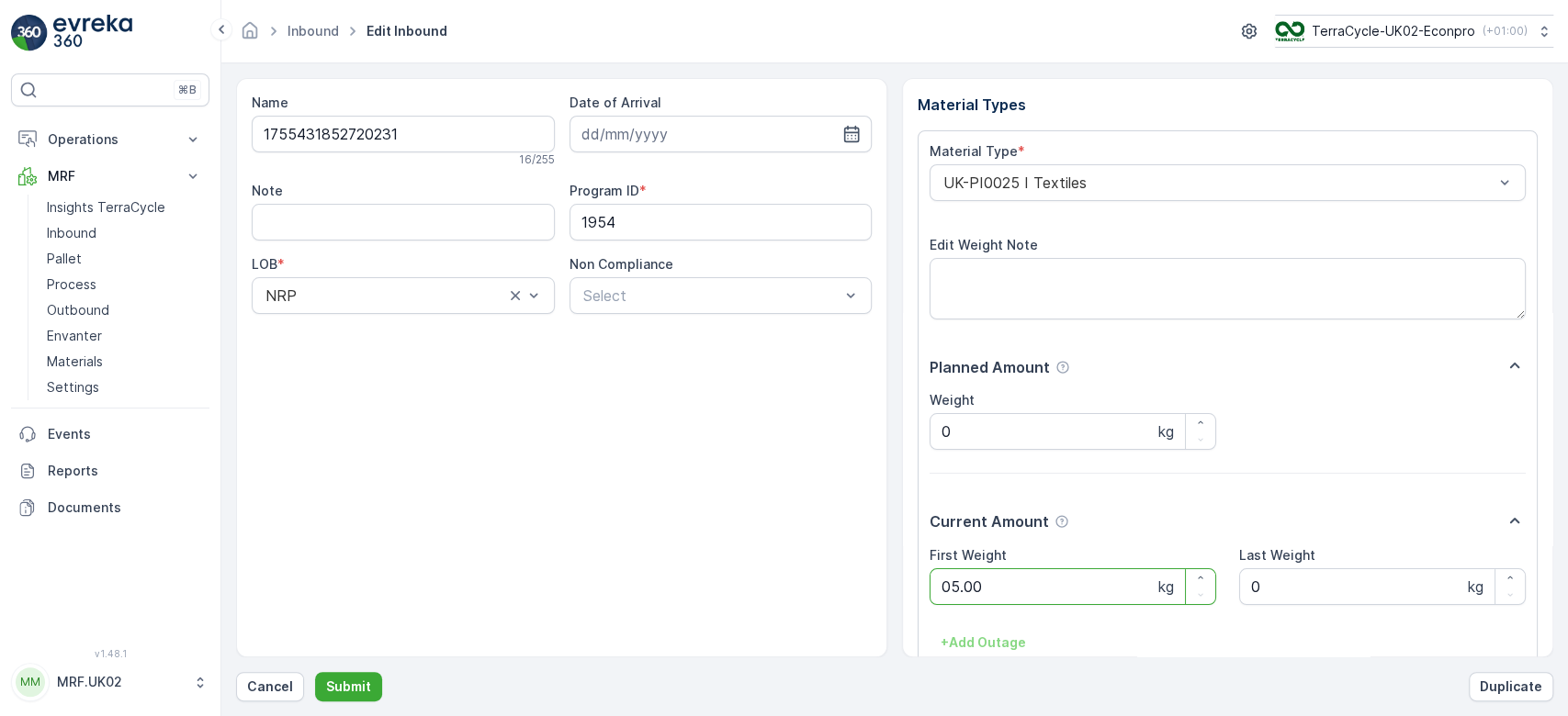
click at [316, 672] on button "Submit" at bounding box center [349, 686] width 67 height 30
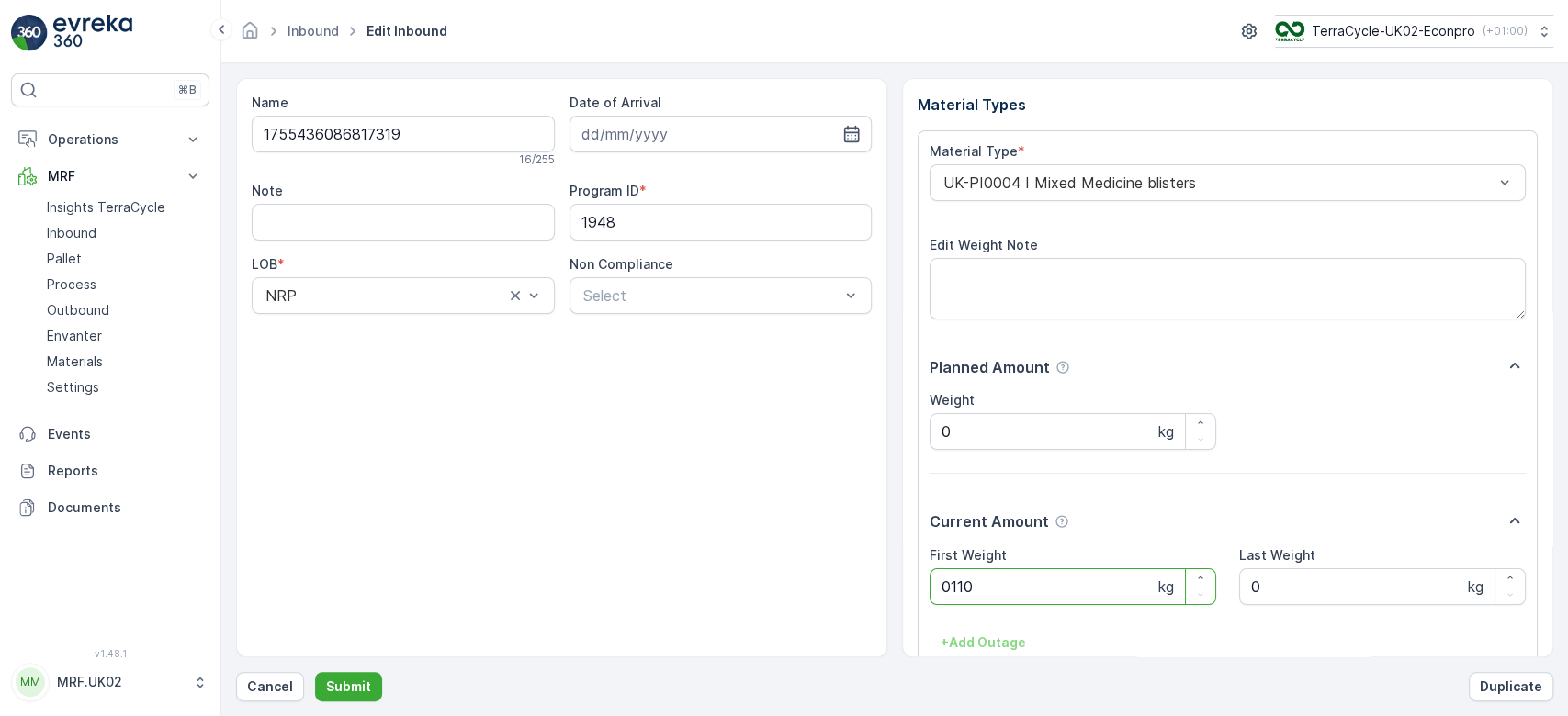
click at [316, 672] on button "Submit" at bounding box center [349, 686] width 67 height 30
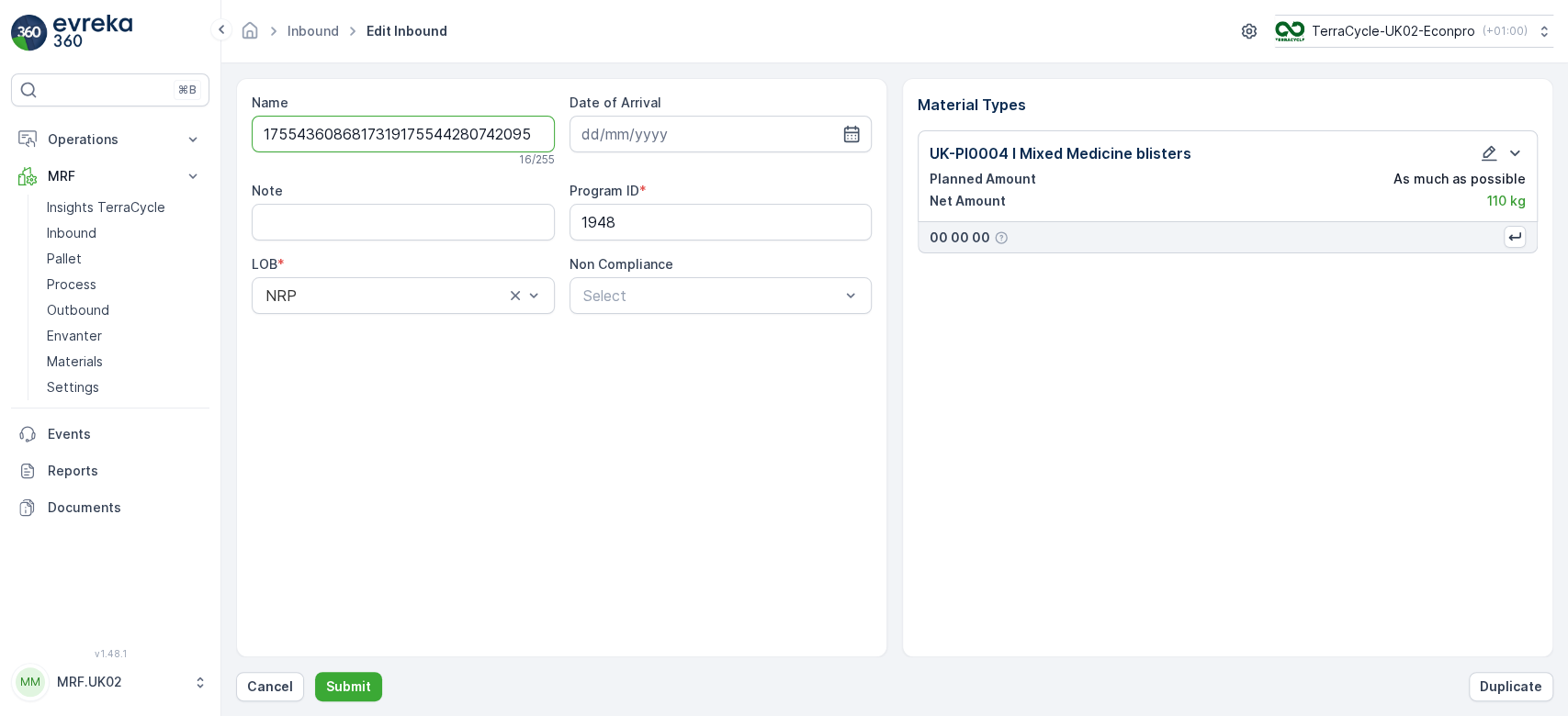
type input "17554360868173191755442807420958"
click at [316, 672] on button "Submit" at bounding box center [349, 686] width 67 height 30
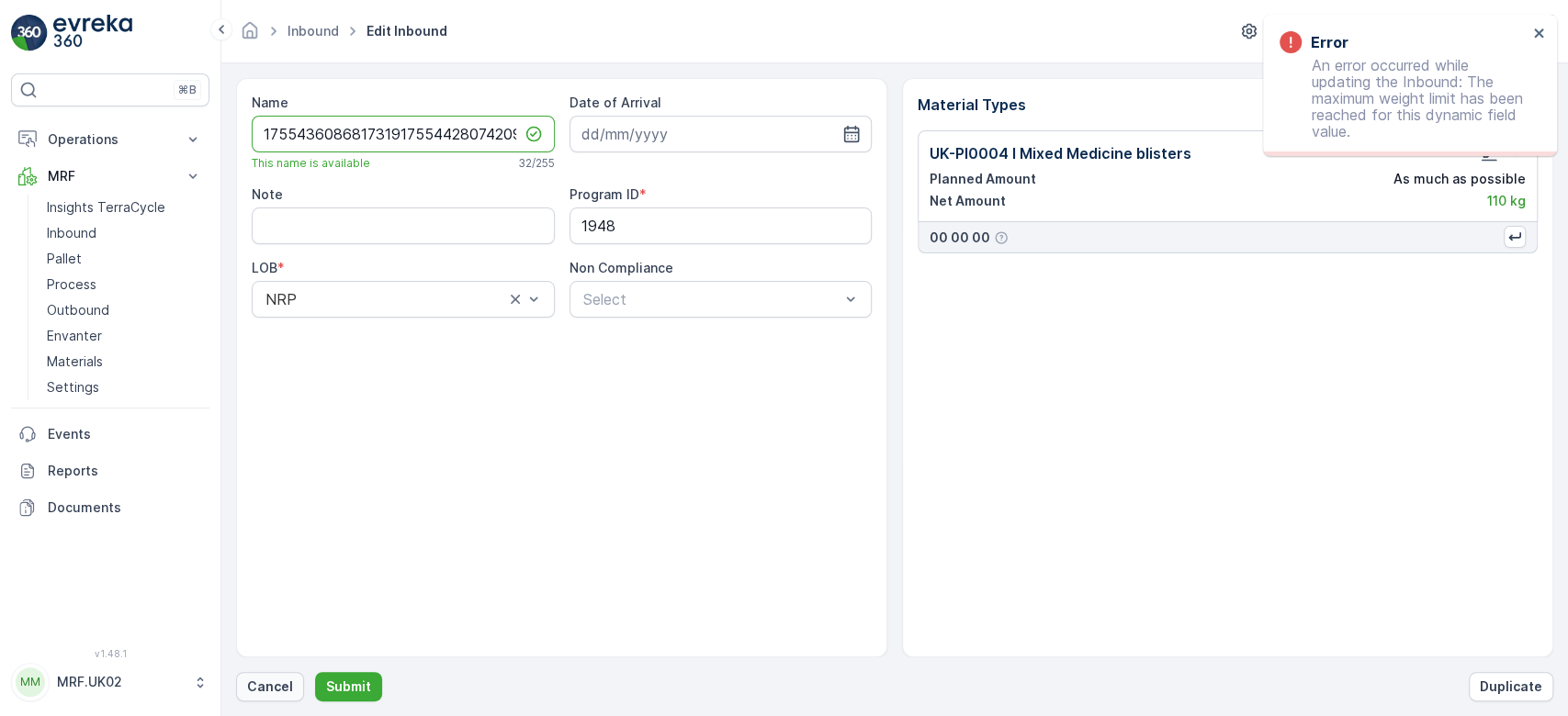
click at [283, 672] on button "Cancel" at bounding box center [270, 686] width 68 height 30
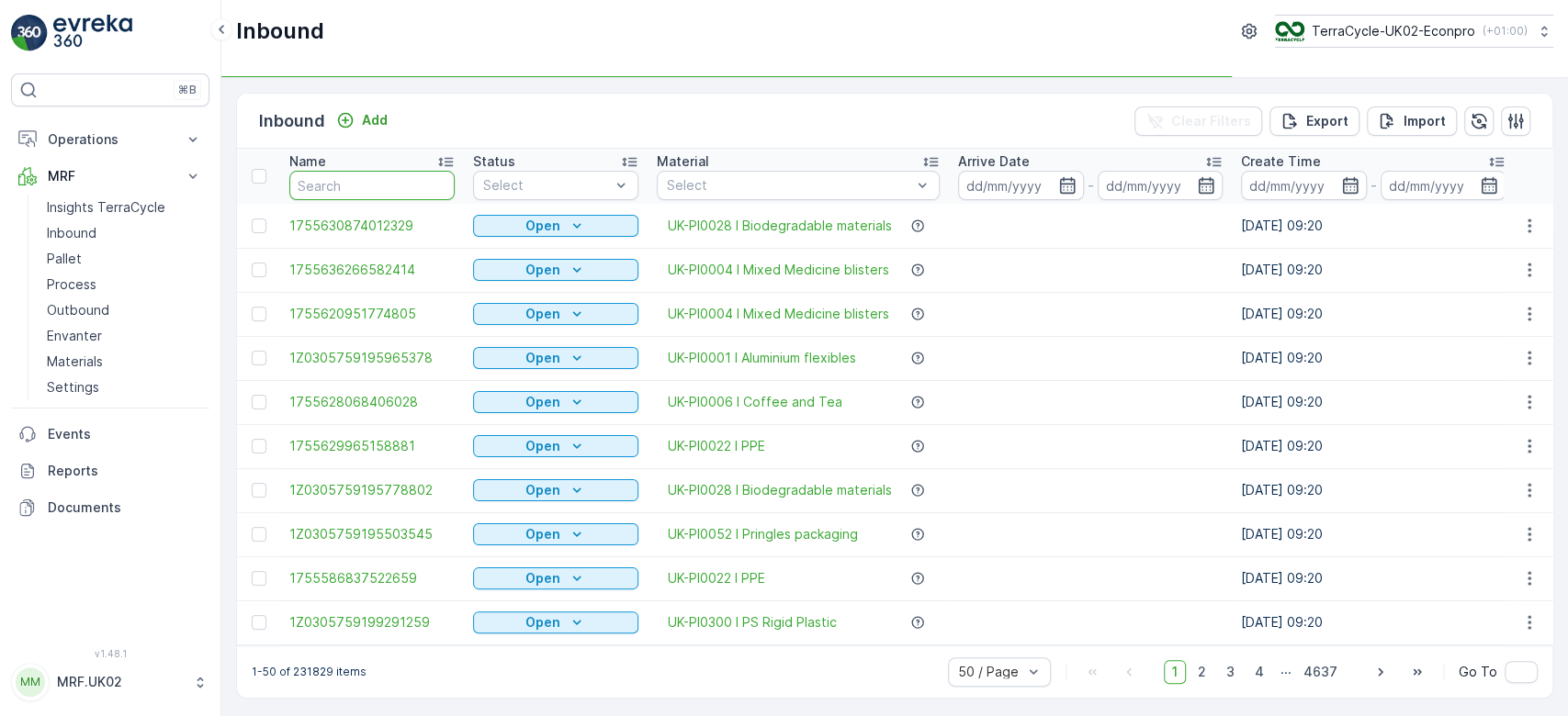
click at [404, 171] on input "text" at bounding box center [372, 185] width 165 height 30
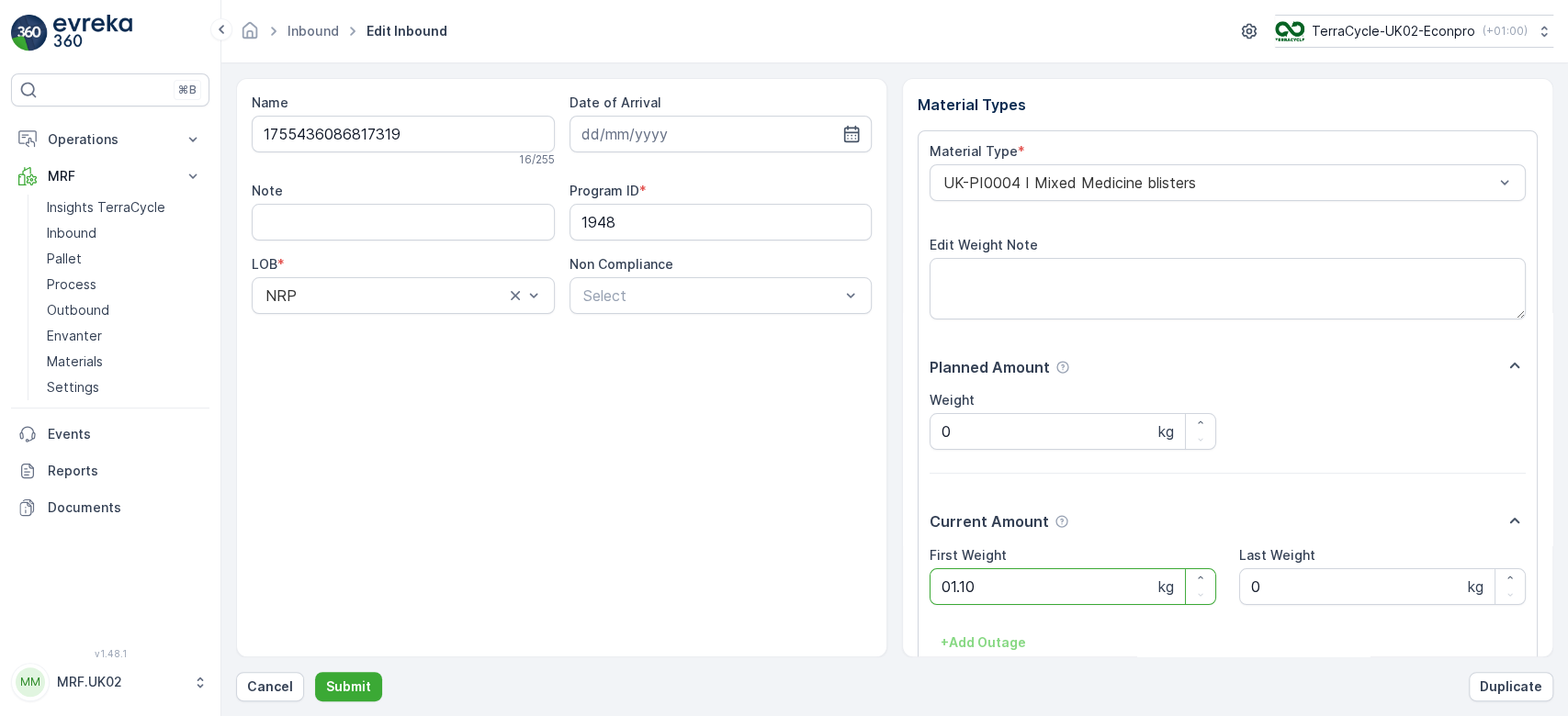
click at [316, 672] on button "Submit" at bounding box center [349, 686] width 67 height 30
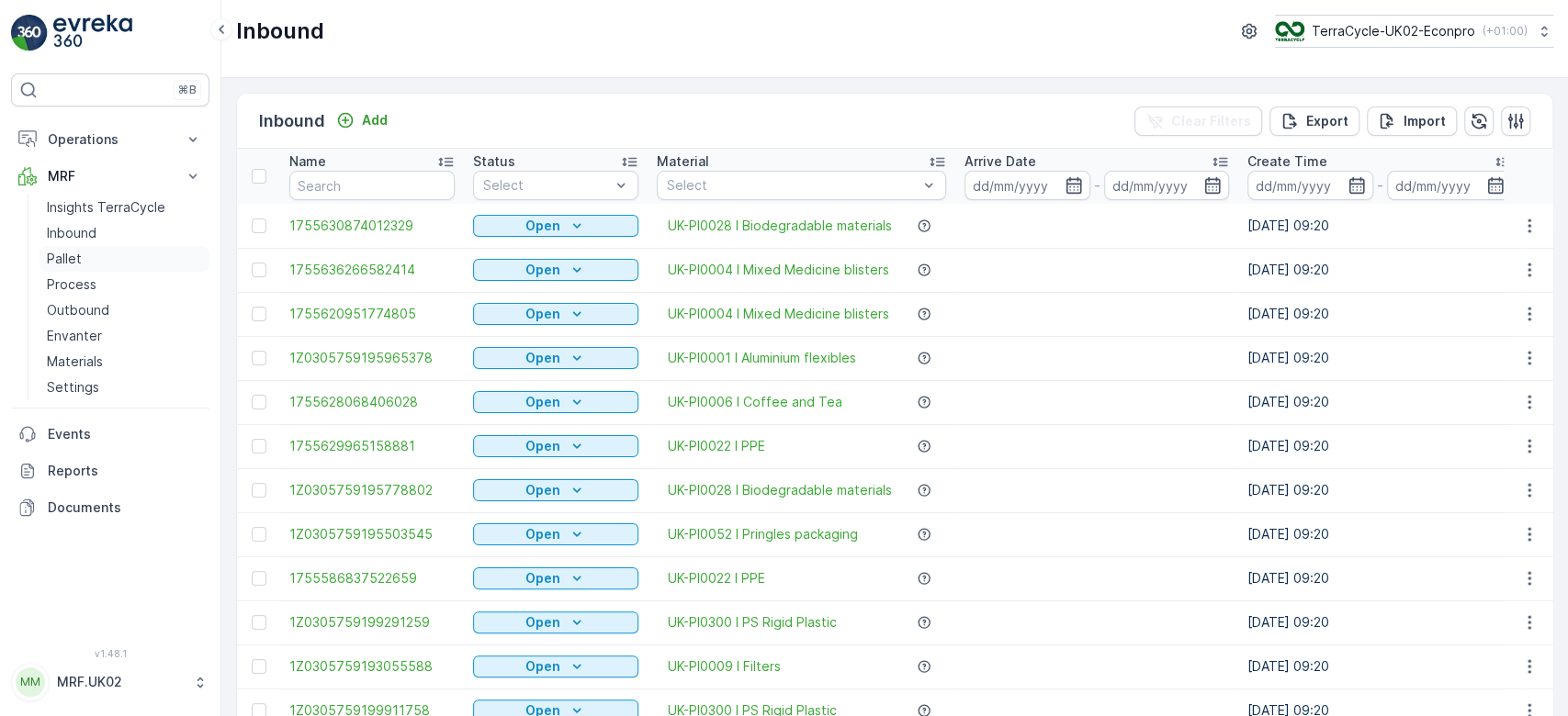
click at [117, 261] on link "Pallet" at bounding box center [124, 259] width 170 height 26
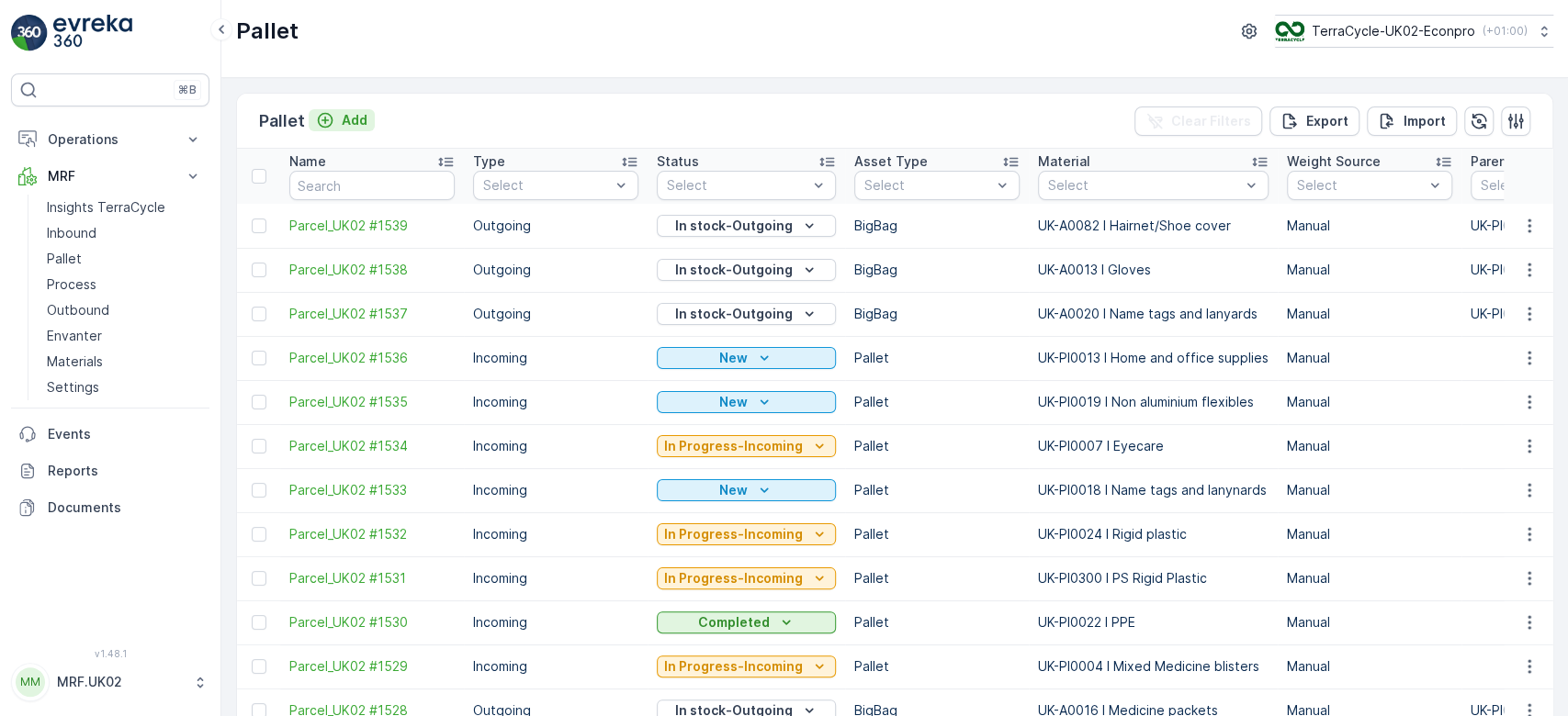
click at [353, 114] on p "Add" at bounding box center [354, 119] width 26 height 18
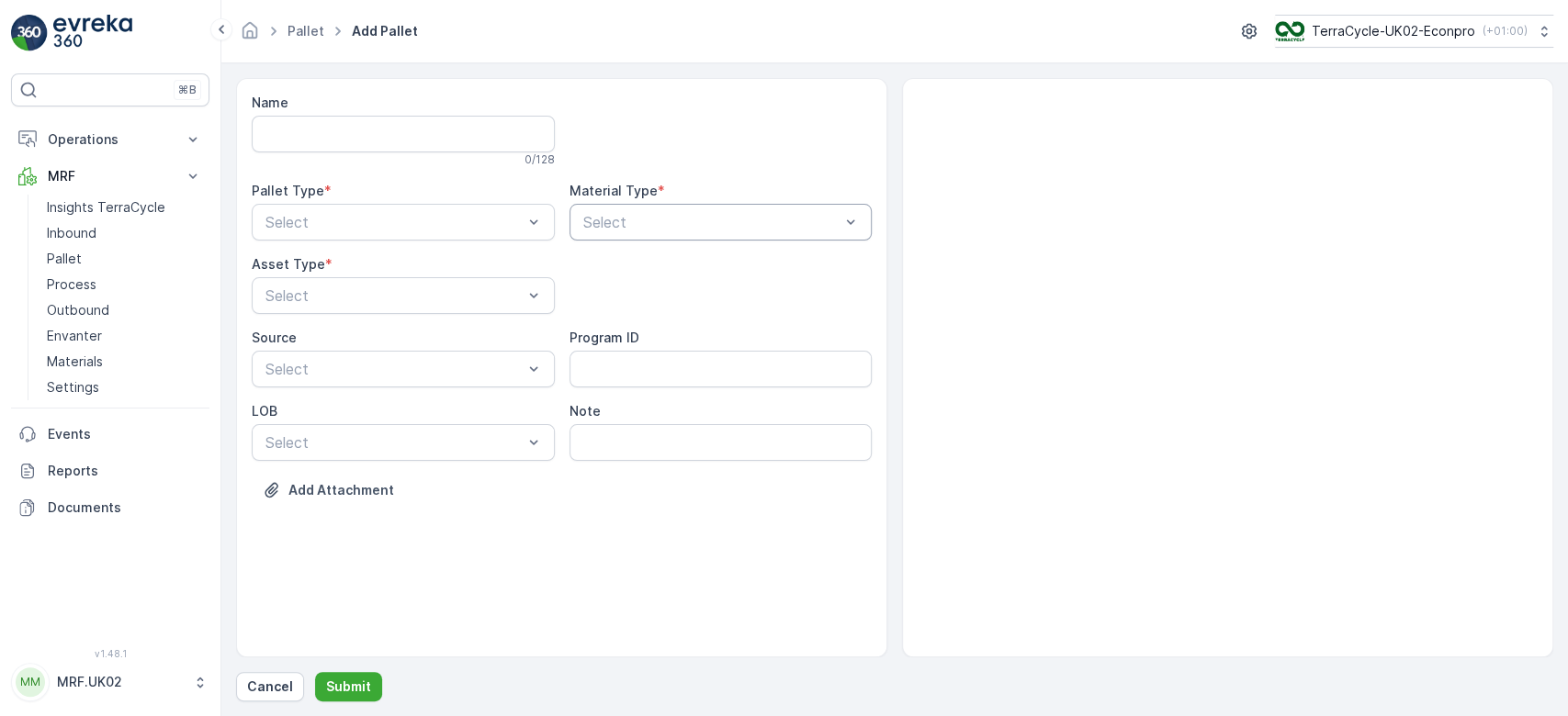
click at [796, 224] on div at bounding box center [711, 222] width 261 height 16
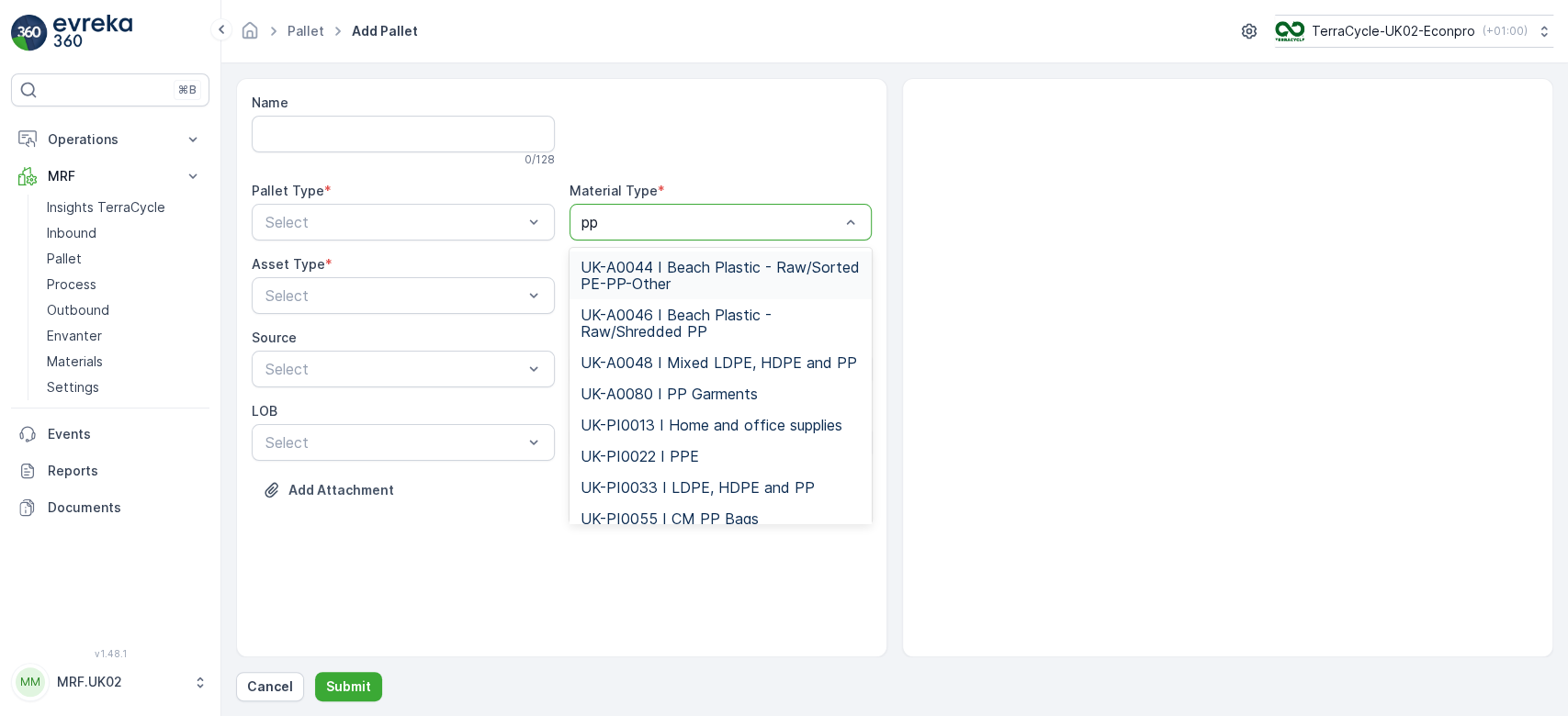
type input "ppe"
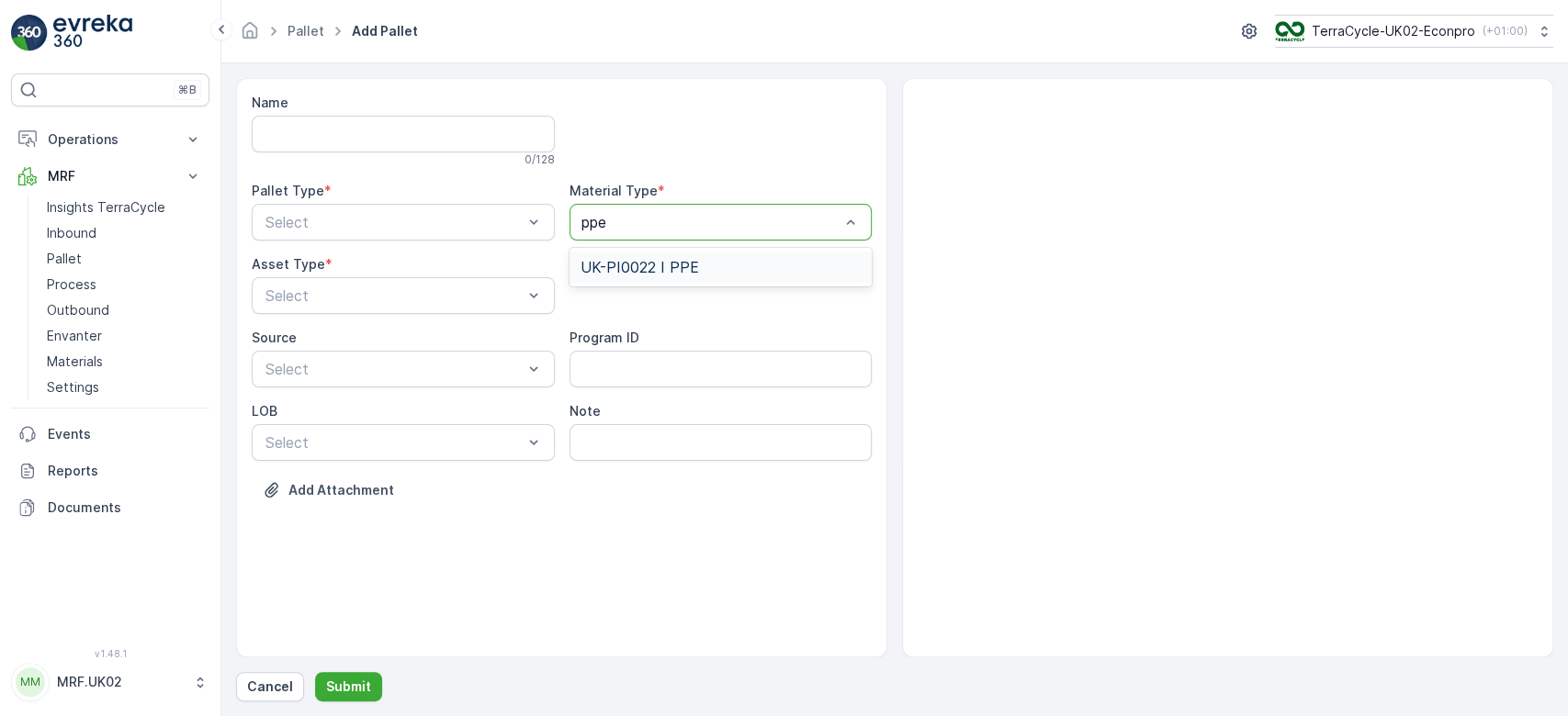
click at [739, 259] on div "UK-PI0022 I PPE" at bounding box center [721, 267] width 281 height 16
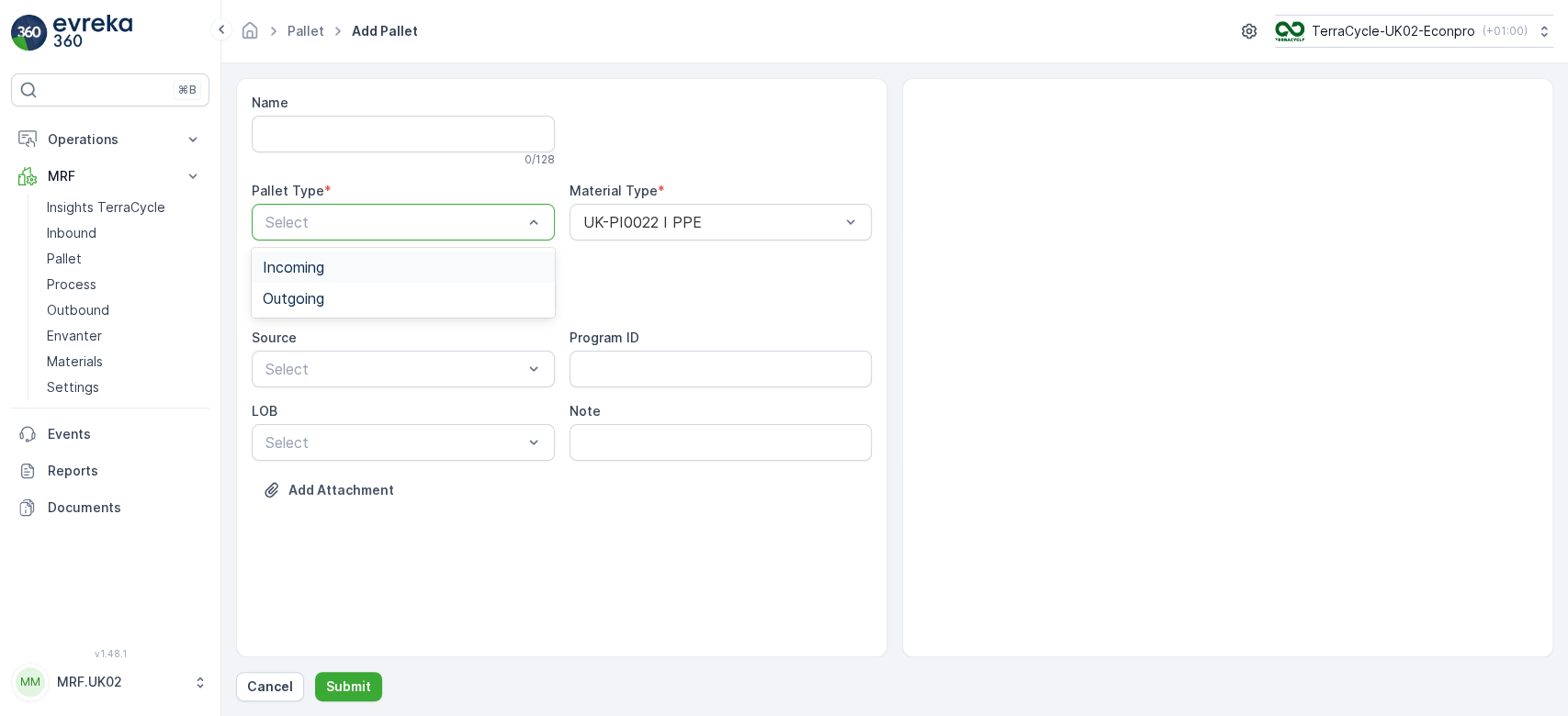
click at [444, 204] on div "Select" at bounding box center [403, 222] width 303 height 36
click at [403, 261] on div "Incoming" at bounding box center [403, 267] width 281 height 16
click at [396, 291] on div at bounding box center [394, 295] width 261 height 16
click at [372, 380] on div "Pallet" at bounding box center [403, 372] width 303 height 32
click at [355, 695] on p "Submit" at bounding box center [348, 686] width 45 height 18
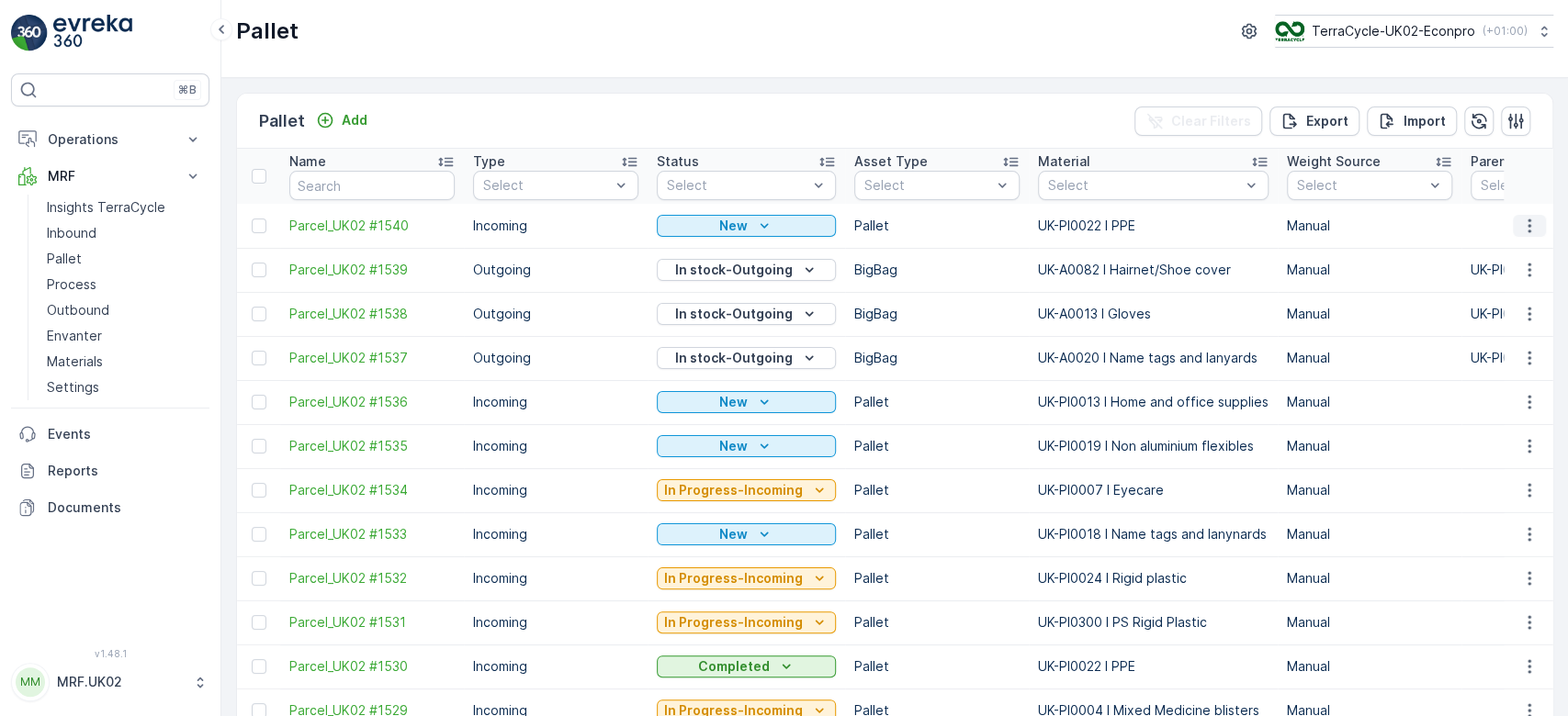
click at [1514, 227] on button "button" at bounding box center [1530, 226] width 33 height 22
click at [1499, 362] on span "Print QR" at bounding box center [1479, 355] width 51 height 18
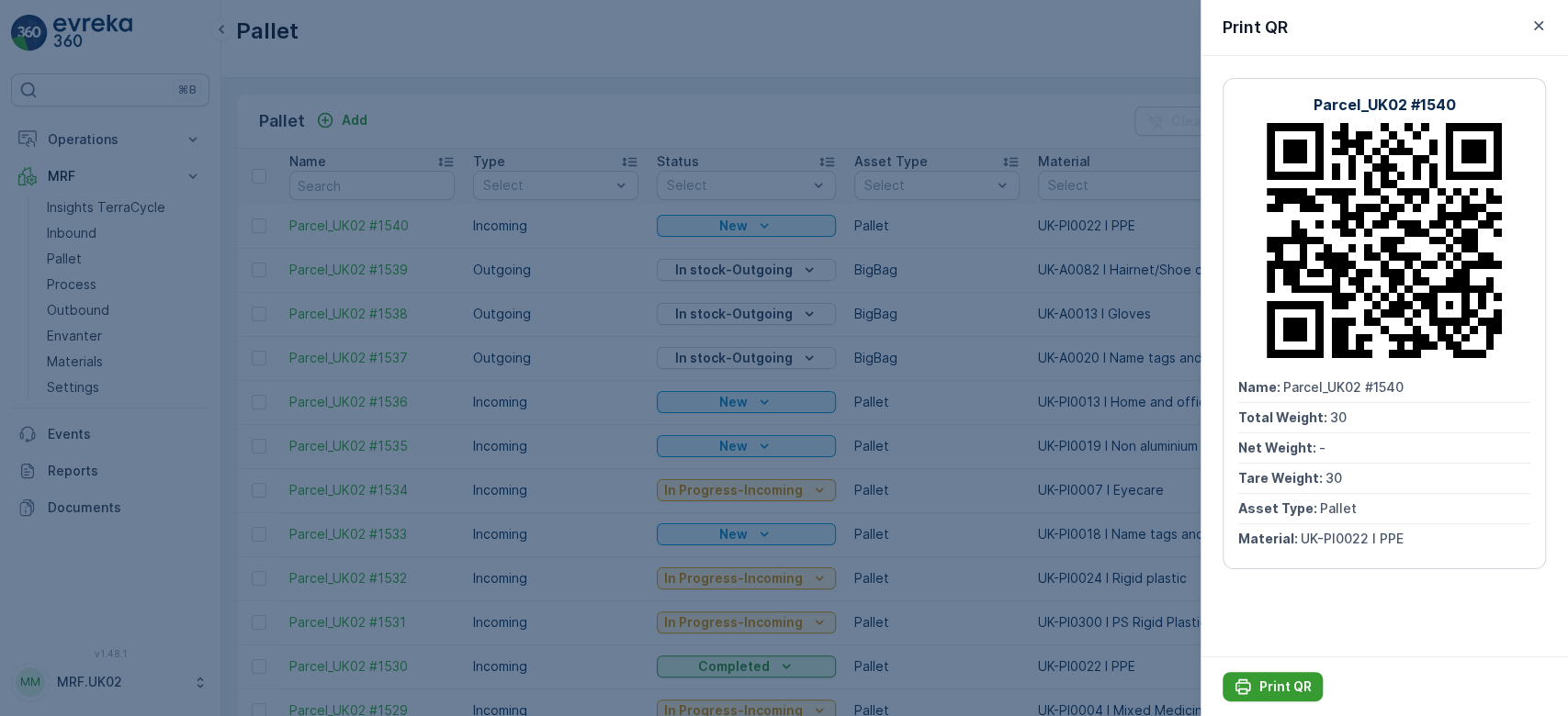
click at [1276, 673] on button "Print QR" at bounding box center [1273, 686] width 100 height 30
click at [106, 237] on div at bounding box center [784, 358] width 1568 height 716
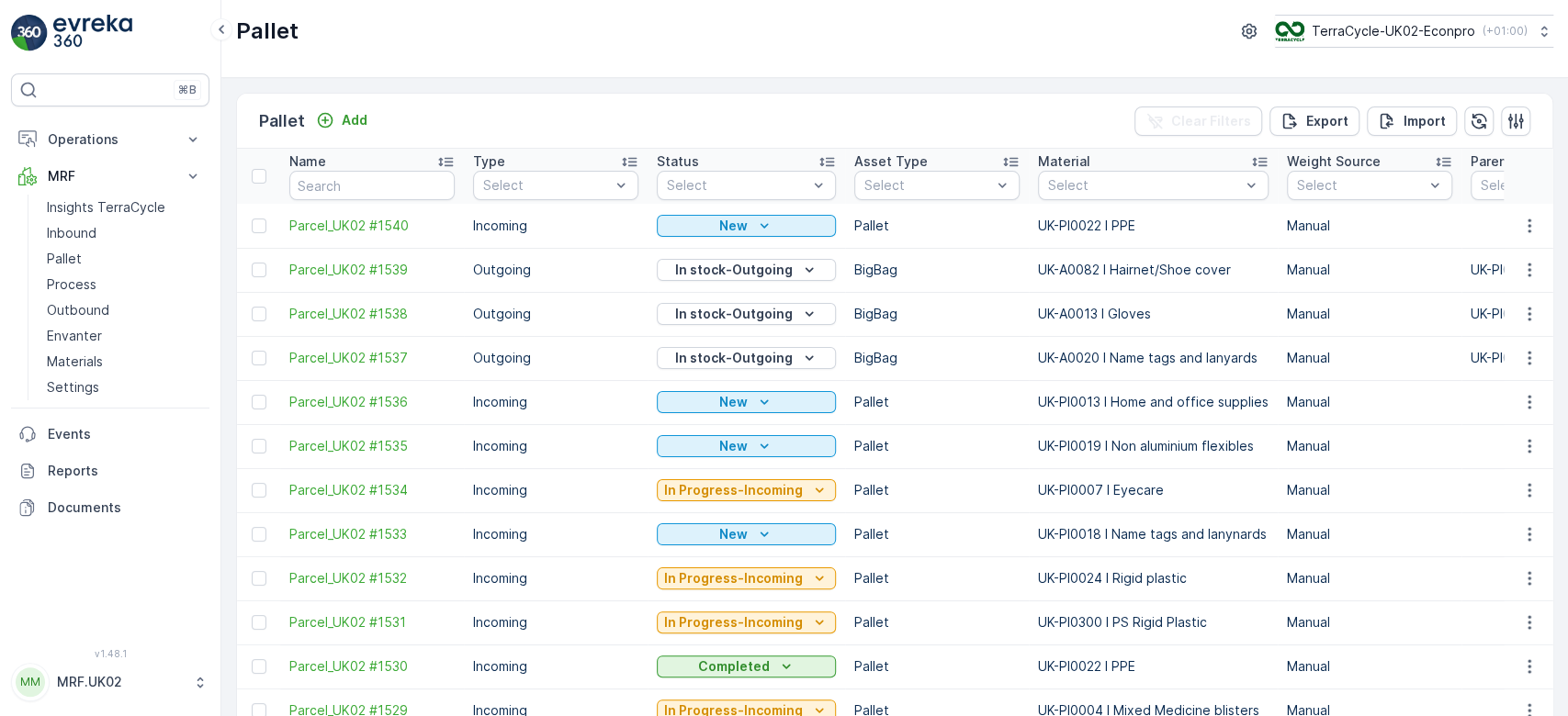
click at [106, 237] on link "Inbound" at bounding box center [124, 233] width 170 height 26
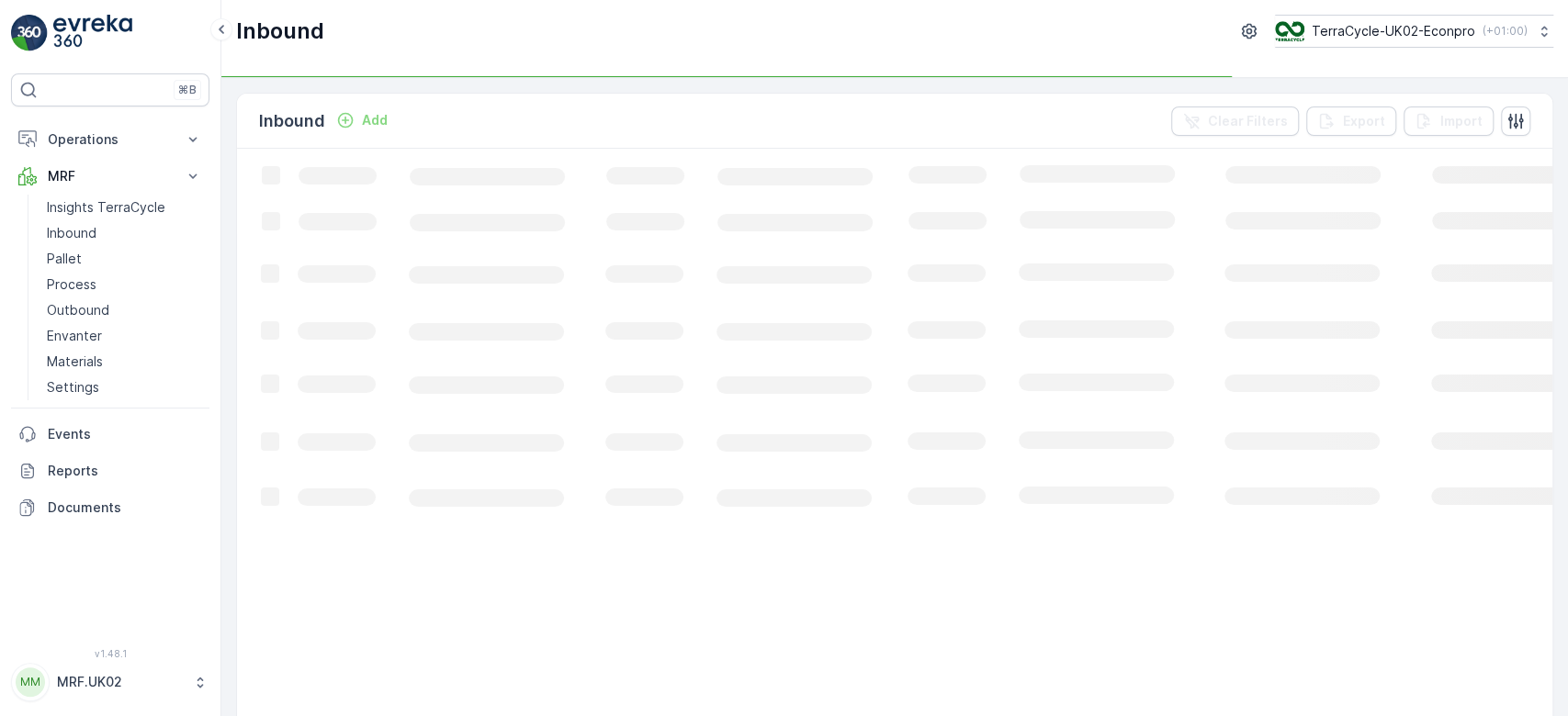
click at [106, 237] on link "Inbound" at bounding box center [124, 233] width 170 height 26
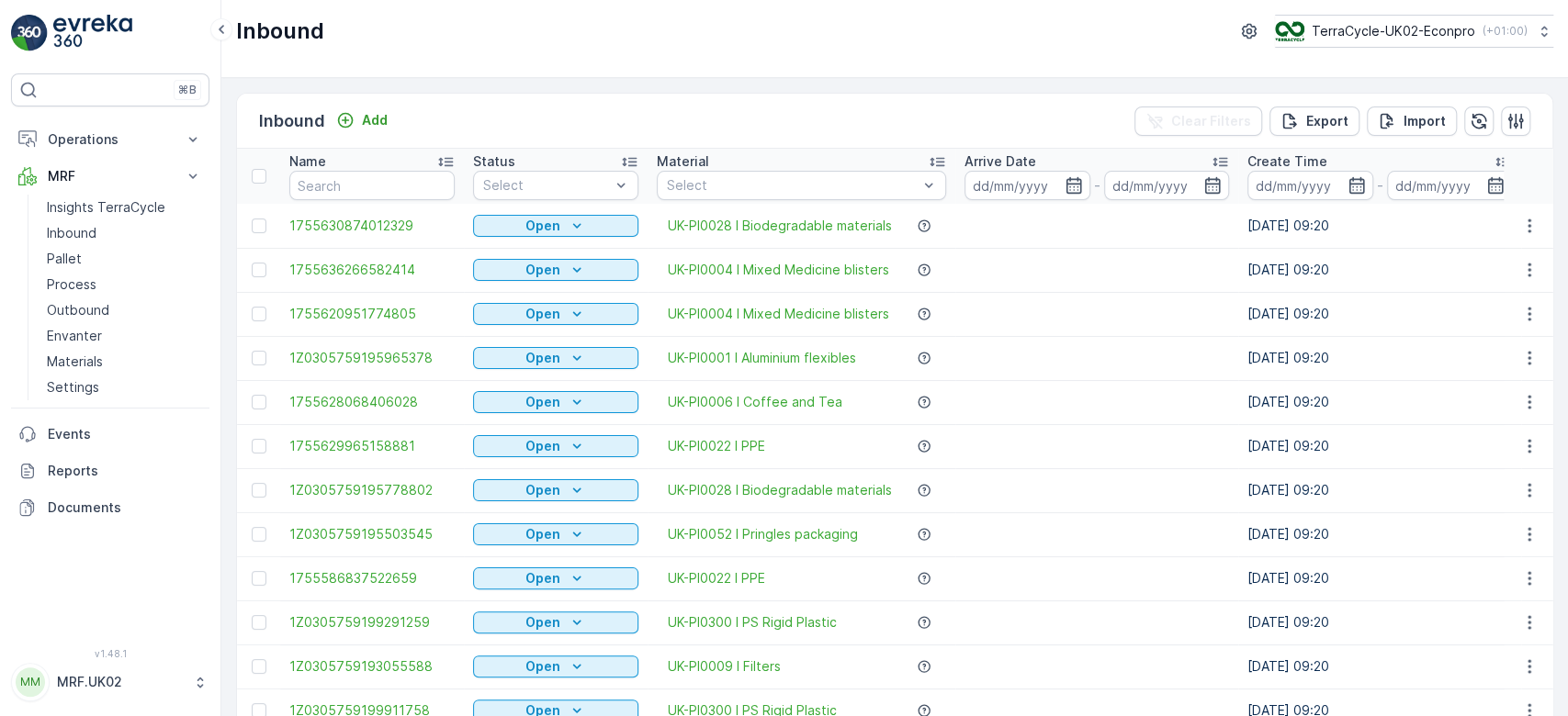
click at [349, 194] on input "text" at bounding box center [372, 185] width 165 height 30
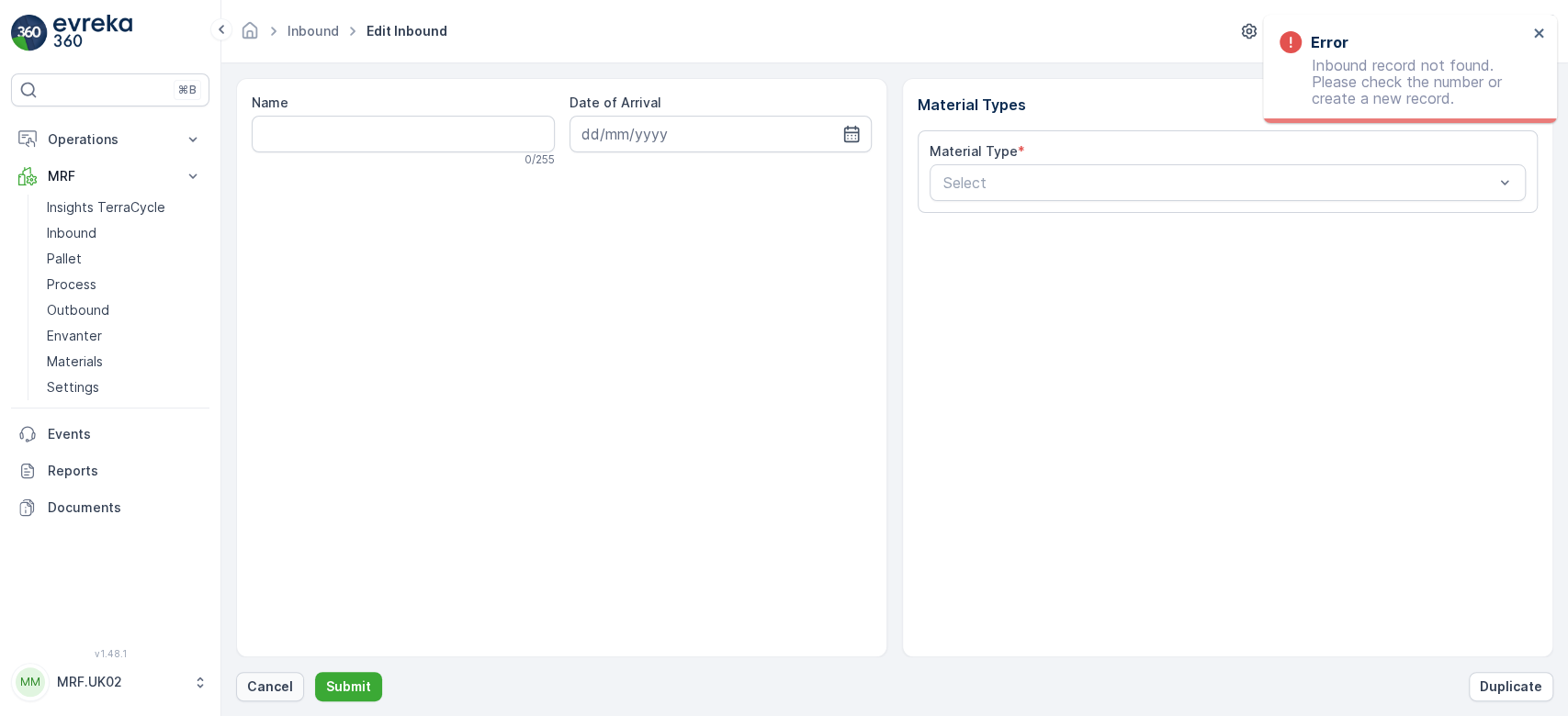
click at [282, 672] on button "Cancel" at bounding box center [270, 686] width 68 height 30
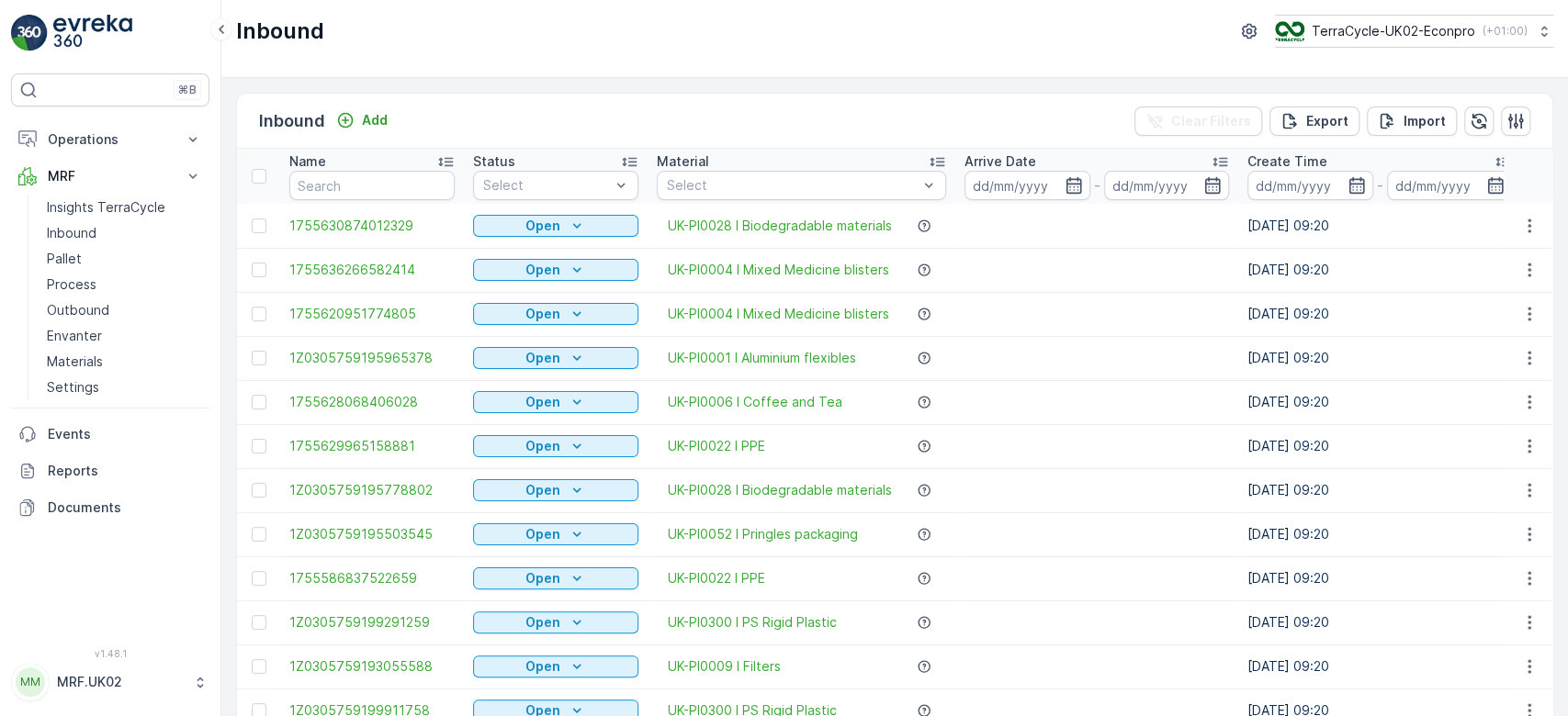
click at [334, 169] on div "Name" at bounding box center [372, 162] width 165 height 18
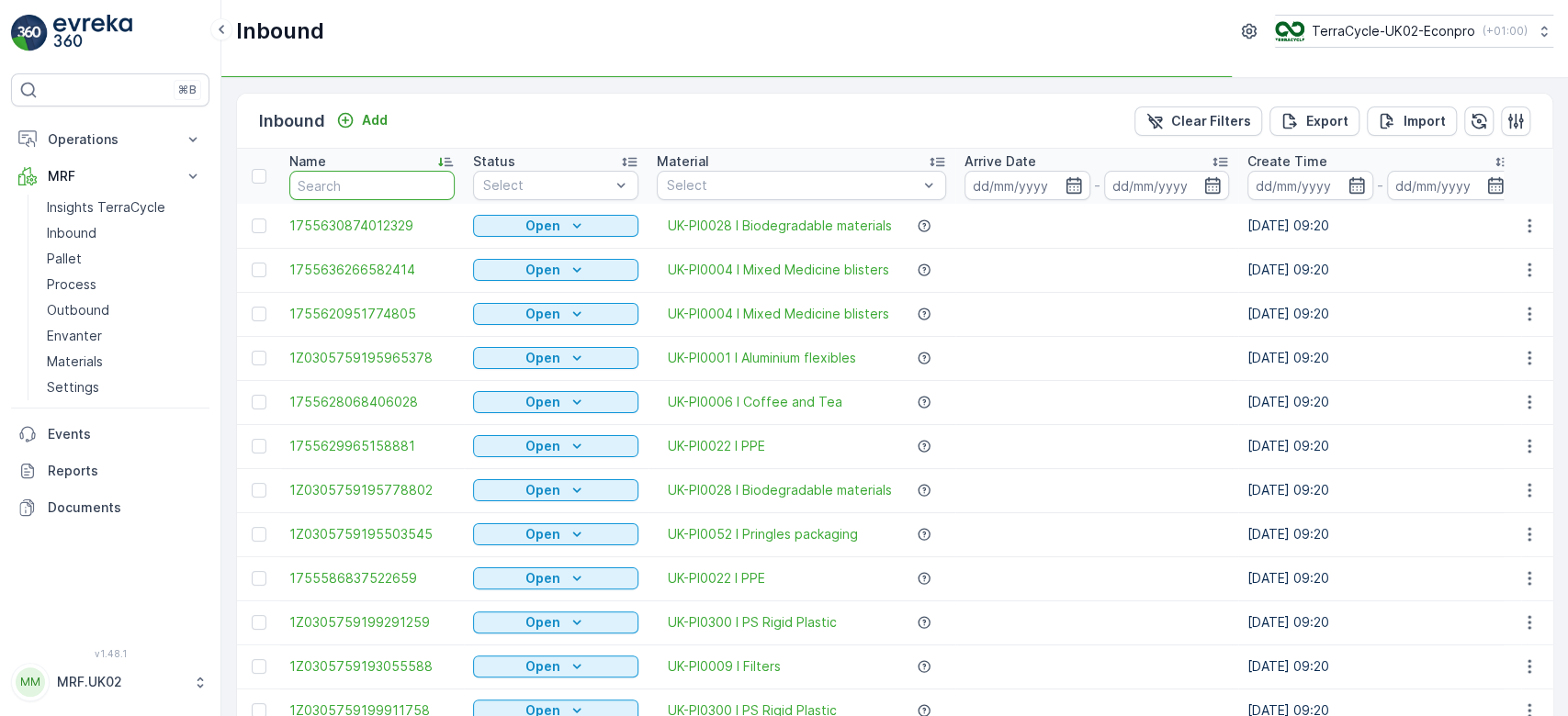
click at [336, 176] on input "text" at bounding box center [372, 185] width 165 height 30
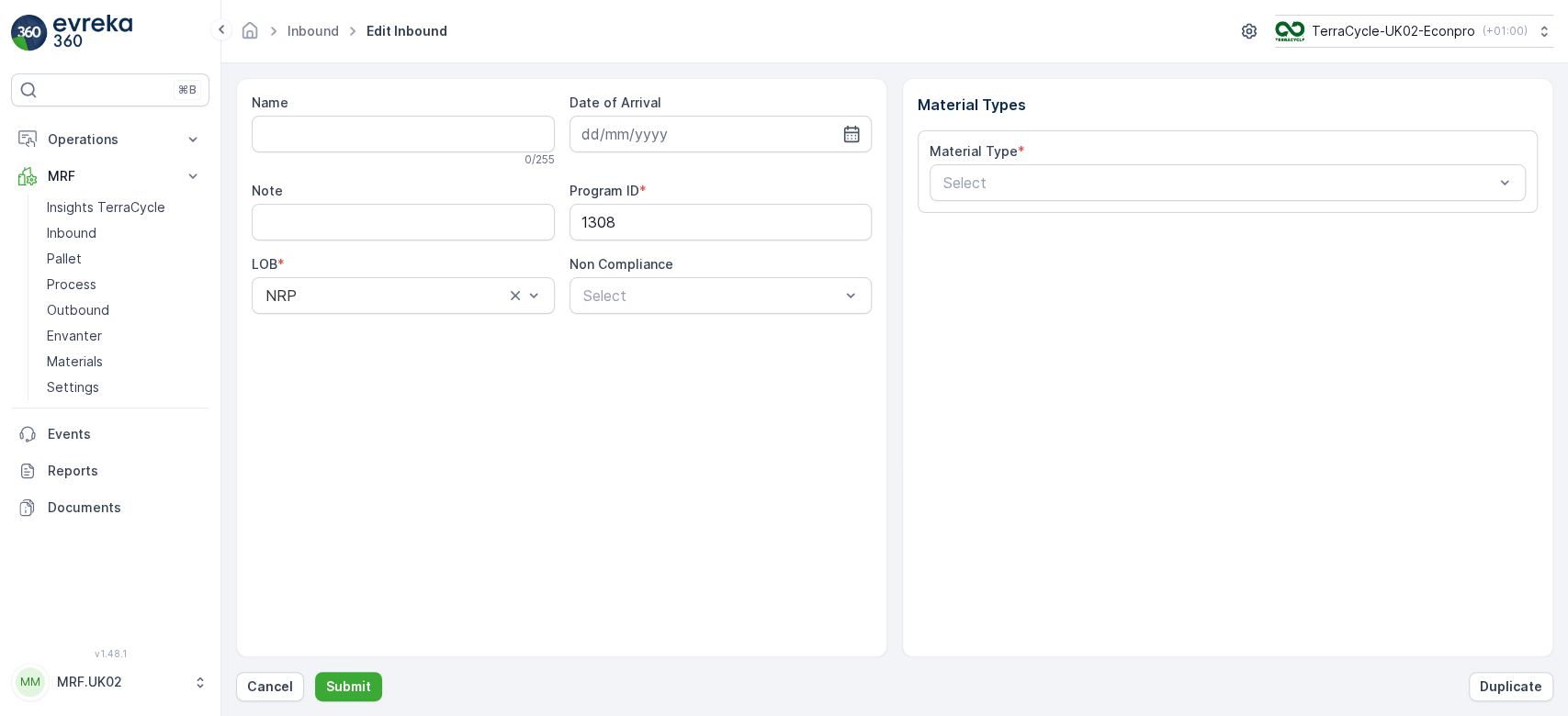
type input "1755458716945200"
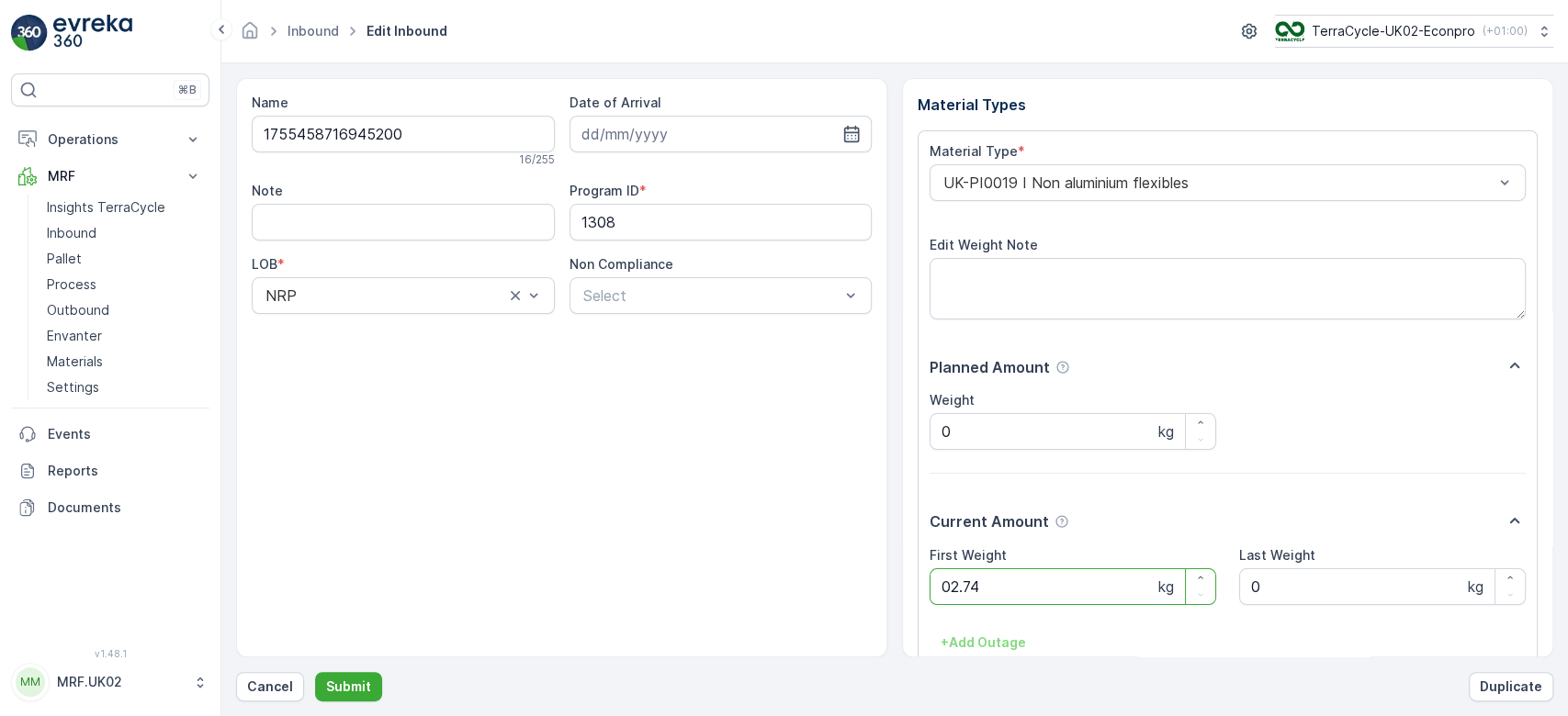
click at [316, 672] on button "Submit" at bounding box center [349, 686] width 67 height 30
